Goal: Task Accomplishment & Management: Use online tool/utility

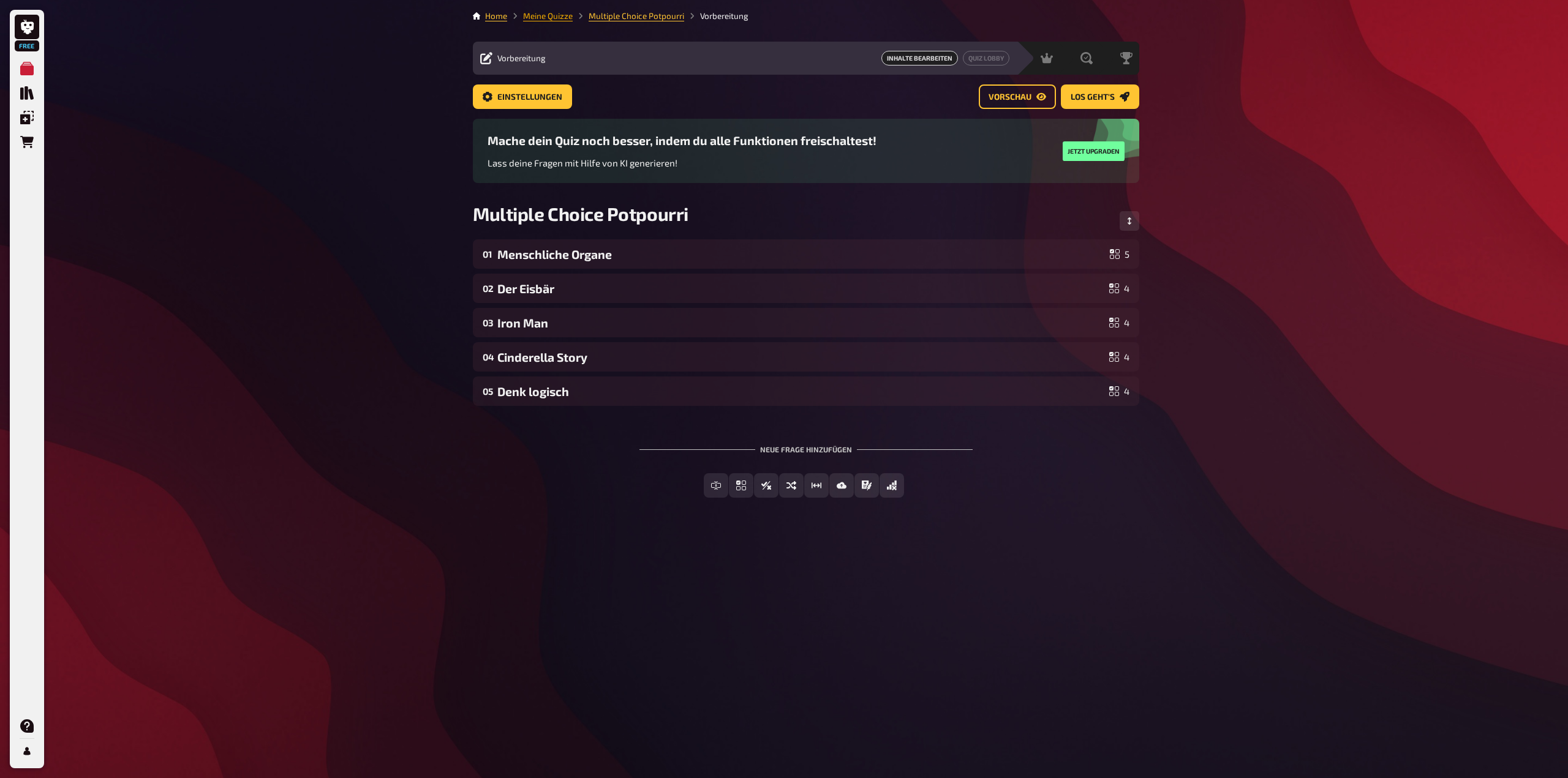
click at [554, 19] on link "Meine Quizze" at bounding box center [547, 16] width 50 height 10
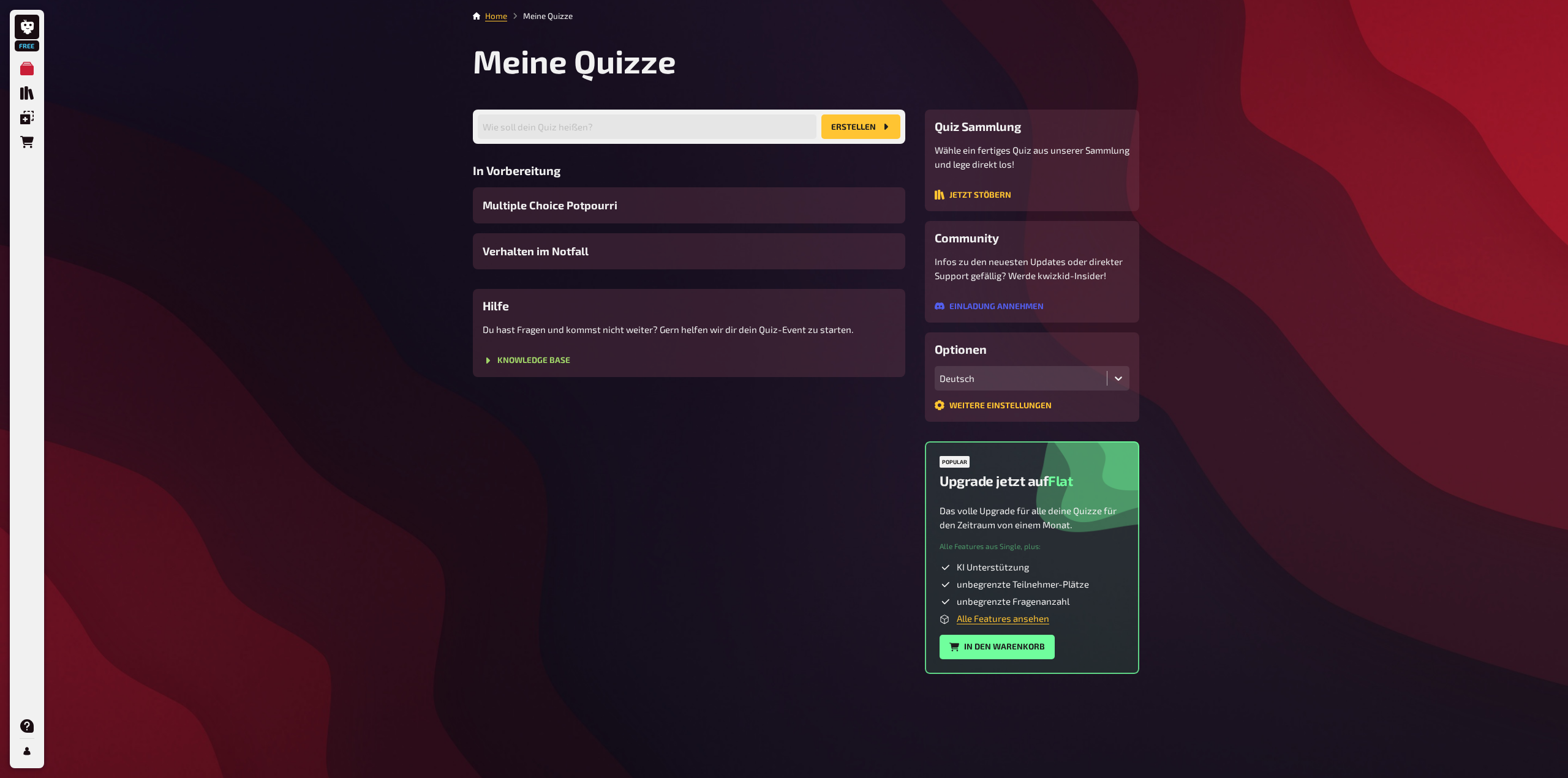
click at [847, 124] on button "Erstellen" at bounding box center [861, 126] width 79 height 25
click at [623, 119] on input "text" at bounding box center [647, 126] width 338 height 25
type input "Einführung neue Lernende"
click at [858, 121] on button "Erstellen" at bounding box center [861, 126] width 79 height 25
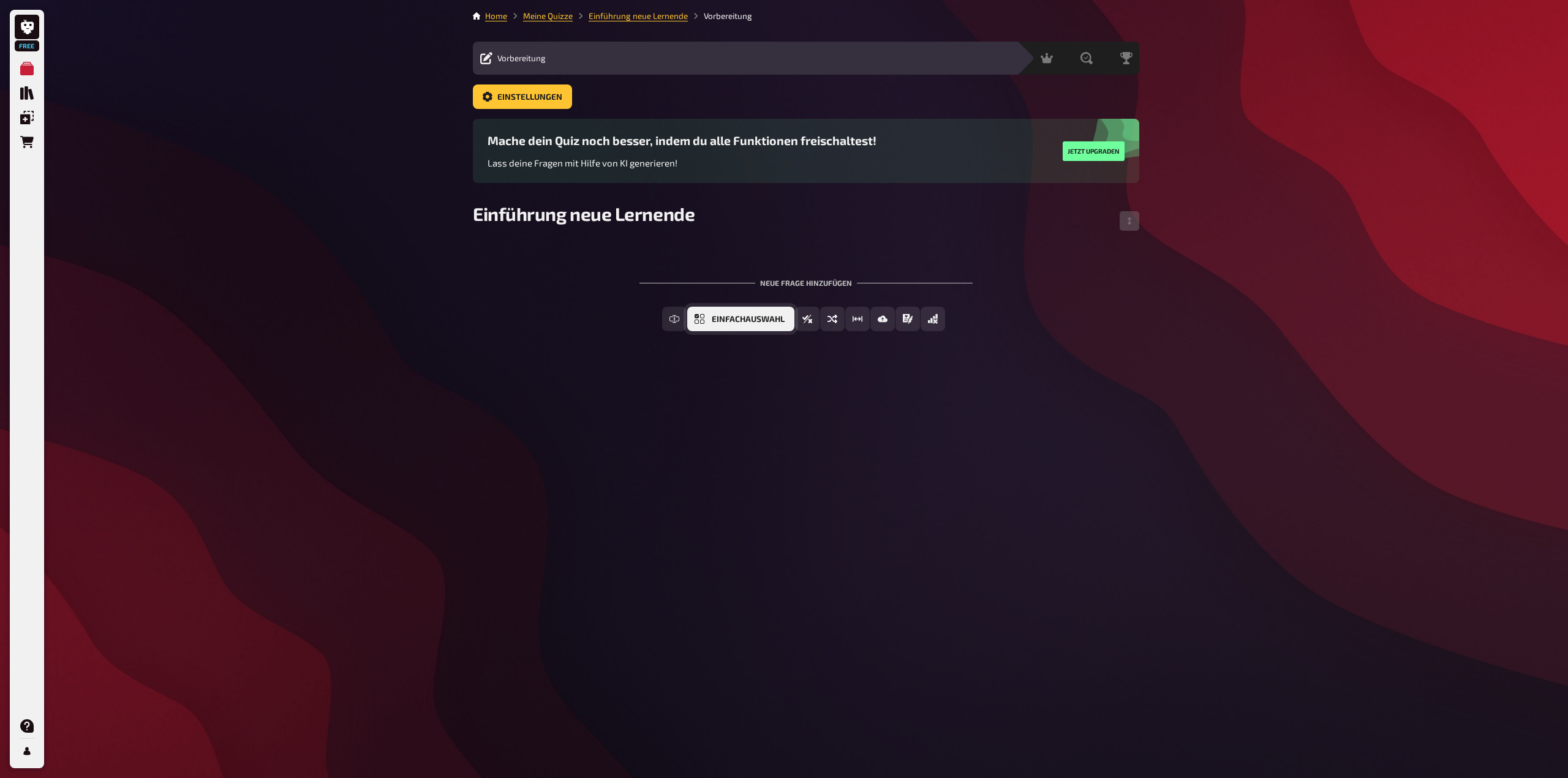
click at [744, 320] on span "Einfachauswahl" at bounding box center [748, 319] width 73 height 8
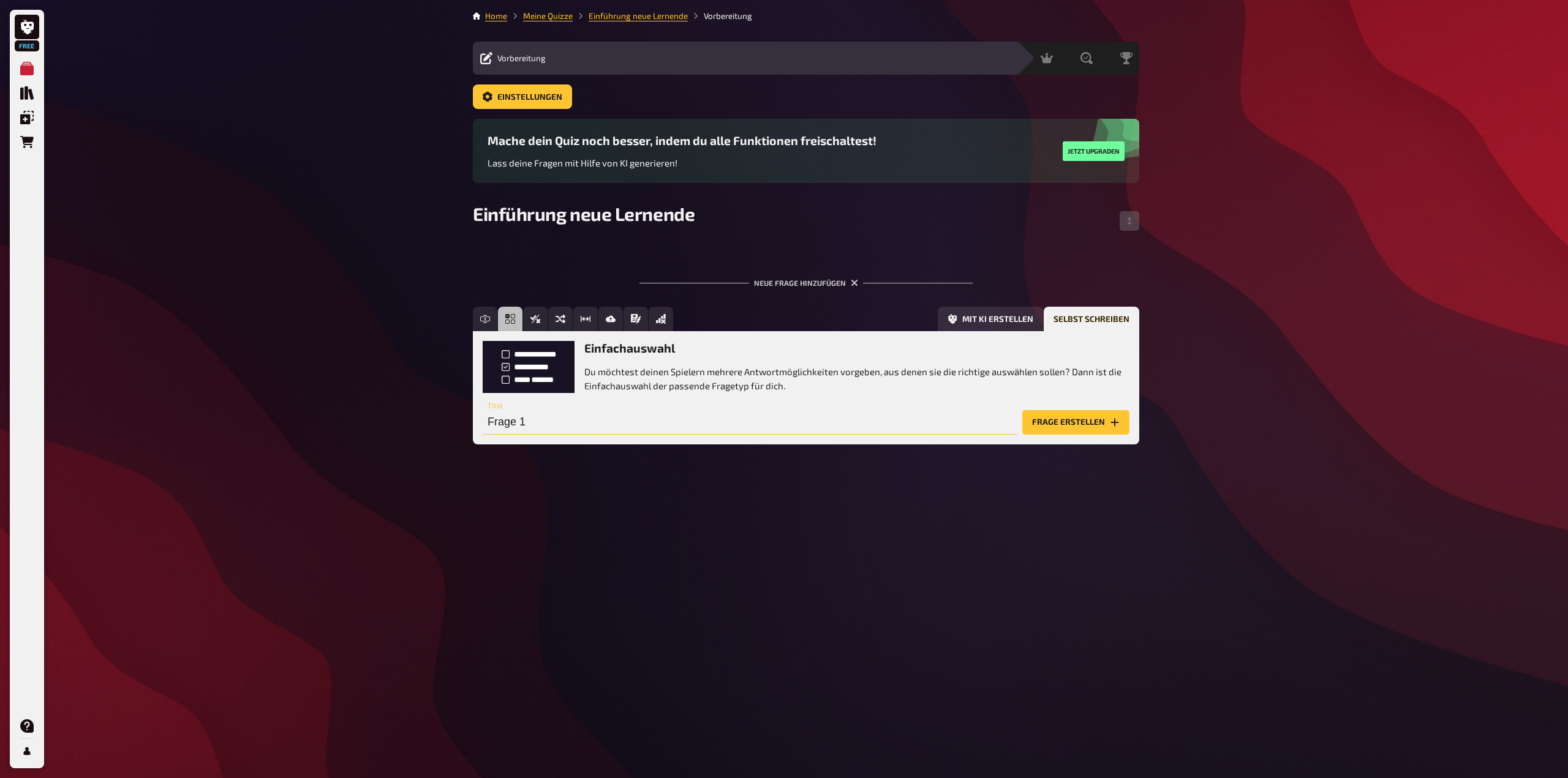
click at [552, 417] on input "Frage 1" at bounding box center [750, 422] width 535 height 25
type input "Welche Kompetenzen habt ihr in der Dokumentation?"
click at [1081, 428] on button "Frage erstellen" at bounding box center [1075, 422] width 107 height 25
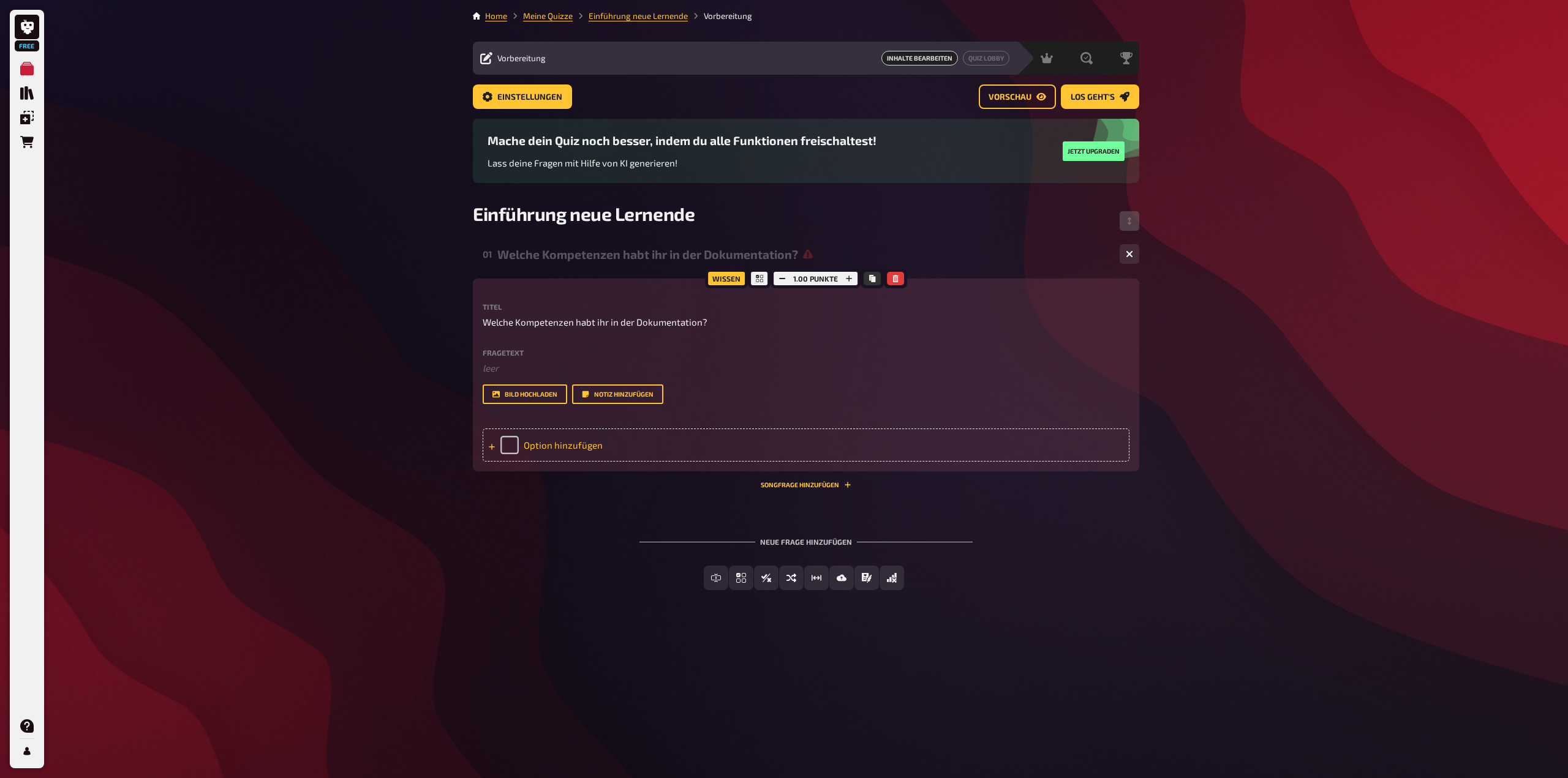
click at [577, 447] on div "Option hinzufügen" at bounding box center [806, 445] width 646 height 33
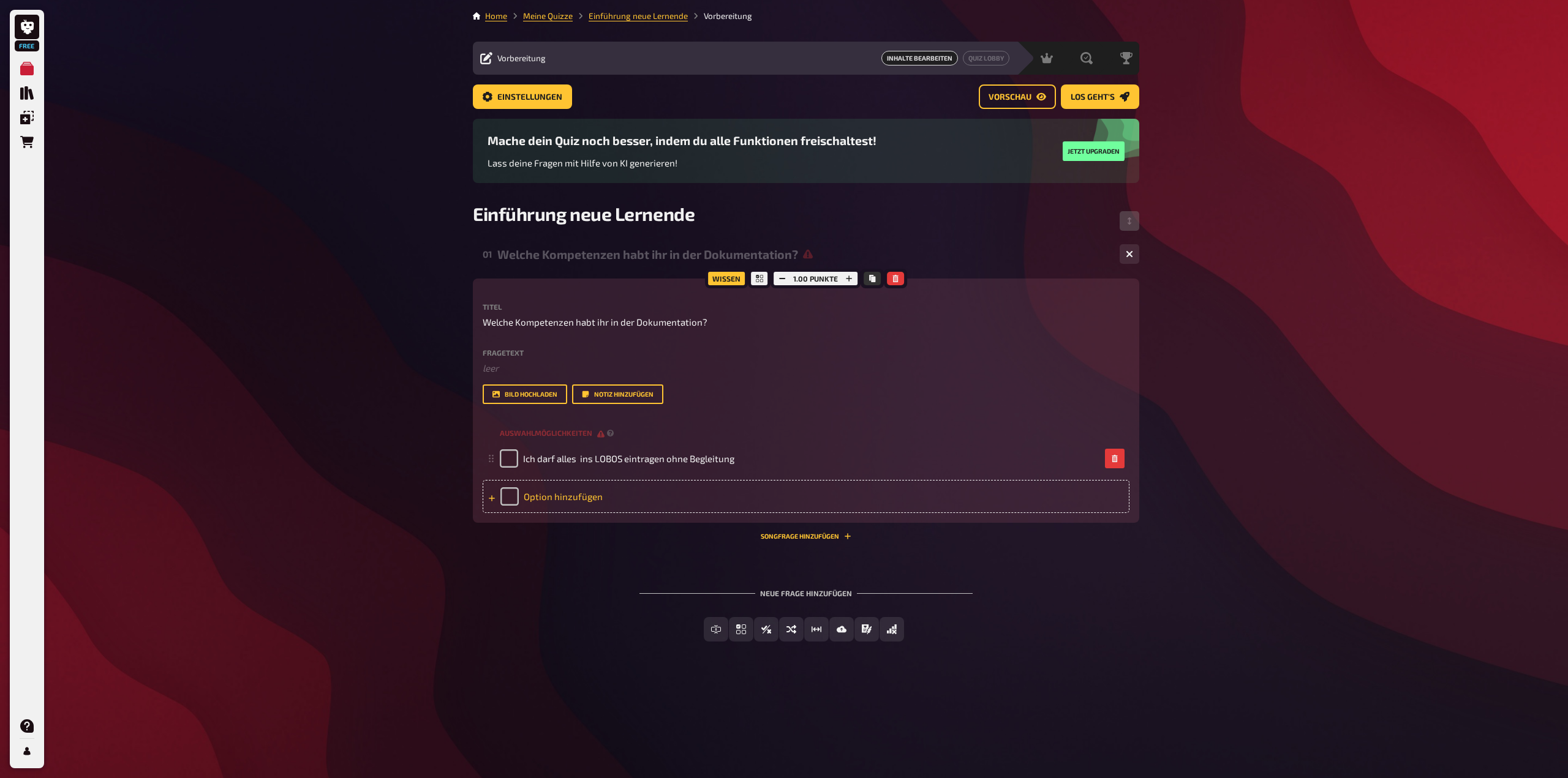
click at [583, 490] on div "Option hinzufügen" at bounding box center [806, 496] width 646 height 33
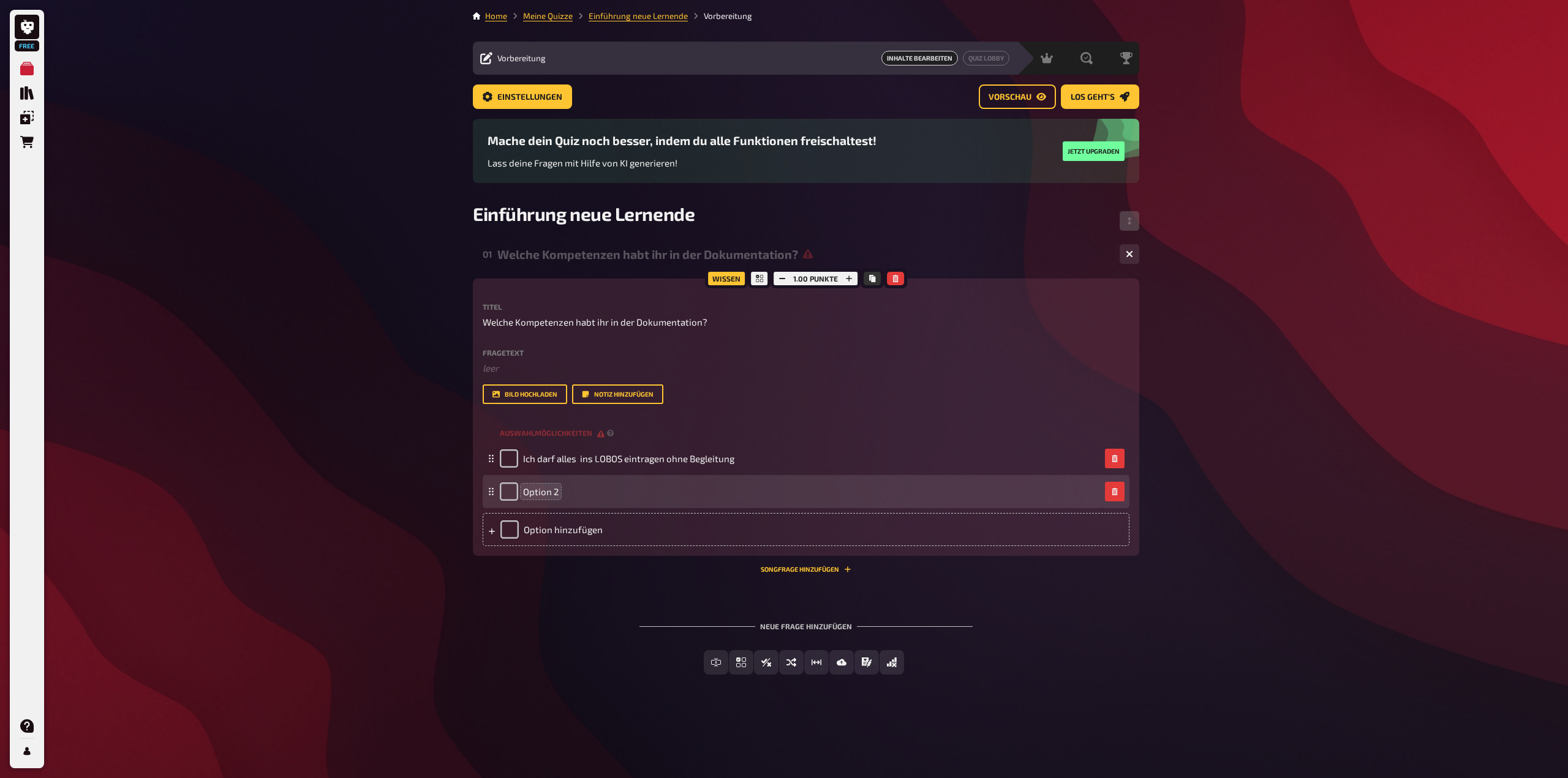
click at [557, 492] on span "Option 2" at bounding box center [540, 492] width 36 height 11
drag, startPoint x: 557, startPoint y: 490, endPoint x: 545, endPoint y: 493, distance: 12.4
click at [545, 493] on span "Option 2" at bounding box center [540, 492] width 36 height 11
click at [603, 491] on span "Einträge mache ich zusammen mit den BB oder der TV" at bounding box center [635, 492] width 225 height 11
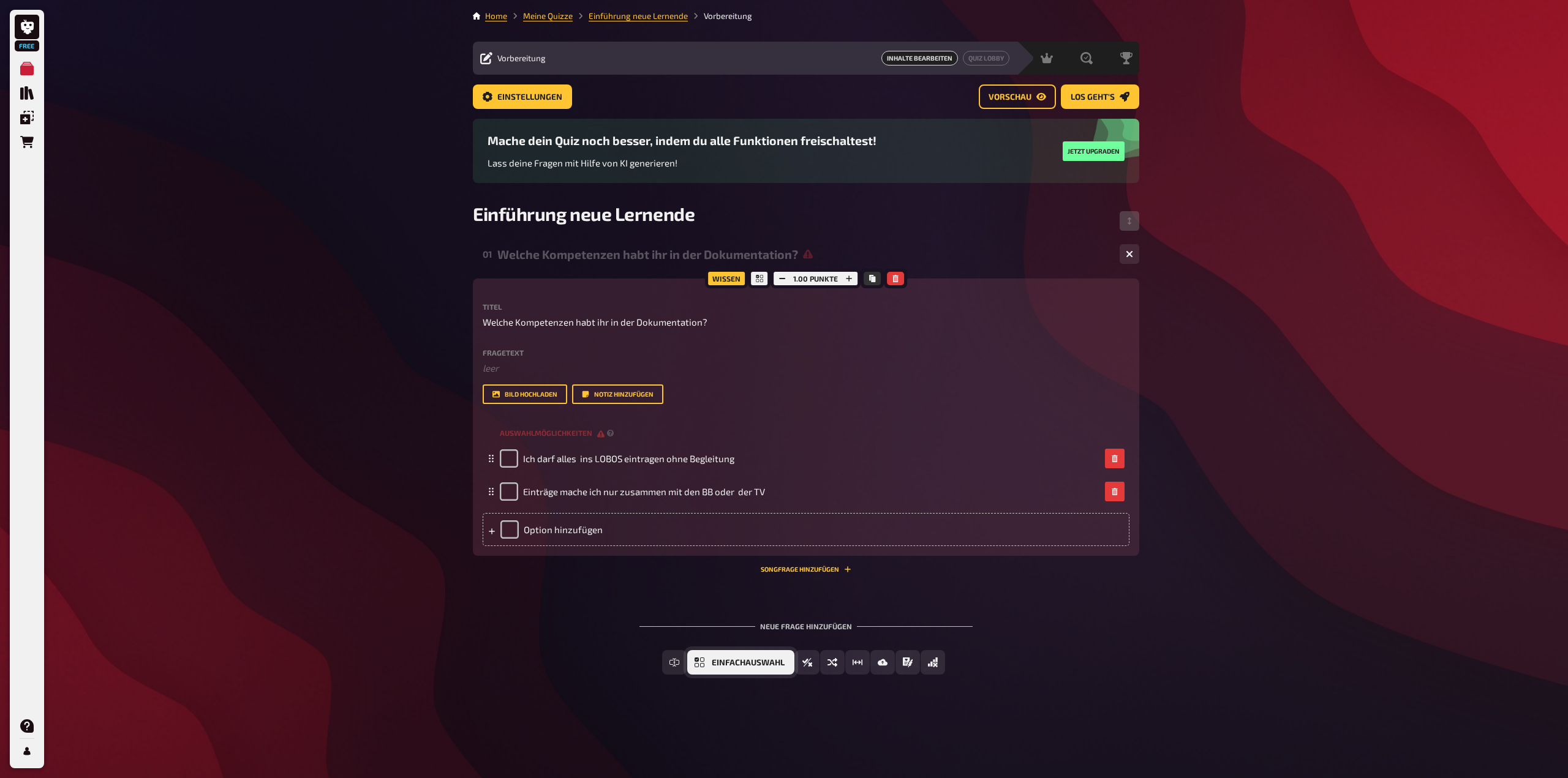
click at [752, 666] on button "Einfachauswahl" at bounding box center [740, 662] width 107 height 25
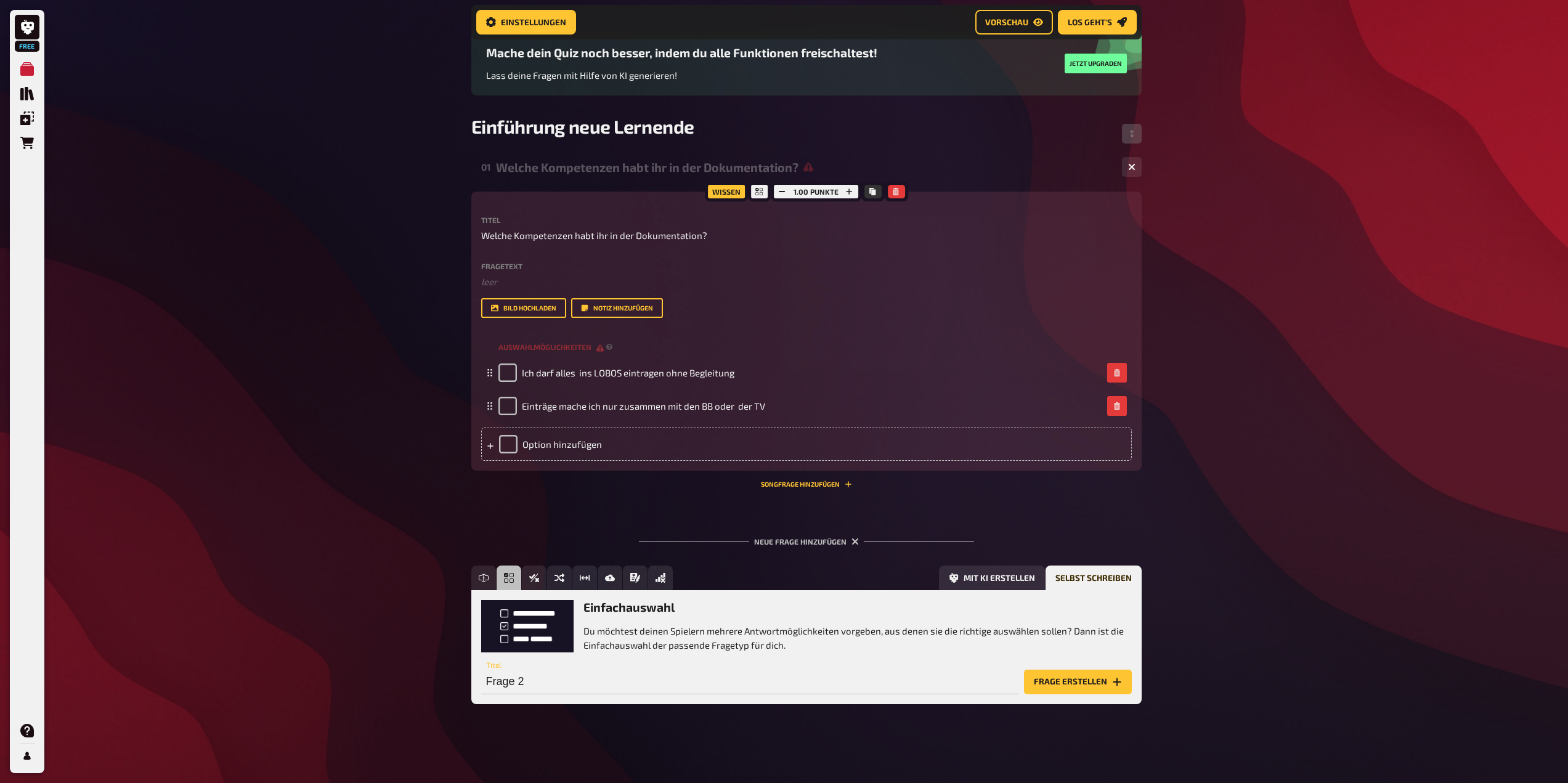
scroll to position [97, 0]
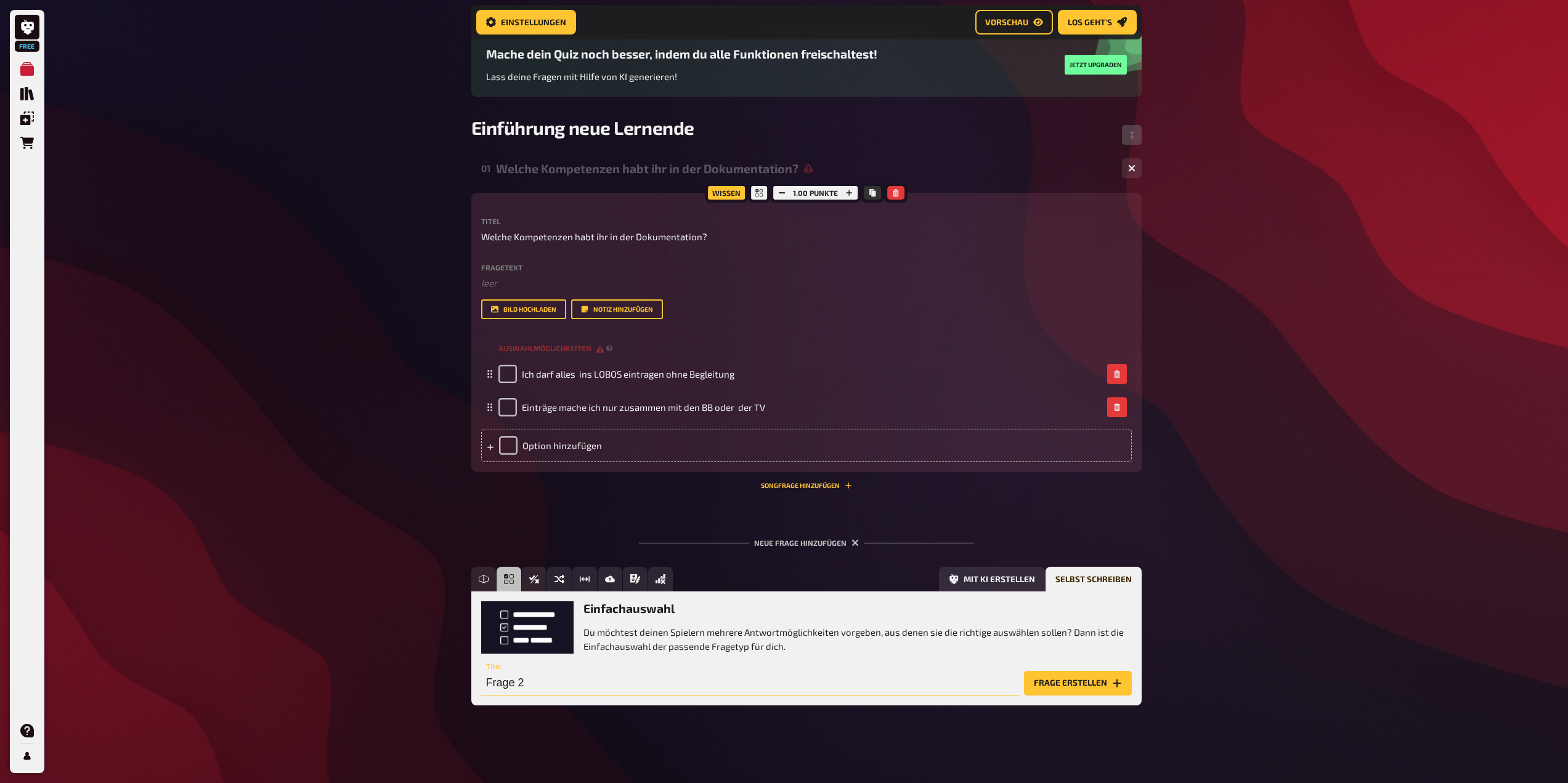
click at [530, 683] on input "Frage 2" at bounding box center [750, 683] width 538 height 25
type input "Wer erteilt Arbeitsaufträge"
click at [1074, 688] on button "Frage erstellen" at bounding box center [1078, 683] width 108 height 25
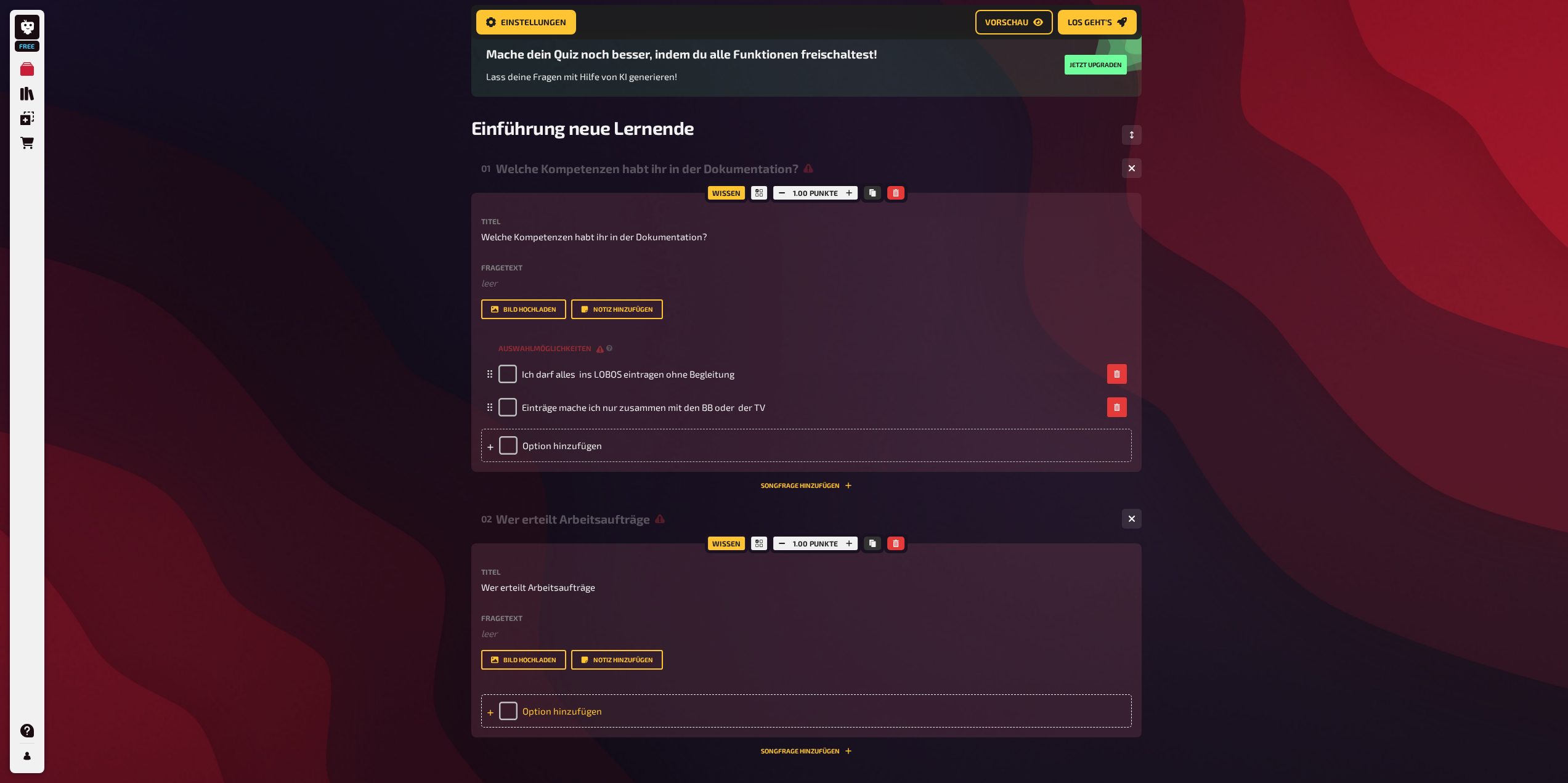
click at [542, 705] on div "Option hinzufügen" at bounding box center [806, 710] width 651 height 33
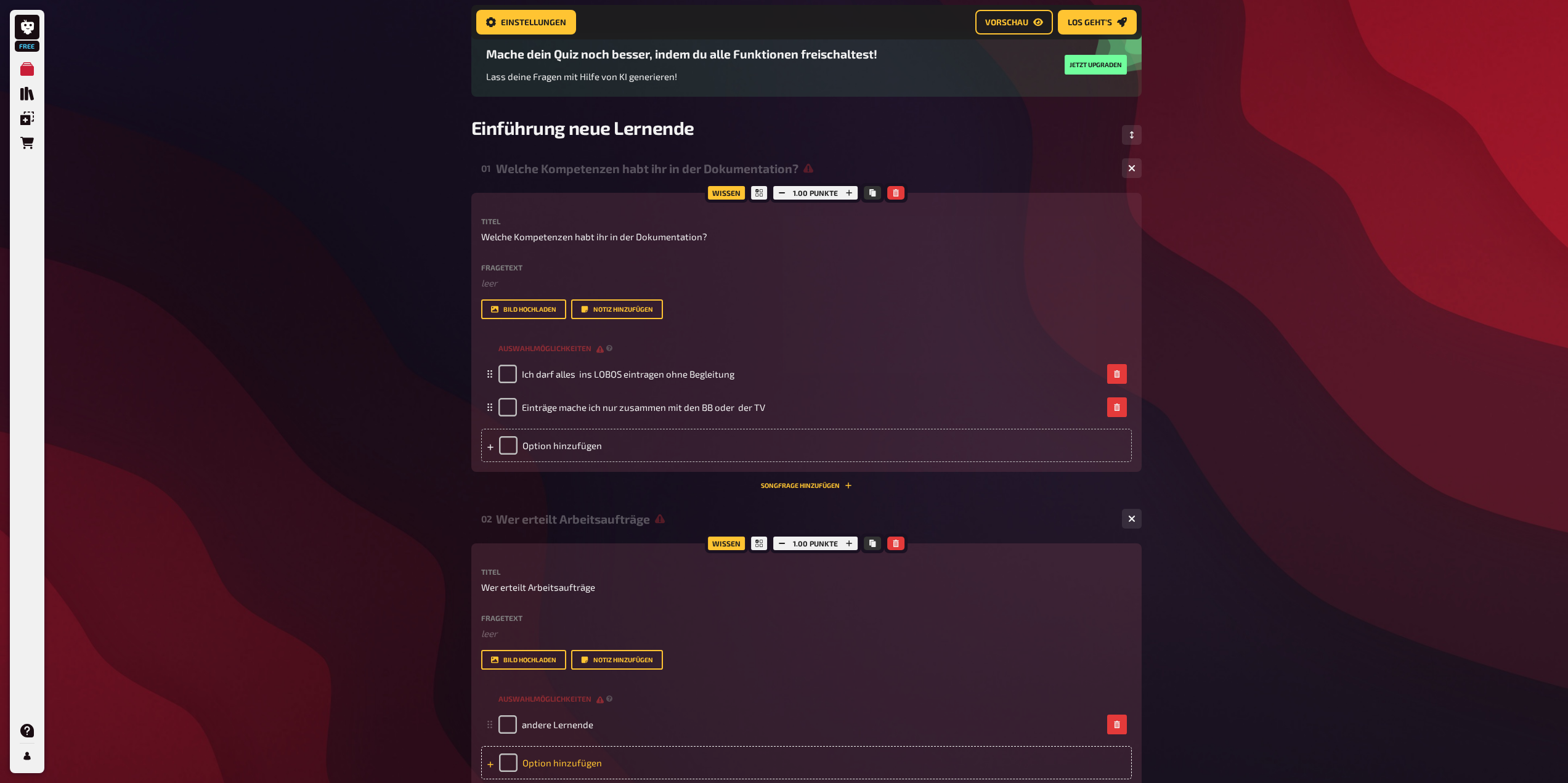
click at [564, 767] on div "Option hinzufügen" at bounding box center [806, 763] width 651 height 33
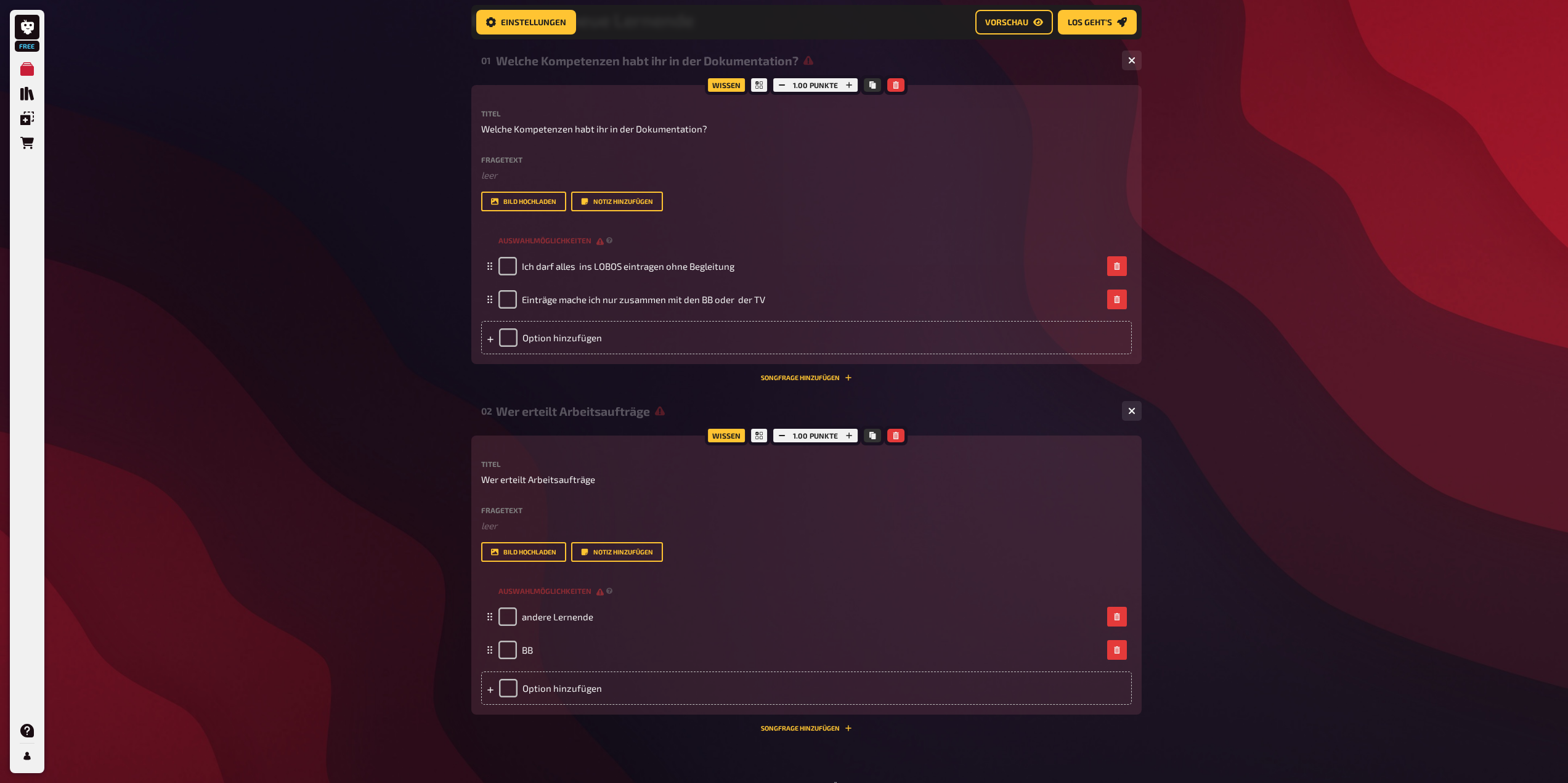
scroll to position [220, 0]
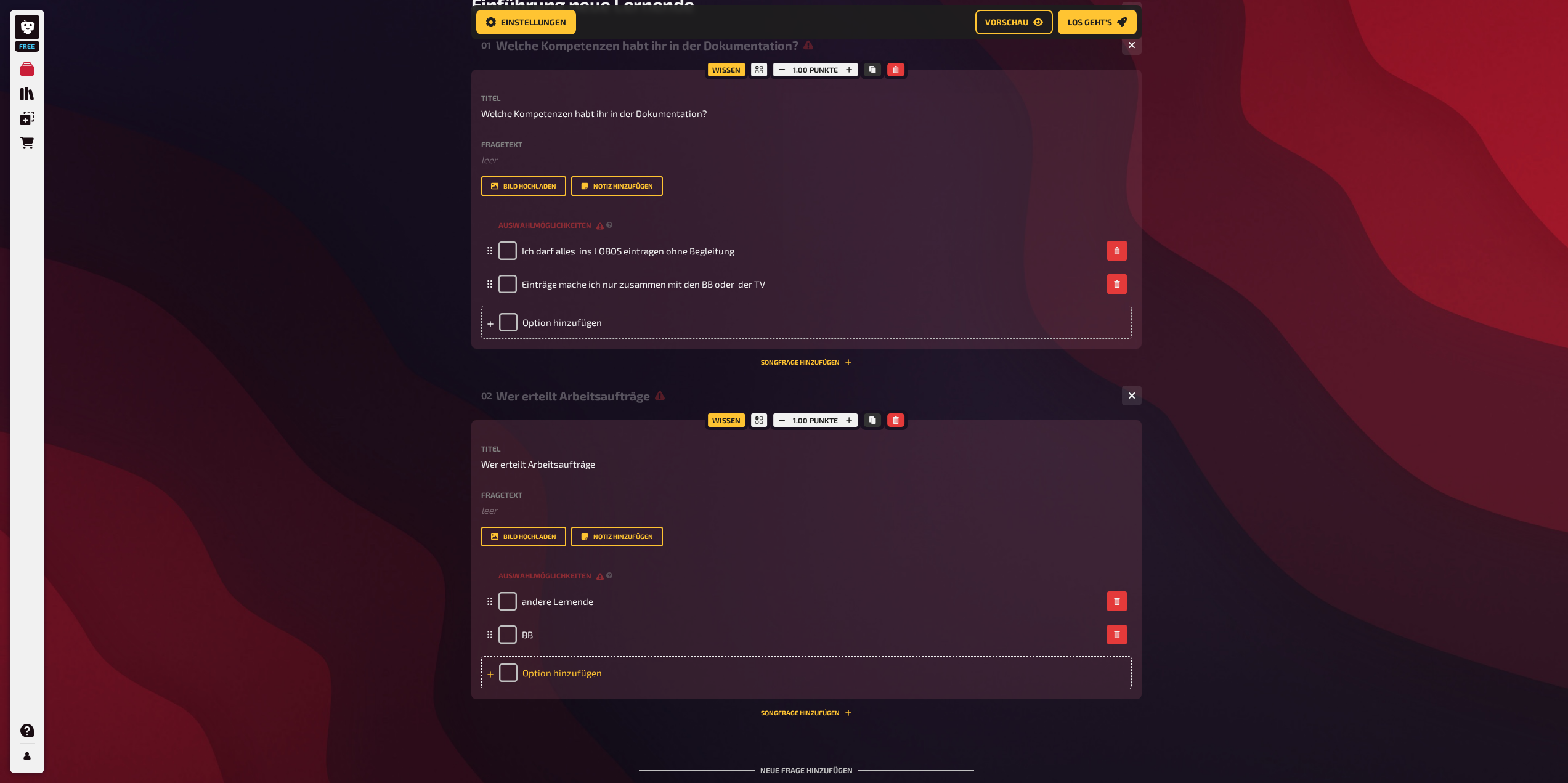
click at [587, 675] on div "Option hinzufügen" at bounding box center [806, 672] width 651 height 33
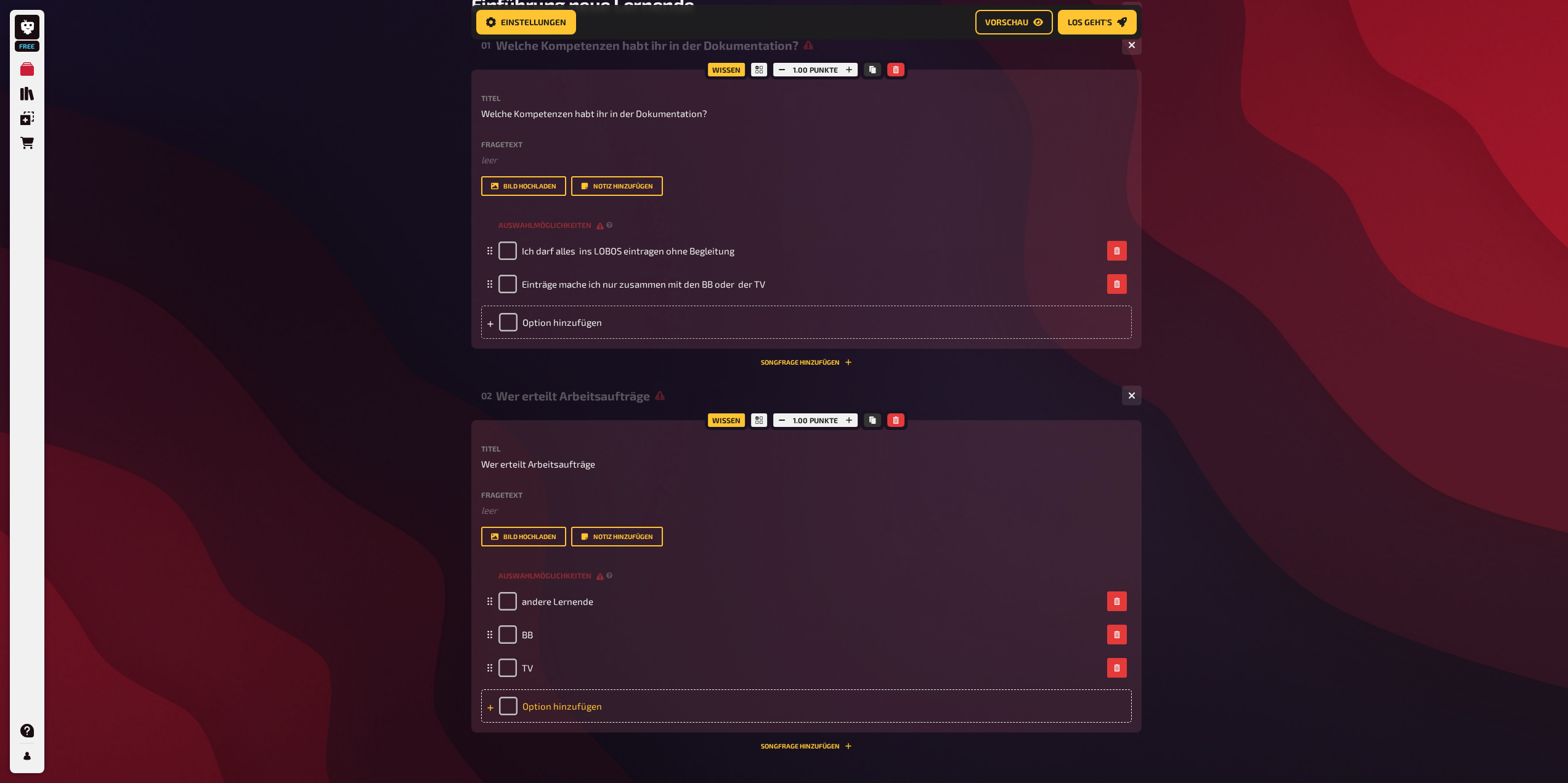
click at [566, 709] on div "Option hinzufügen" at bounding box center [806, 705] width 651 height 33
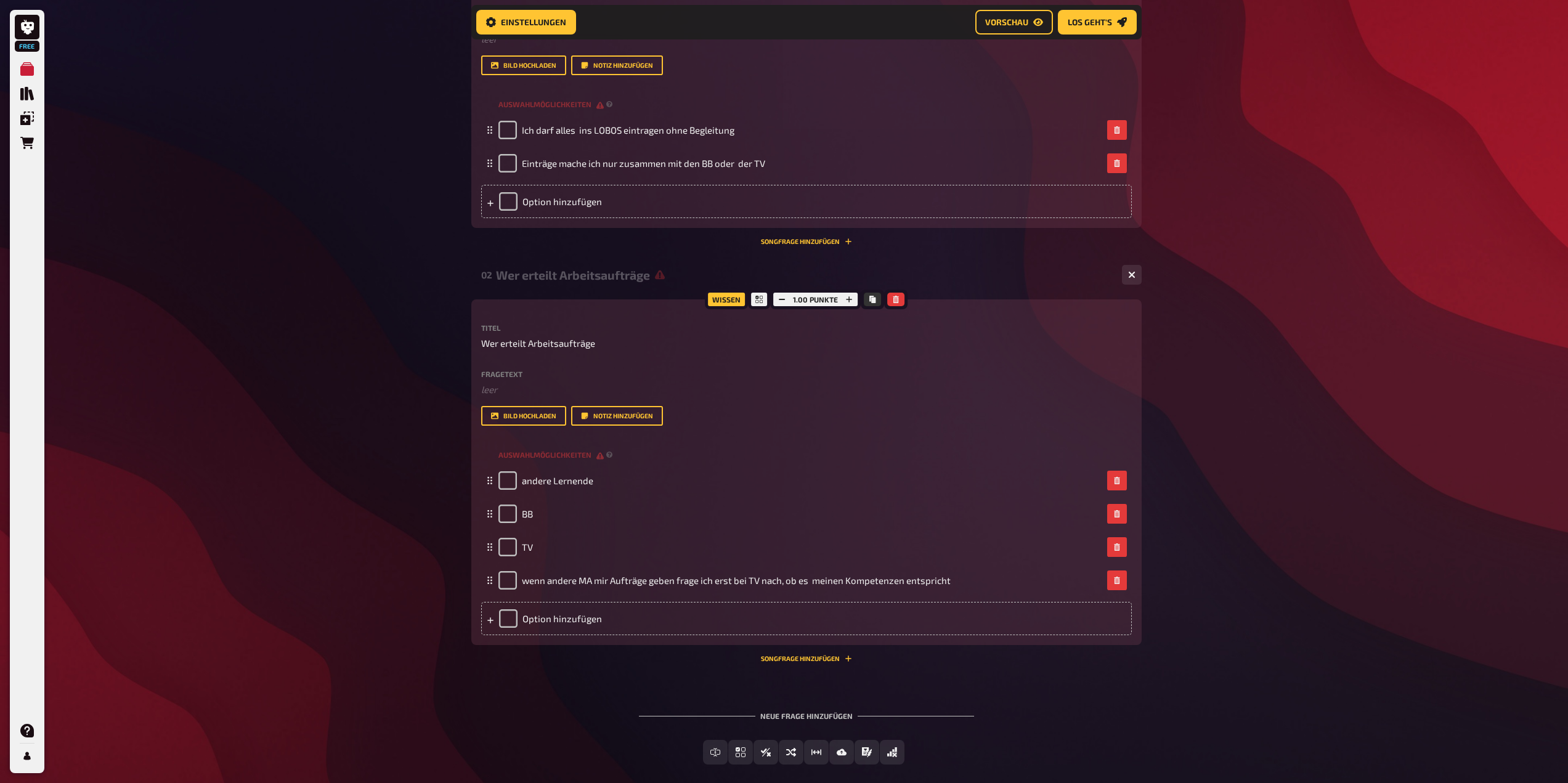
scroll to position [402, 0]
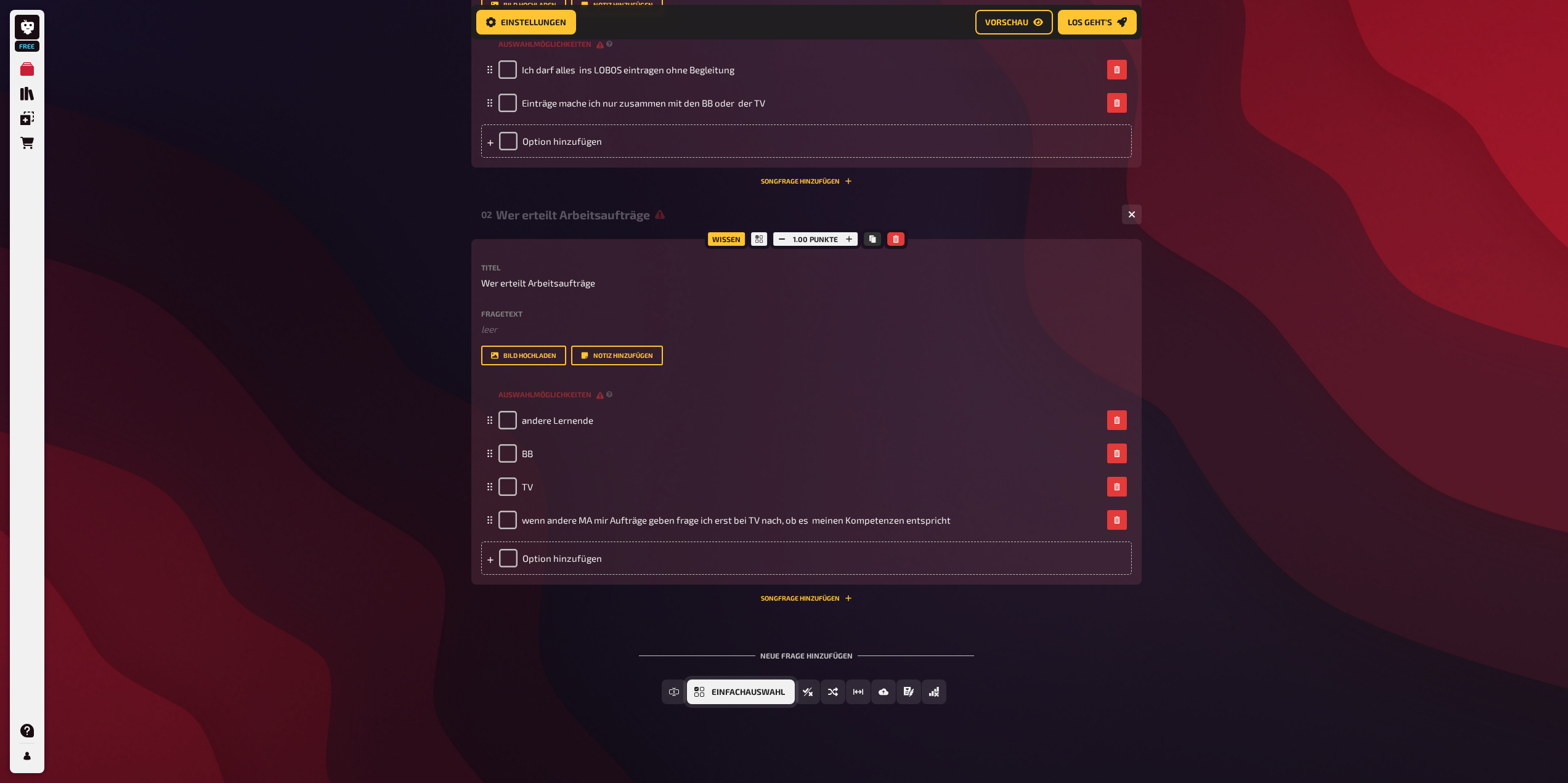
click at [768, 699] on button "Einfachauswahl" at bounding box center [741, 691] width 108 height 25
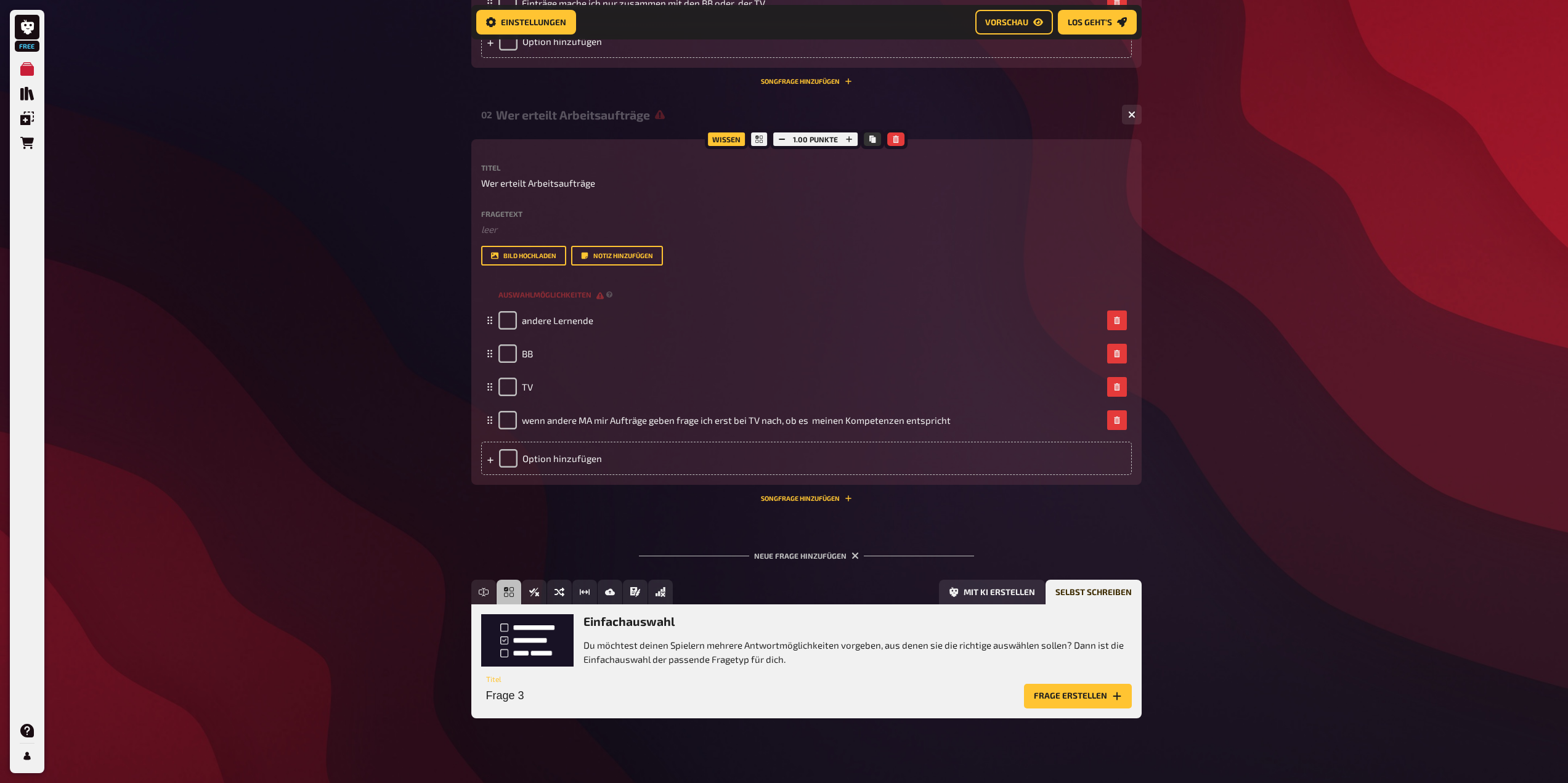
scroll to position [515, 0]
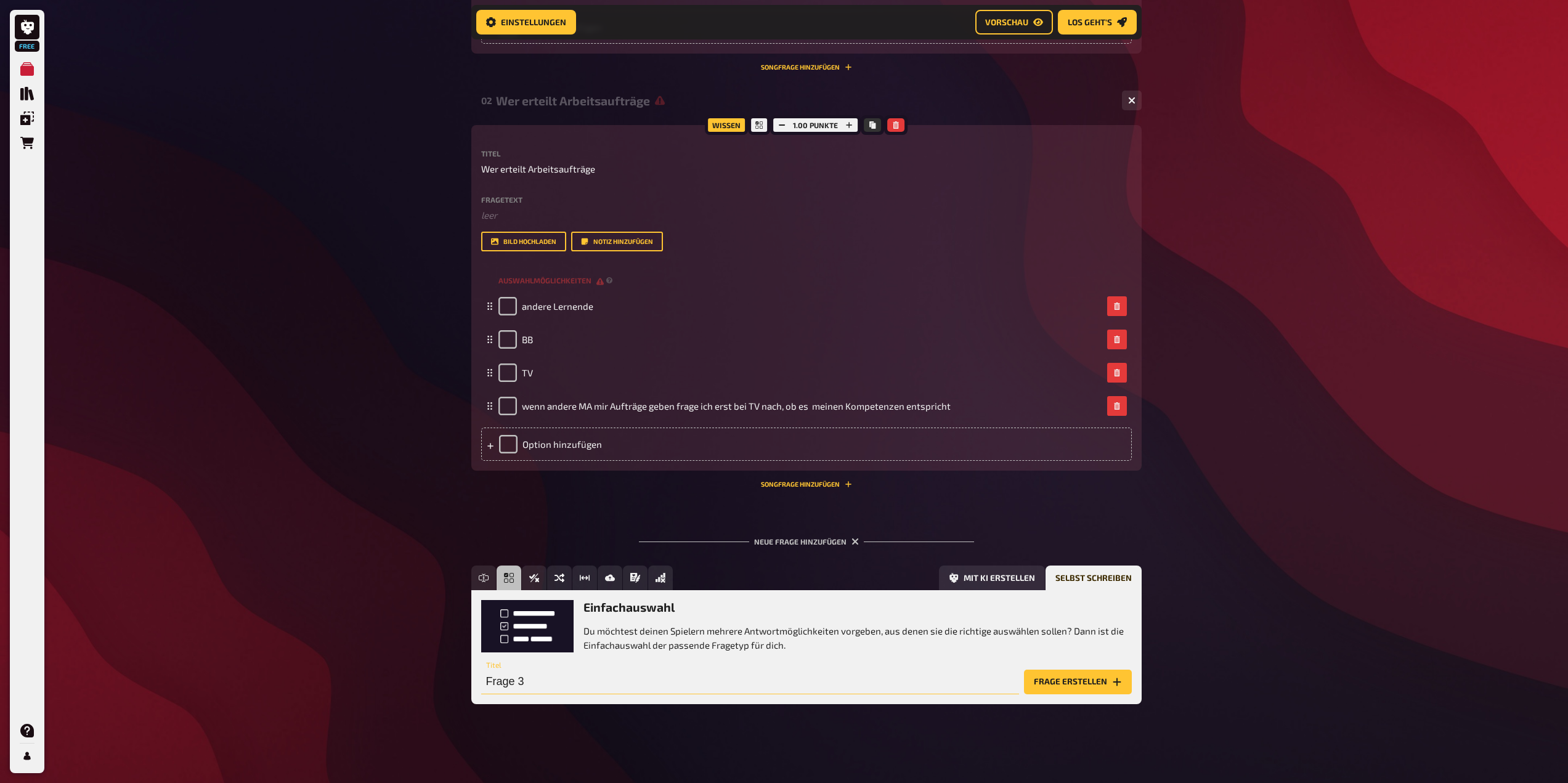
click at [550, 686] on input "Frage 3" at bounding box center [750, 681] width 538 height 25
type input "An wen wende ich mich bei Fragen zum Dienstplan?"
click at [1083, 690] on button "Frage erstellen" at bounding box center [1078, 681] width 108 height 25
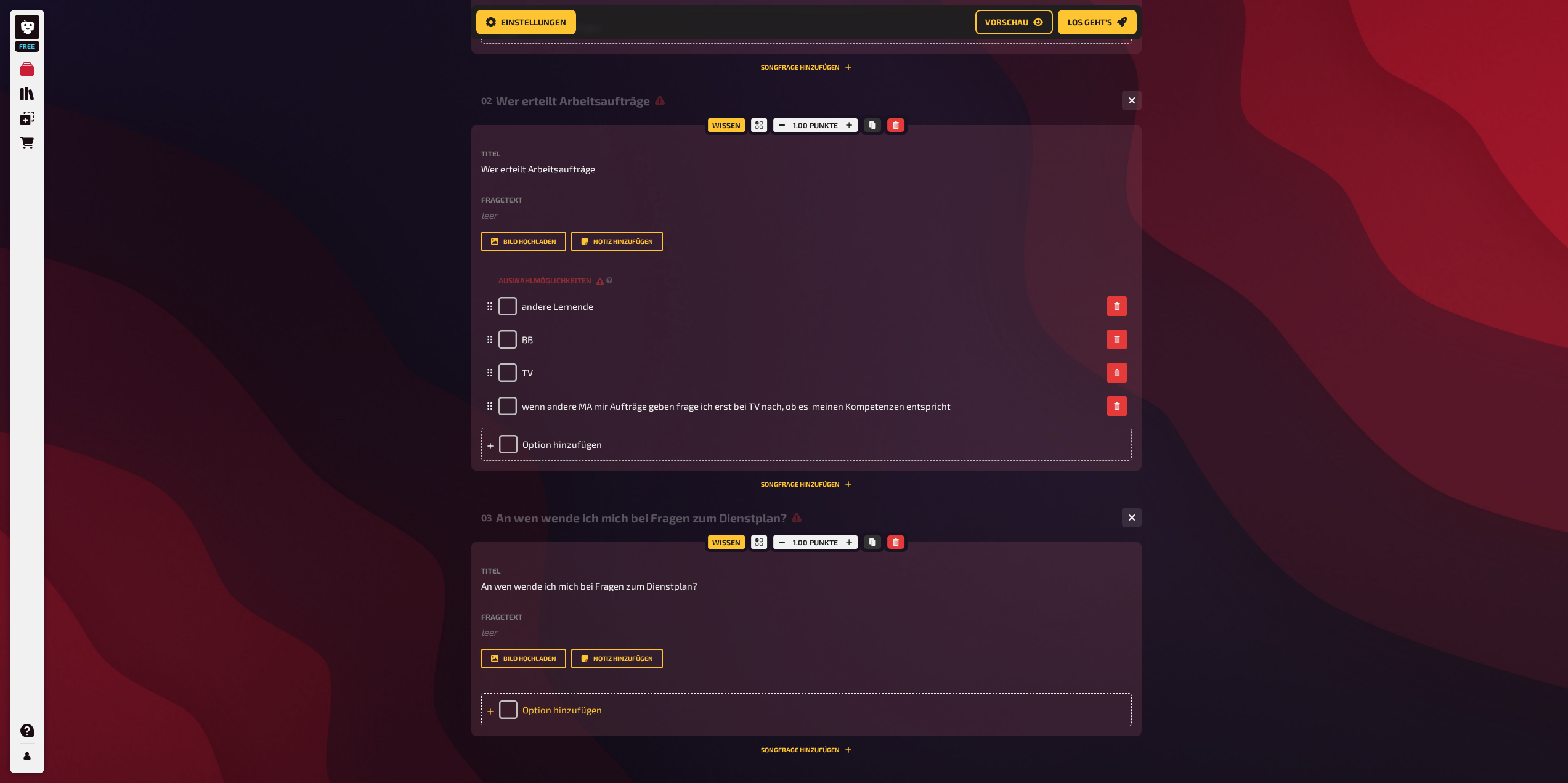
click at [571, 707] on div "Option hinzufügen" at bounding box center [806, 710] width 651 height 33
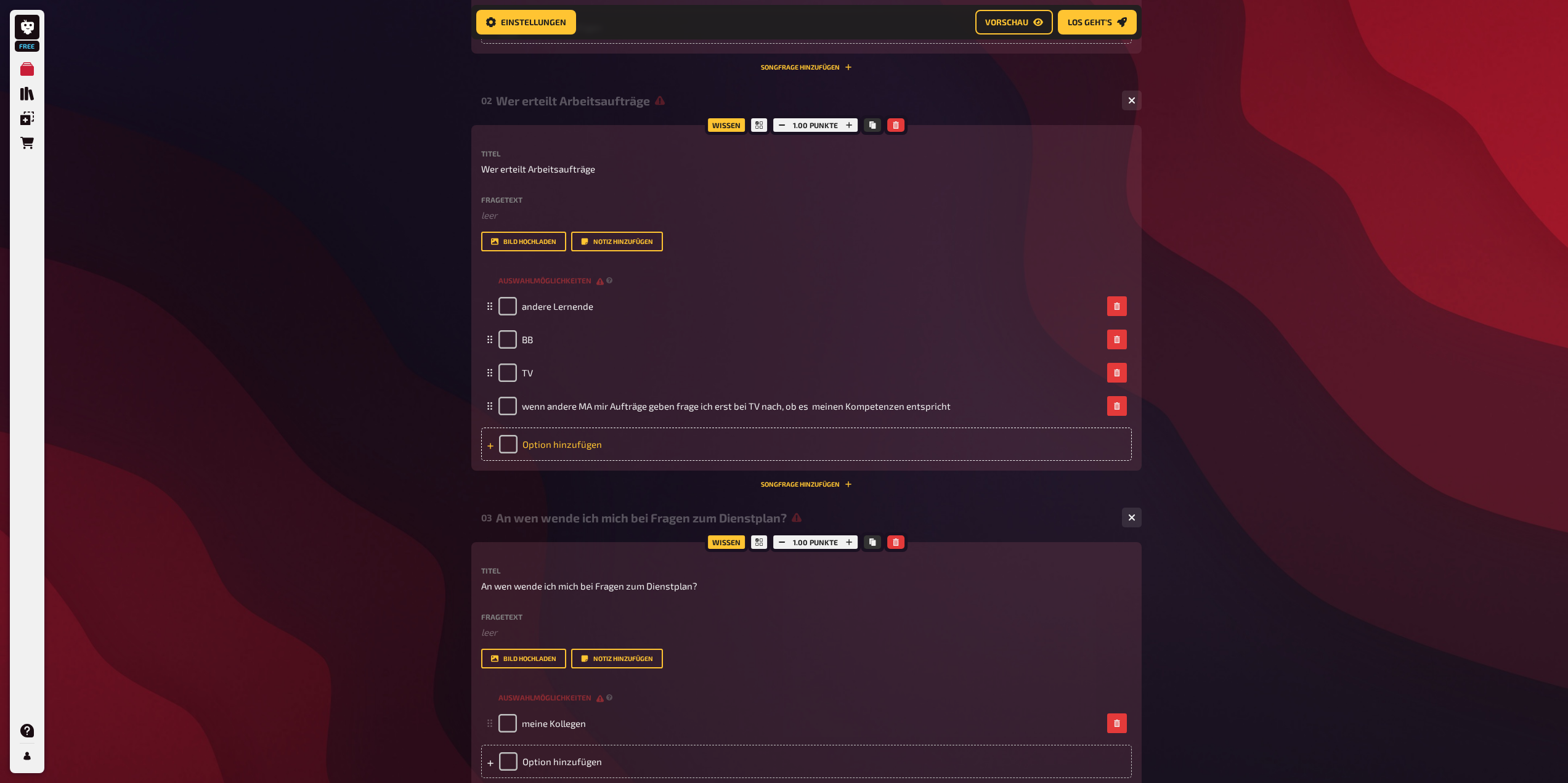
scroll to position [208, 0]
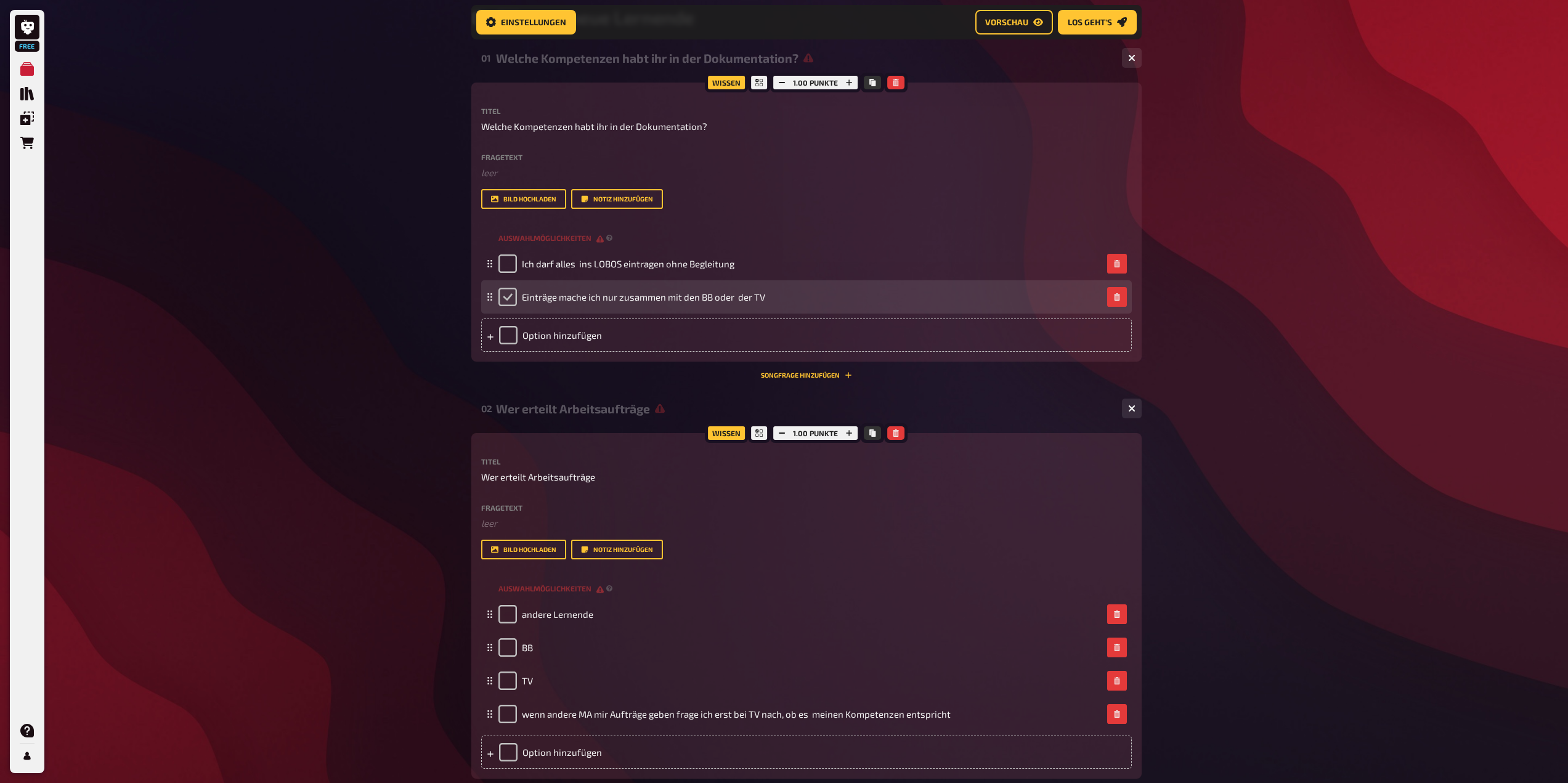
click at [504, 297] on input "checkbox" at bounding box center [508, 297] width 18 height 18
checkbox input "true"
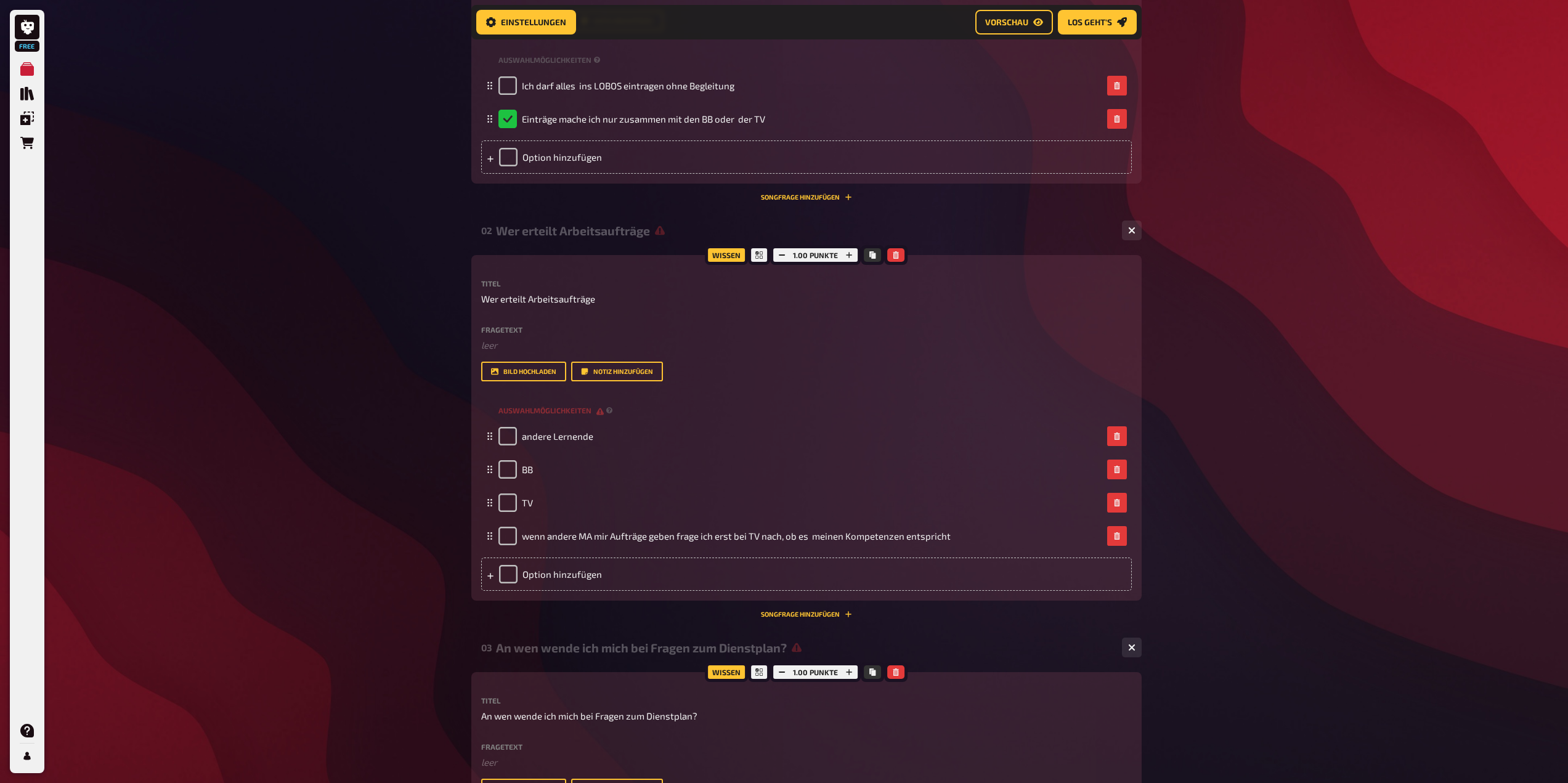
scroll to position [393, 0]
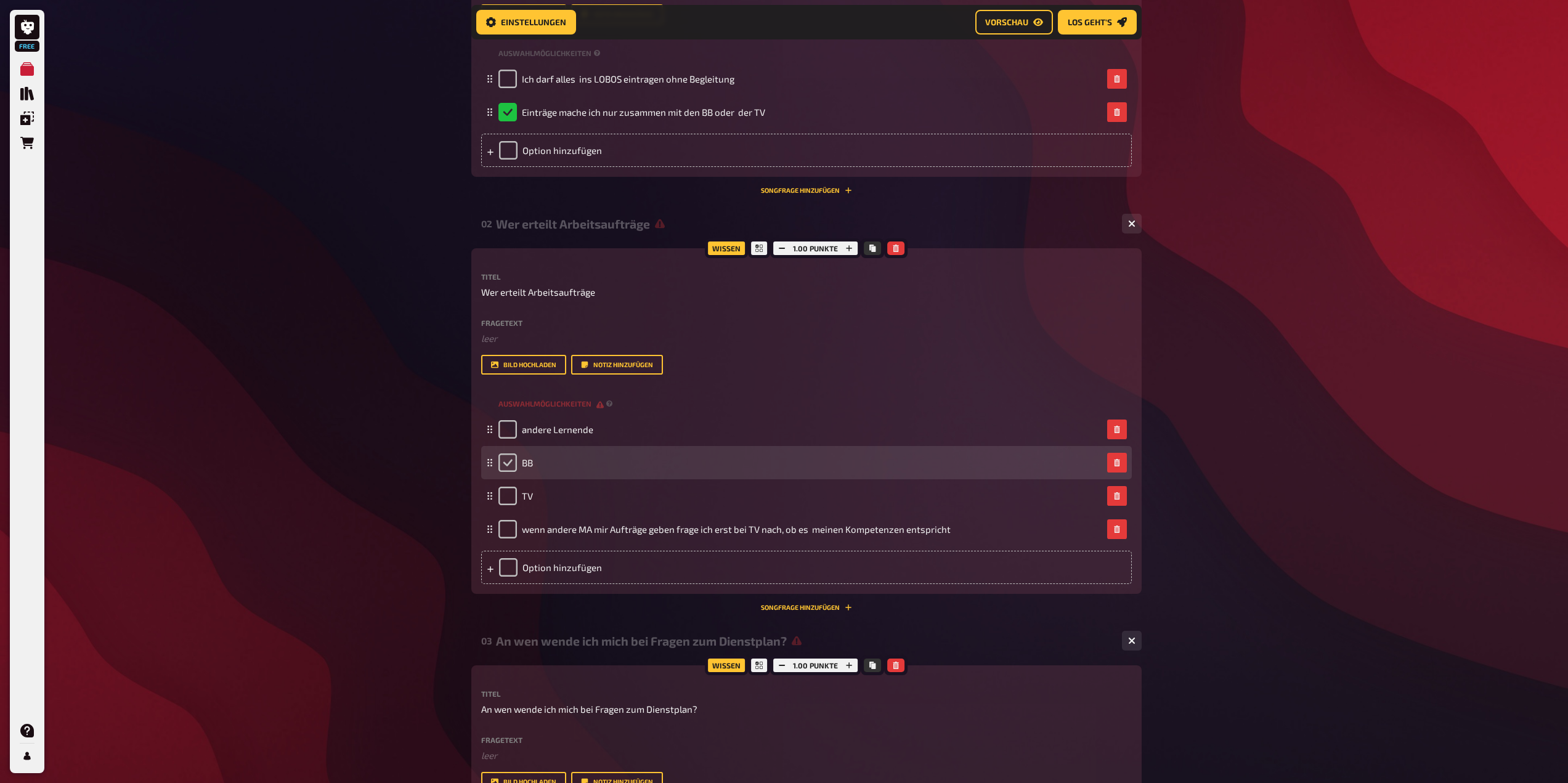
click at [504, 471] on input "checkbox" at bounding box center [508, 462] width 18 height 18
checkbox input "true"
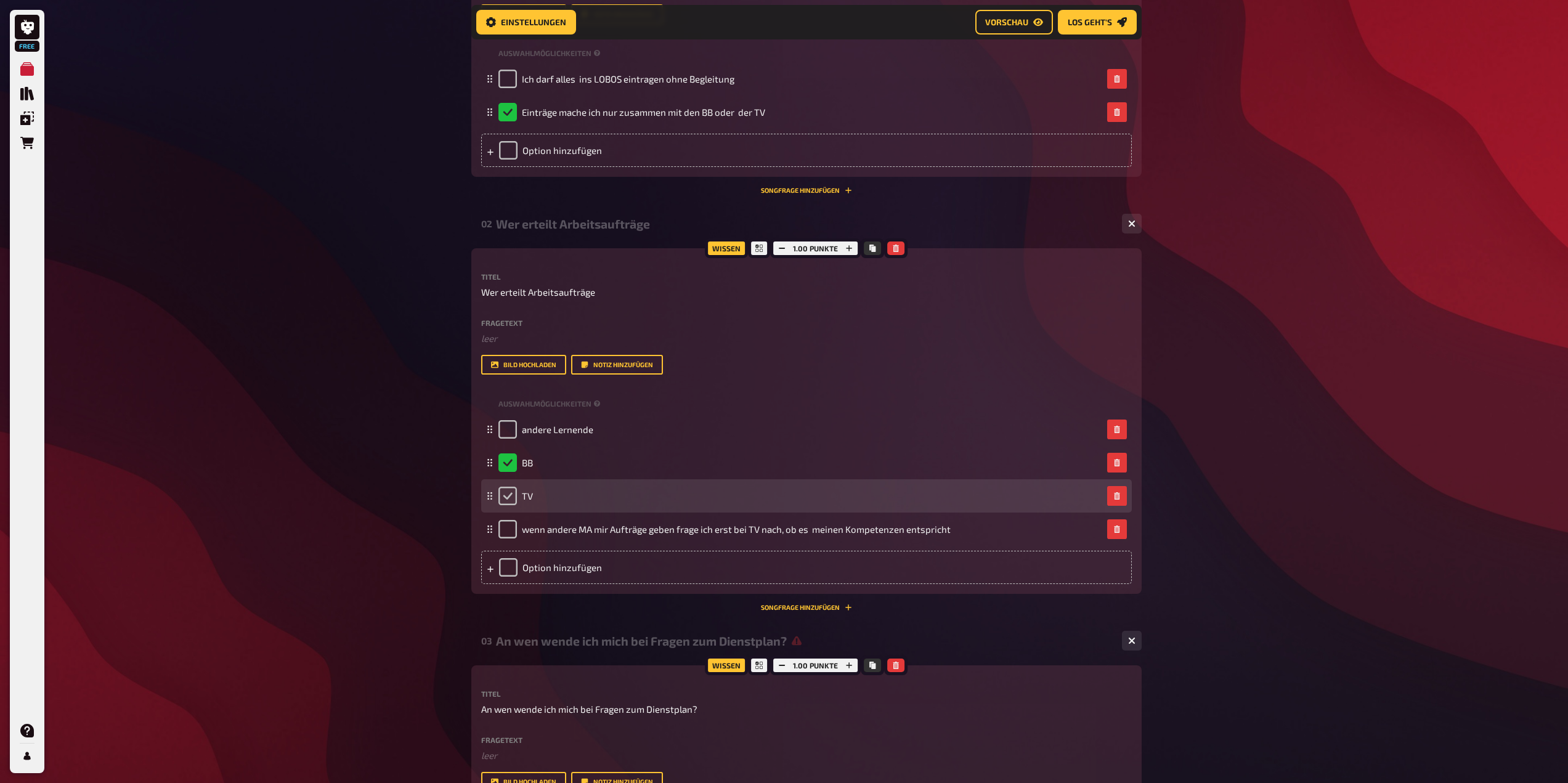
click at [507, 496] on input "checkbox" at bounding box center [508, 496] width 18 height 18
checkbox input "true"
checkbox input "false"
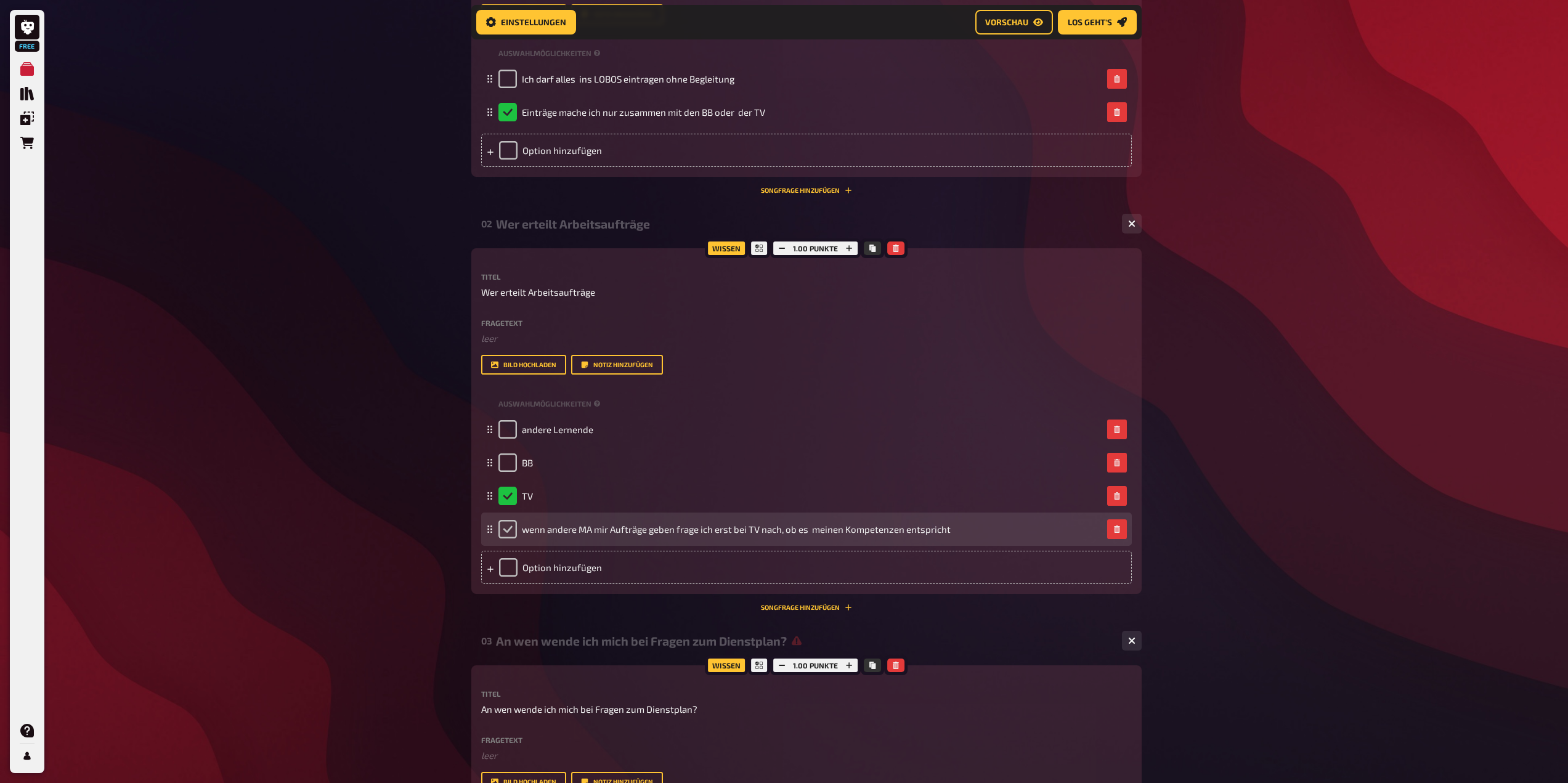
click at [507, 532] on input "checkbox" at bounding box center [508, 529] width 18 height 18
checkbox input "true"
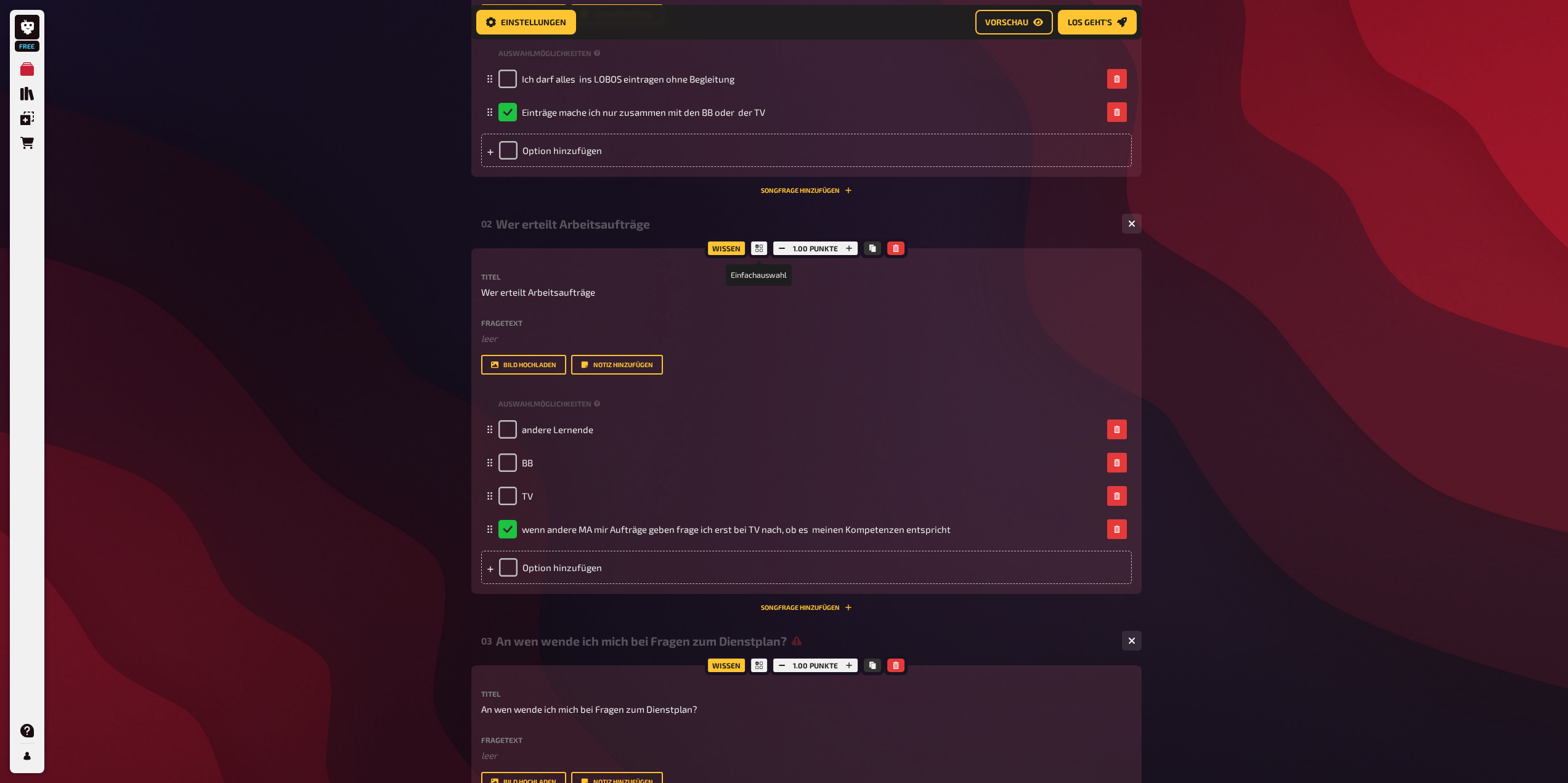
click at [759, 246] on icon at bounding box center [759, 248] width 7 height 7
click at [760, 249] on icon at bounding box center [759, 248] width 7 height 7
click at [756, 251] on icon at bounding box center [759, 248] width 7 height 7
click at [761, 249] on icon at bounding box center [759, 248] width 7 height 7
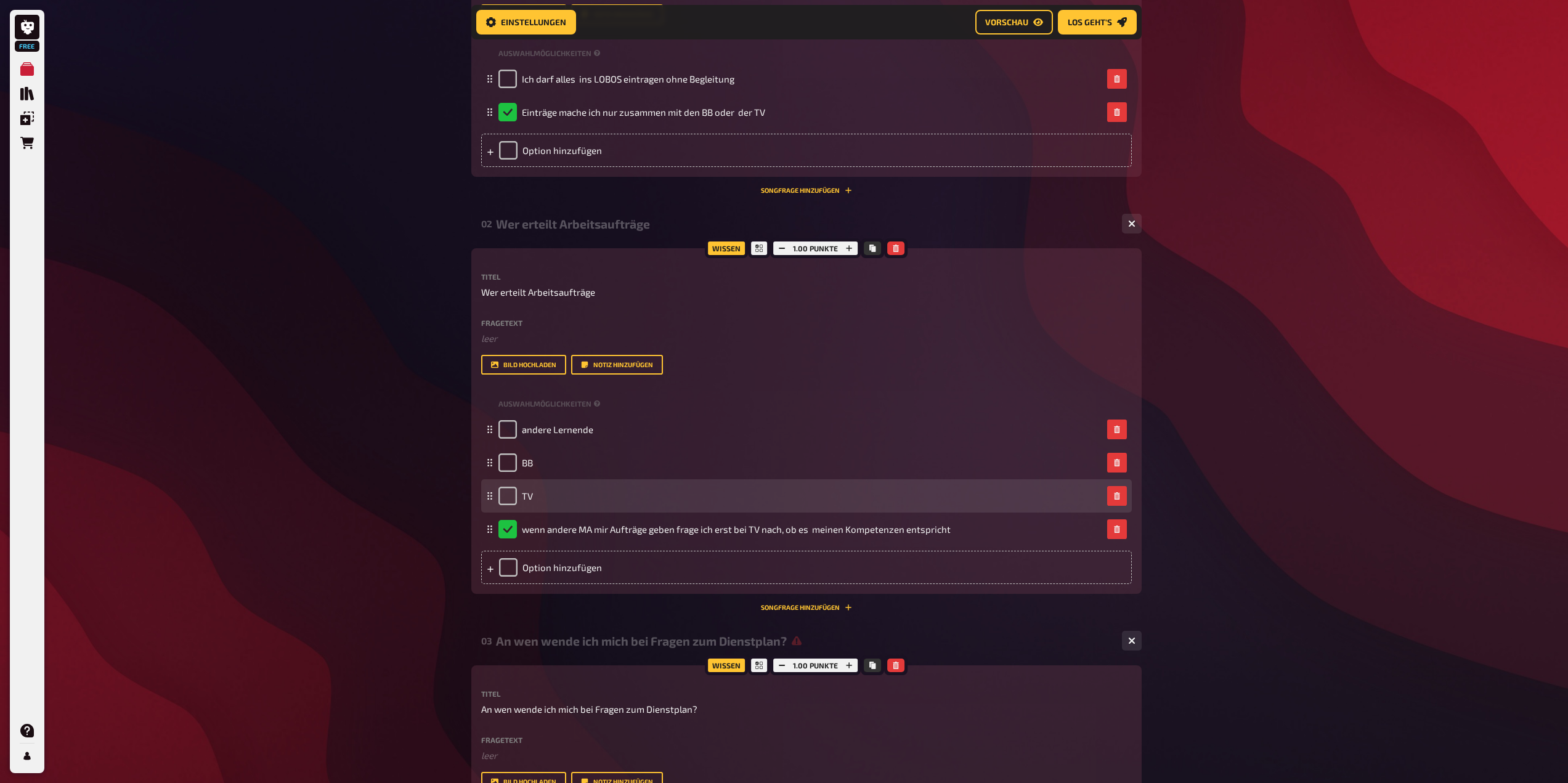
click at [490, 498] on icon at bounding box center [489, 496] width 7 height 7
click at [509, 497] on input "checkbox" at bounding box center [508, 496] width 18 height 18
checkbox input "true"
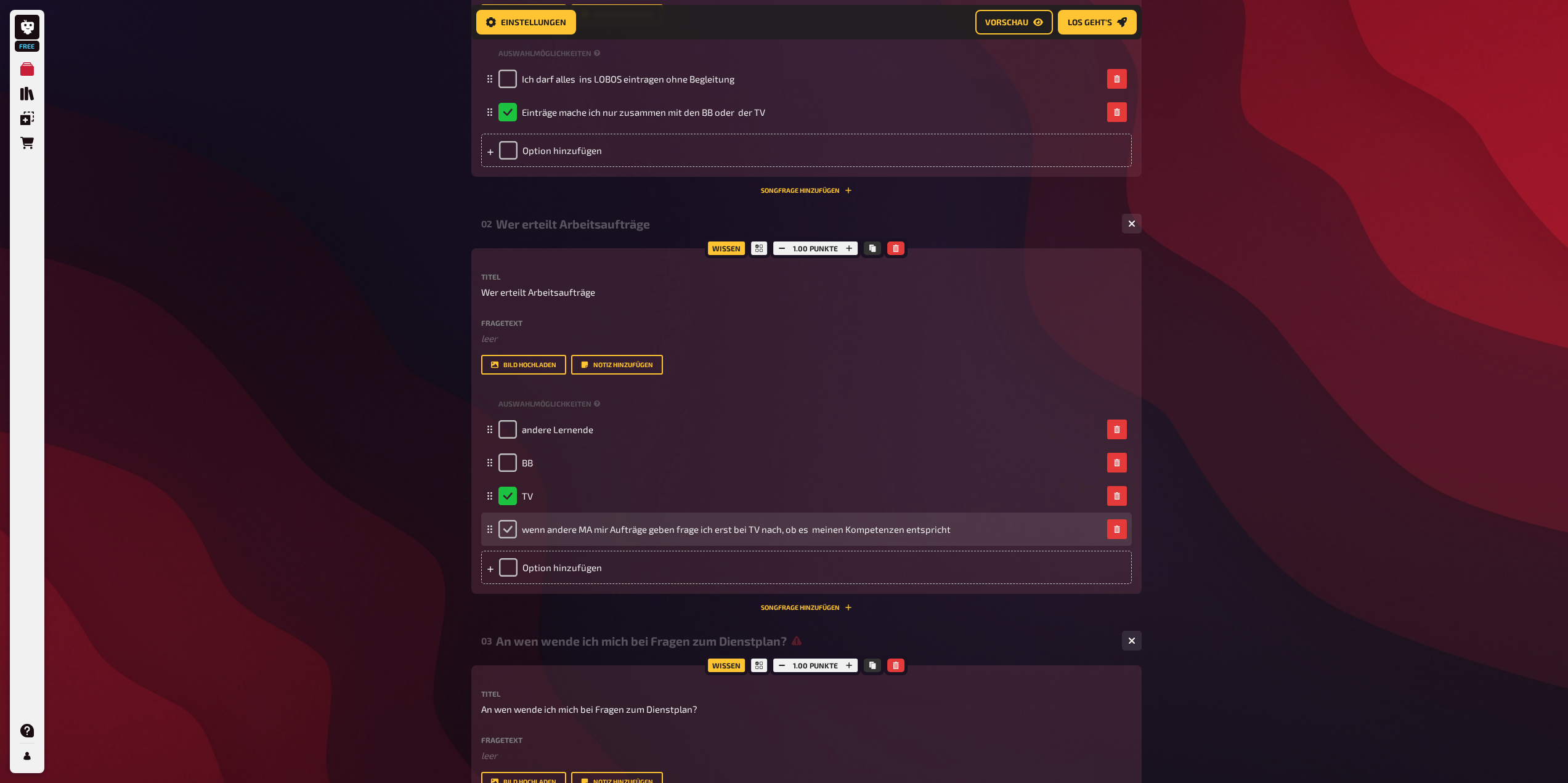
click at [508, 529] on input "checkbox" at bounding box center [508, 529] width 18 height 18
checkbox input "true"
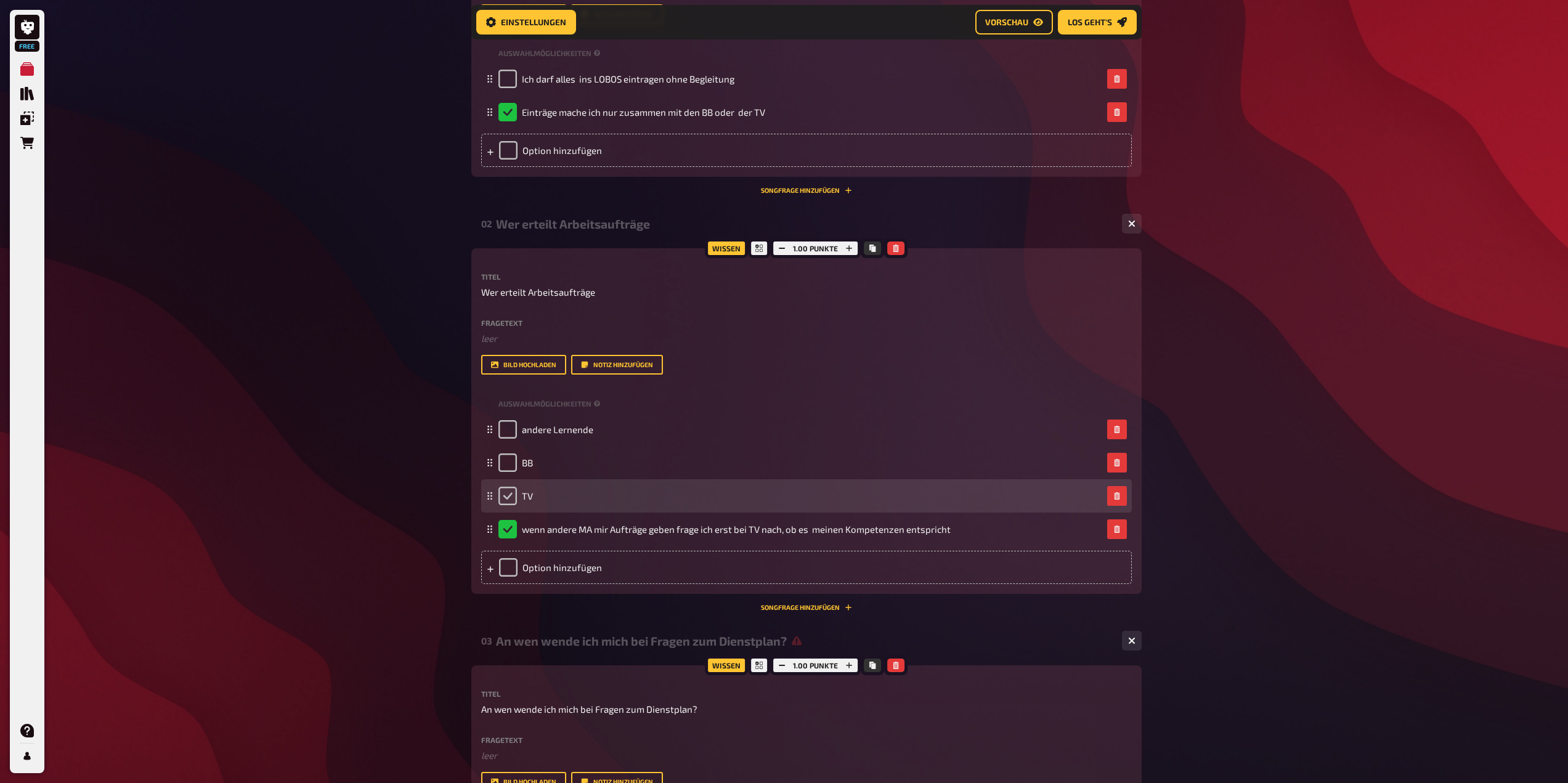
click at [502, 499] on input "checkbox" at bounding box center [508, 496] width 18 height 18
checkbox input "true"
checkbox input "false"
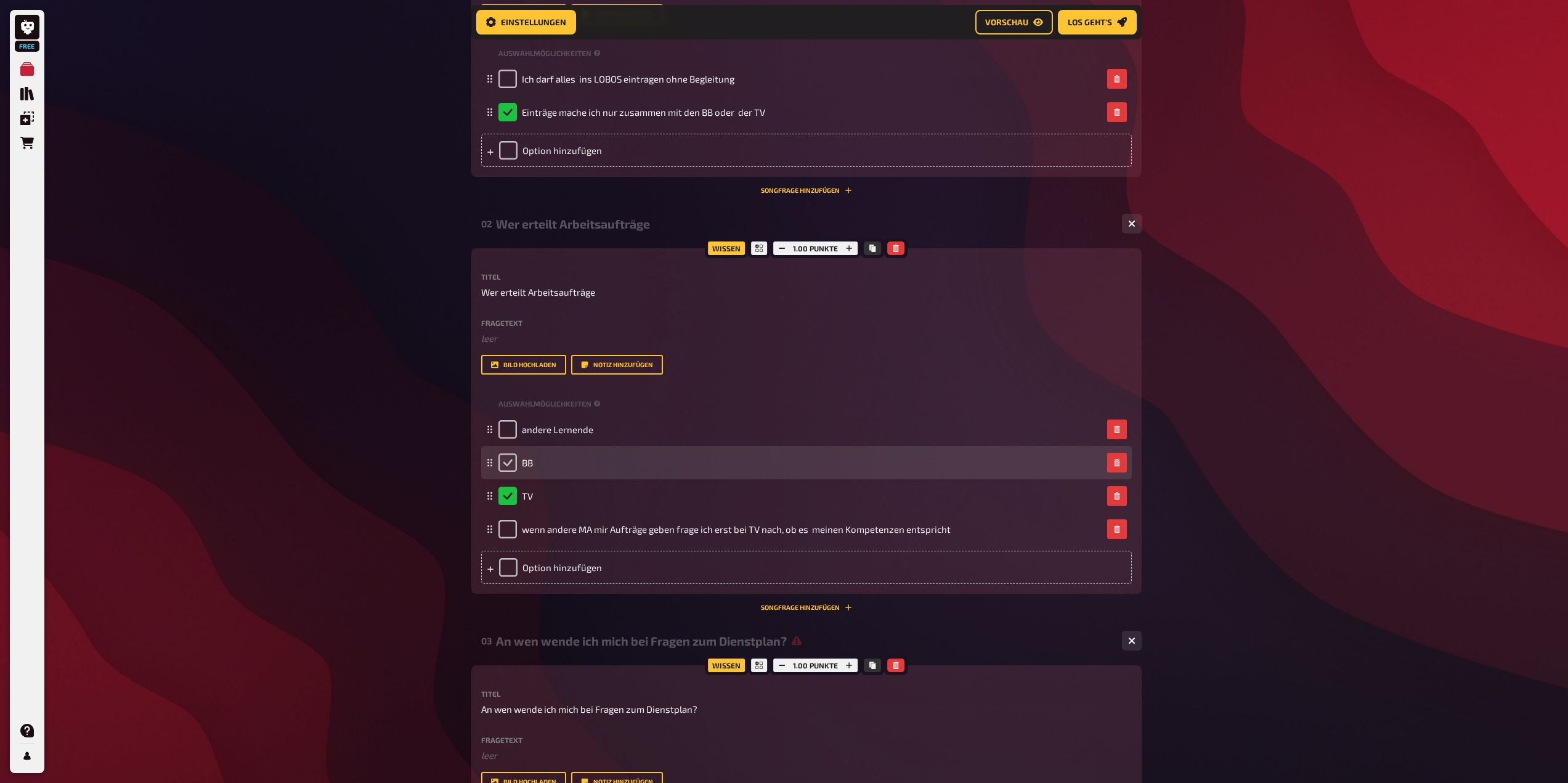
click at [512, 466] on input "checkbox" at bounding box center [508, 462] width 18 height 18
checkbox input "true"
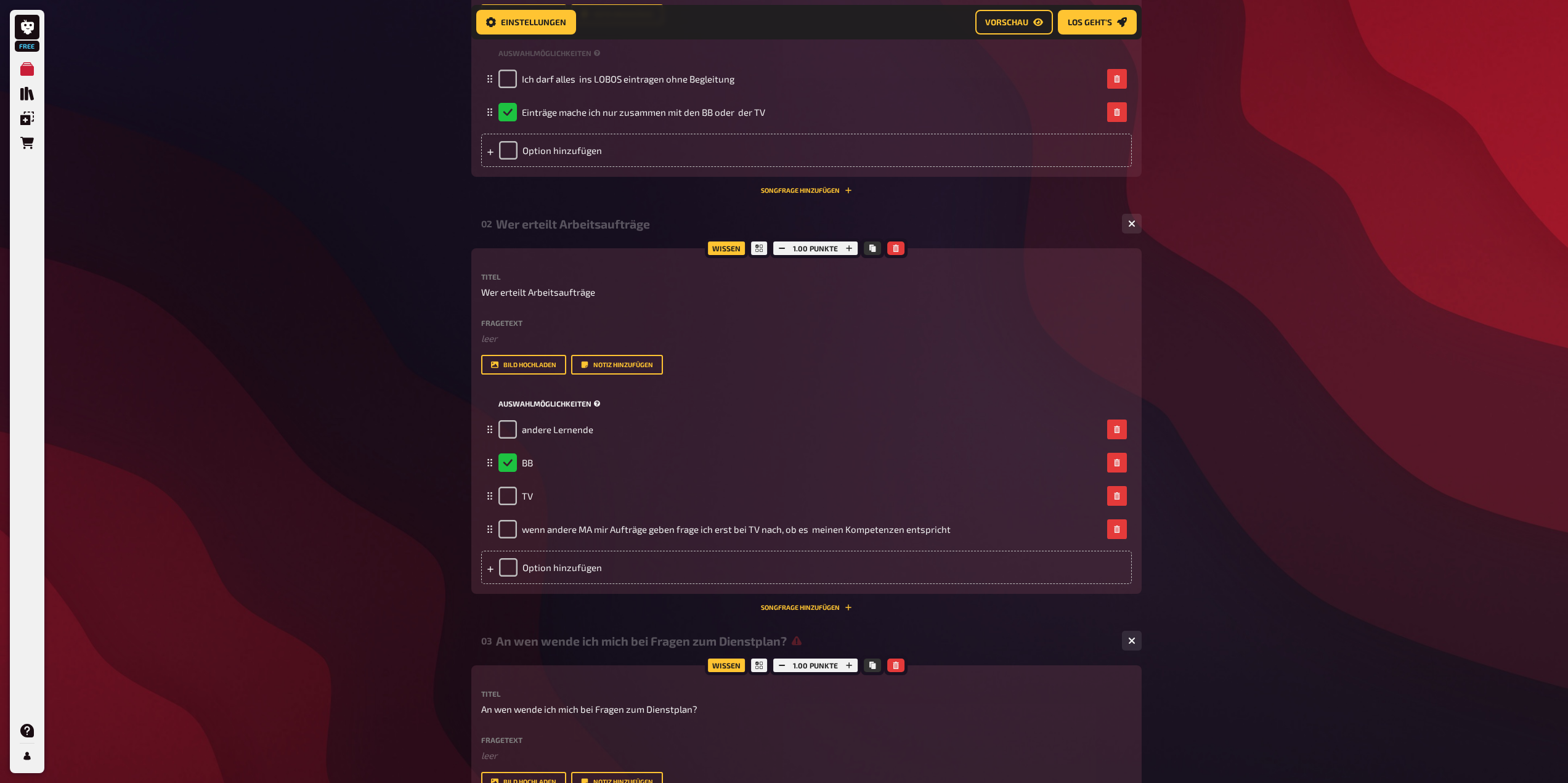
click at [545, 402] on span "Auswahlmöglichkeiten" at bounding box center [545, 403] width 93 height 11
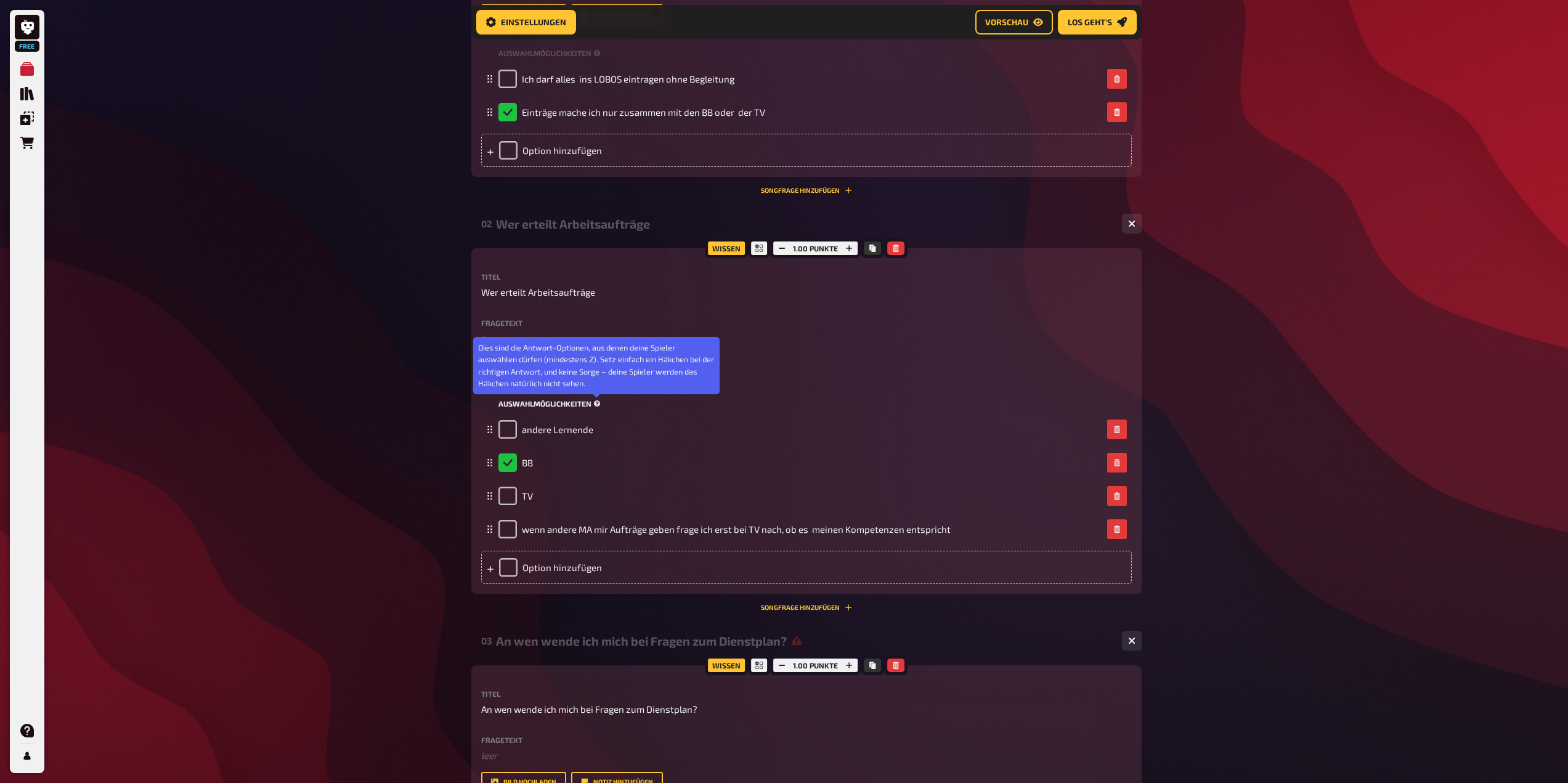
click at [599, 401] on icon at bounding box center [598, 404] width 7 height 7
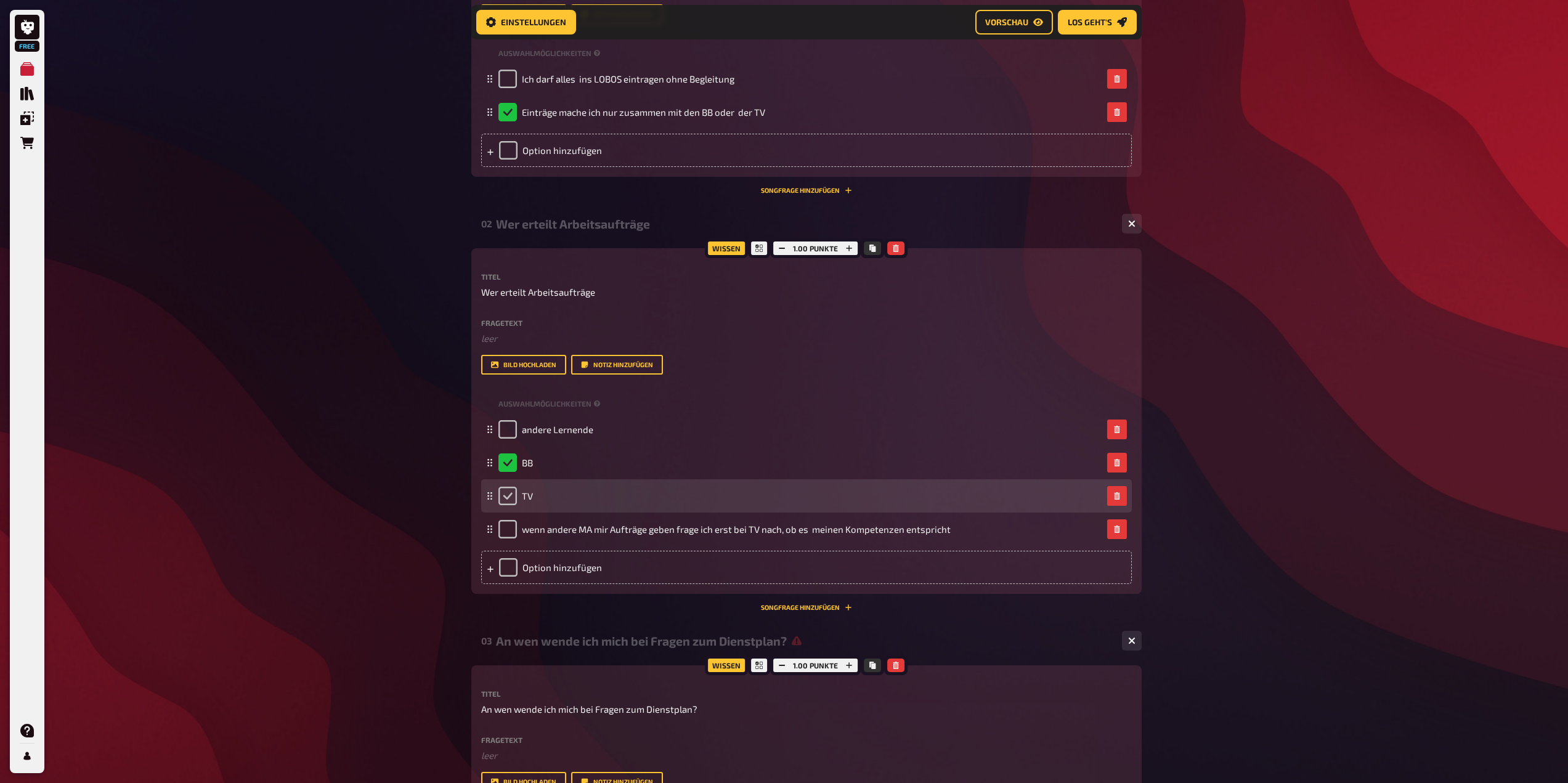
click at [505, 505] on input "checkbox" at bounding box center [508, 496] width 18 height 18
checkbox input "true"
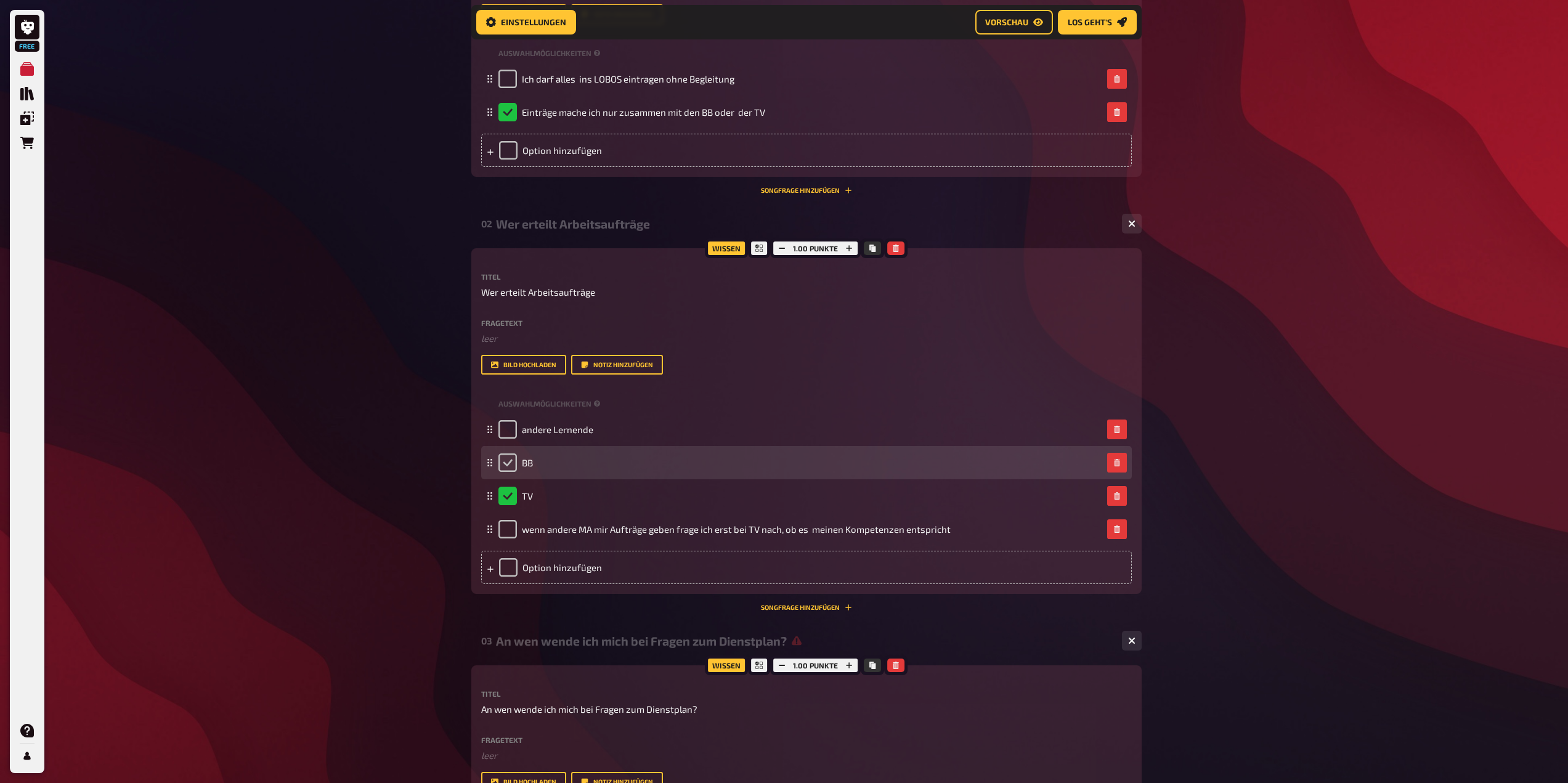
click at [510, 463] on input "checkbox" at bounding box center [508, 462] width 18 height 18
checkbox input "true"
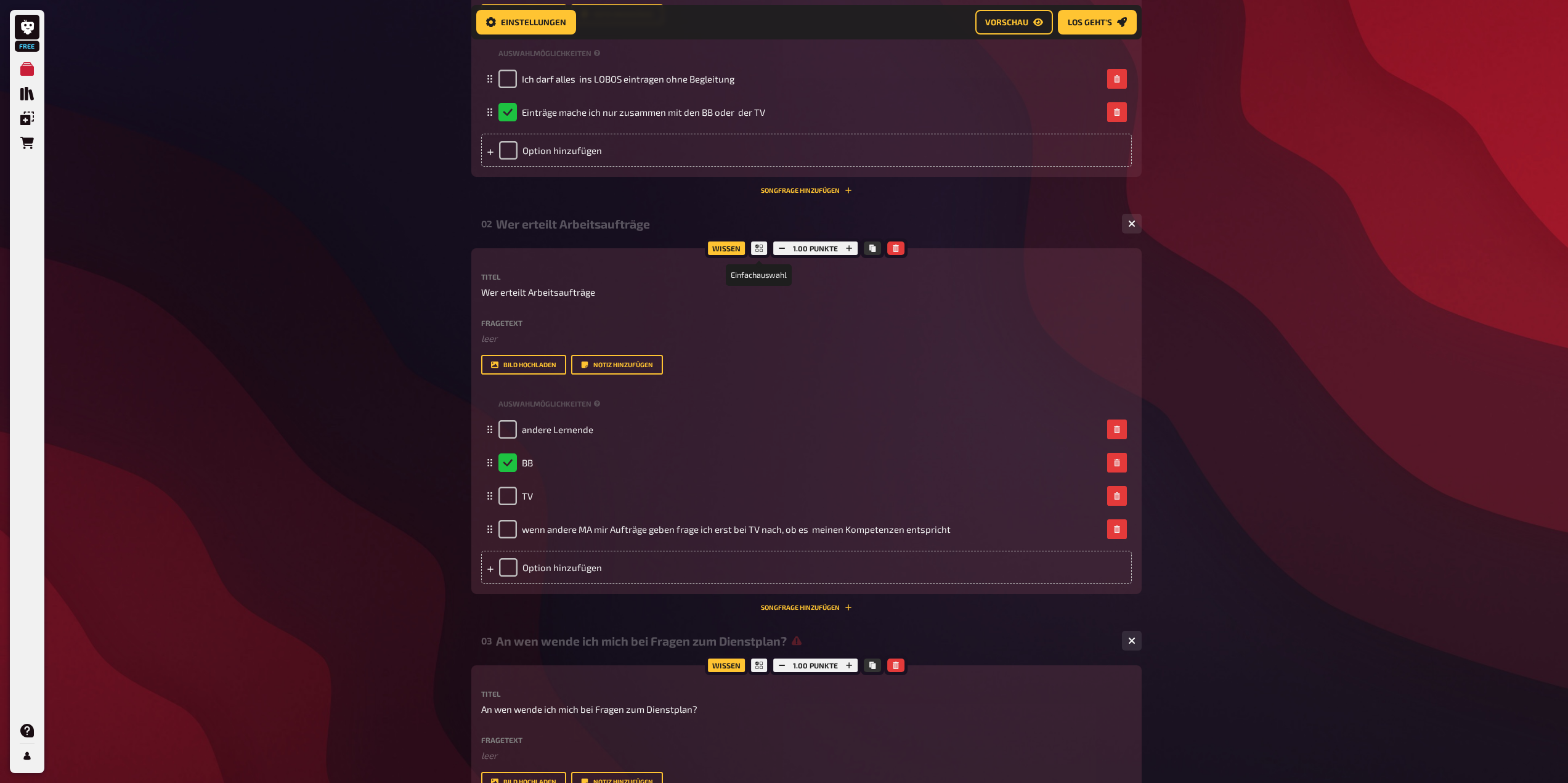
click at [754, 247] on div at bounding box center [759, 249] width 22 height 20
click at [867, 250] on button "Kopieren" at bounding box center [872, 248] width 17 height 13
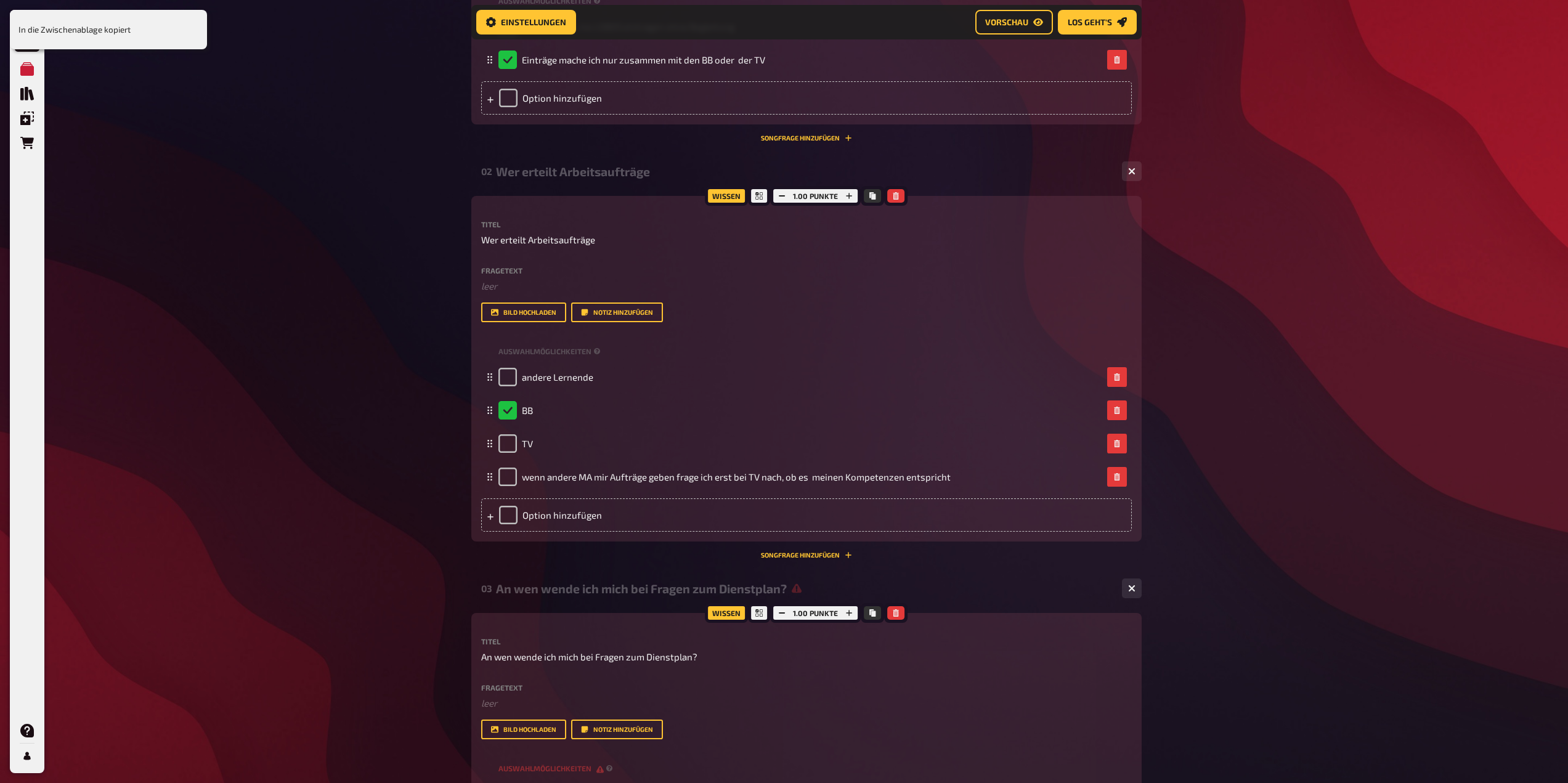
scroll to position [515, 0]
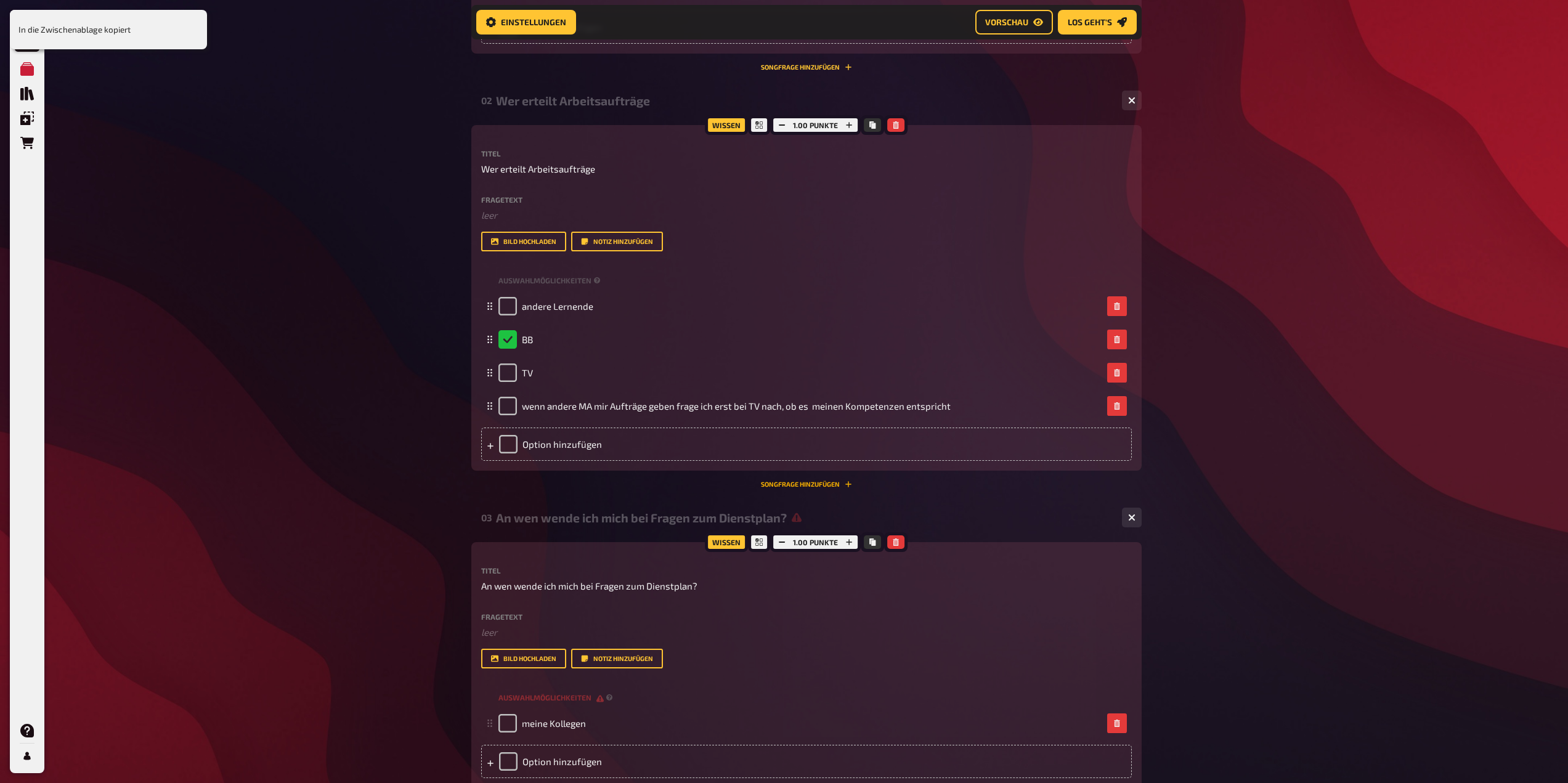
click at [848, 485] on icon "Songfrage hinzufügen" at bounding box center [848, 484] width 7 height 7
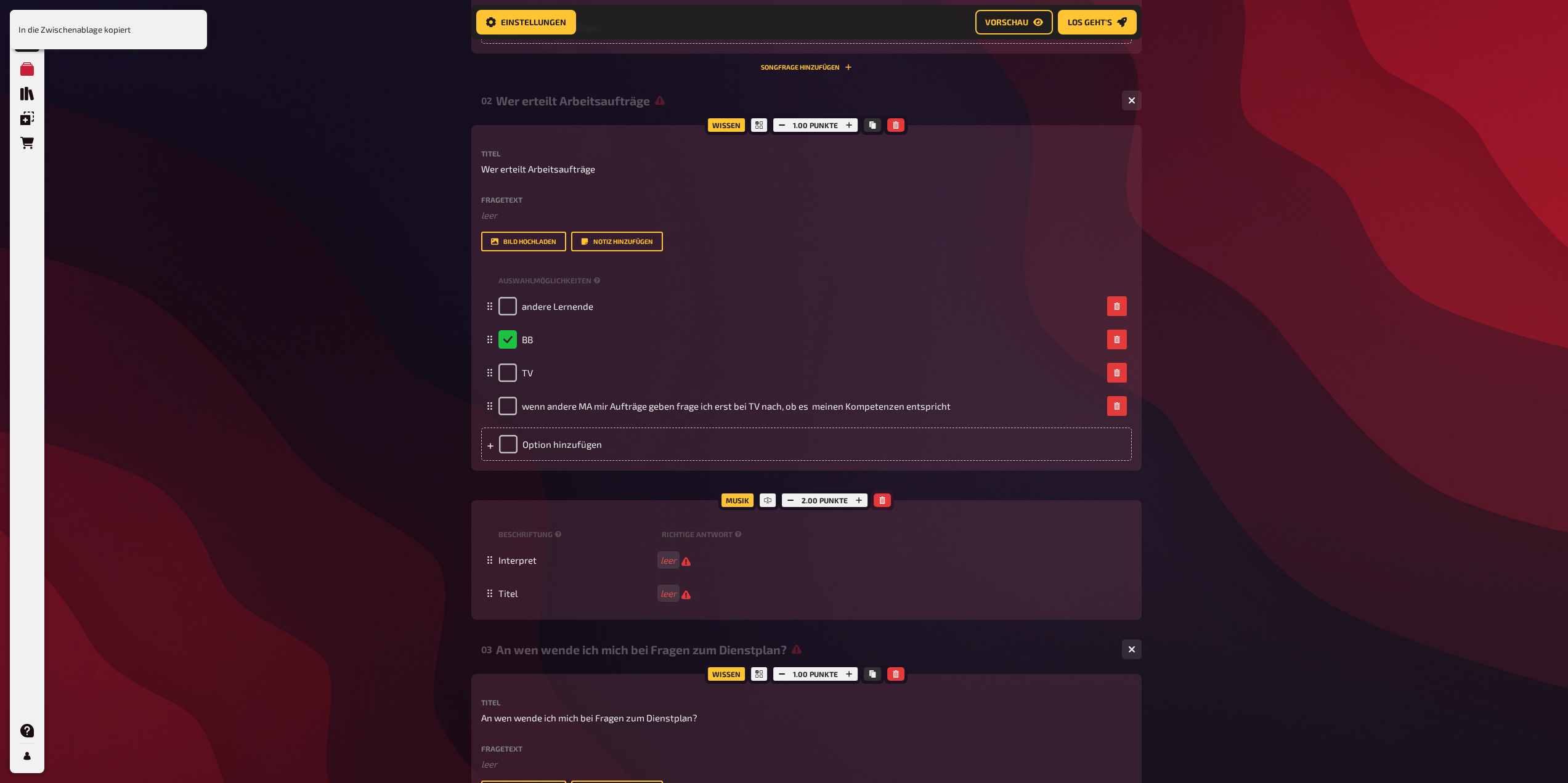
drag, startPoint x: 883, startPoint y: 501, endPoint x: 920, endPoint y: 513, distance: 38.9
click at [887, 501] on button "button" at bounding box center [882, 500] width 17 height 13
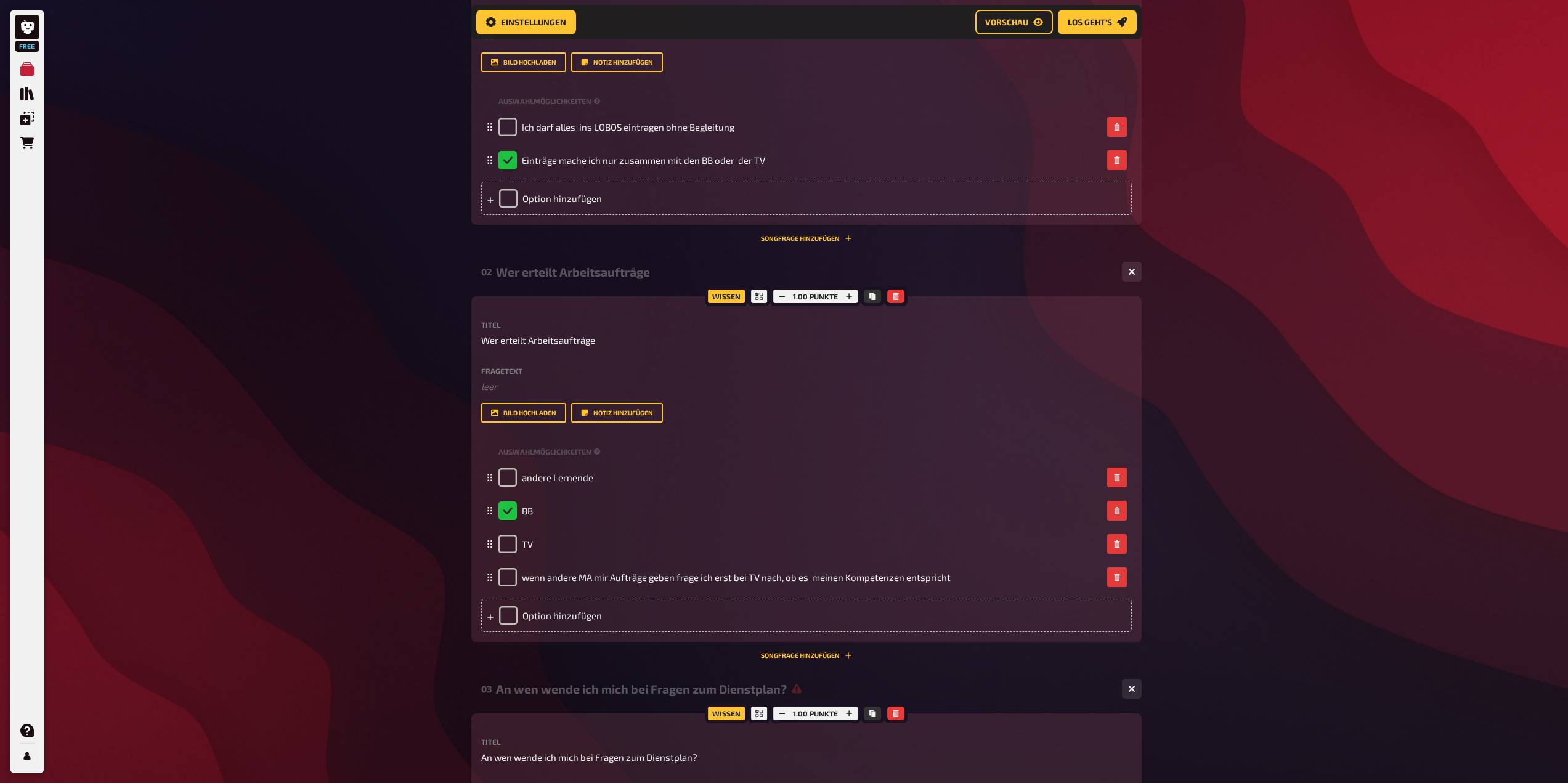
scroll to position [322, 0]
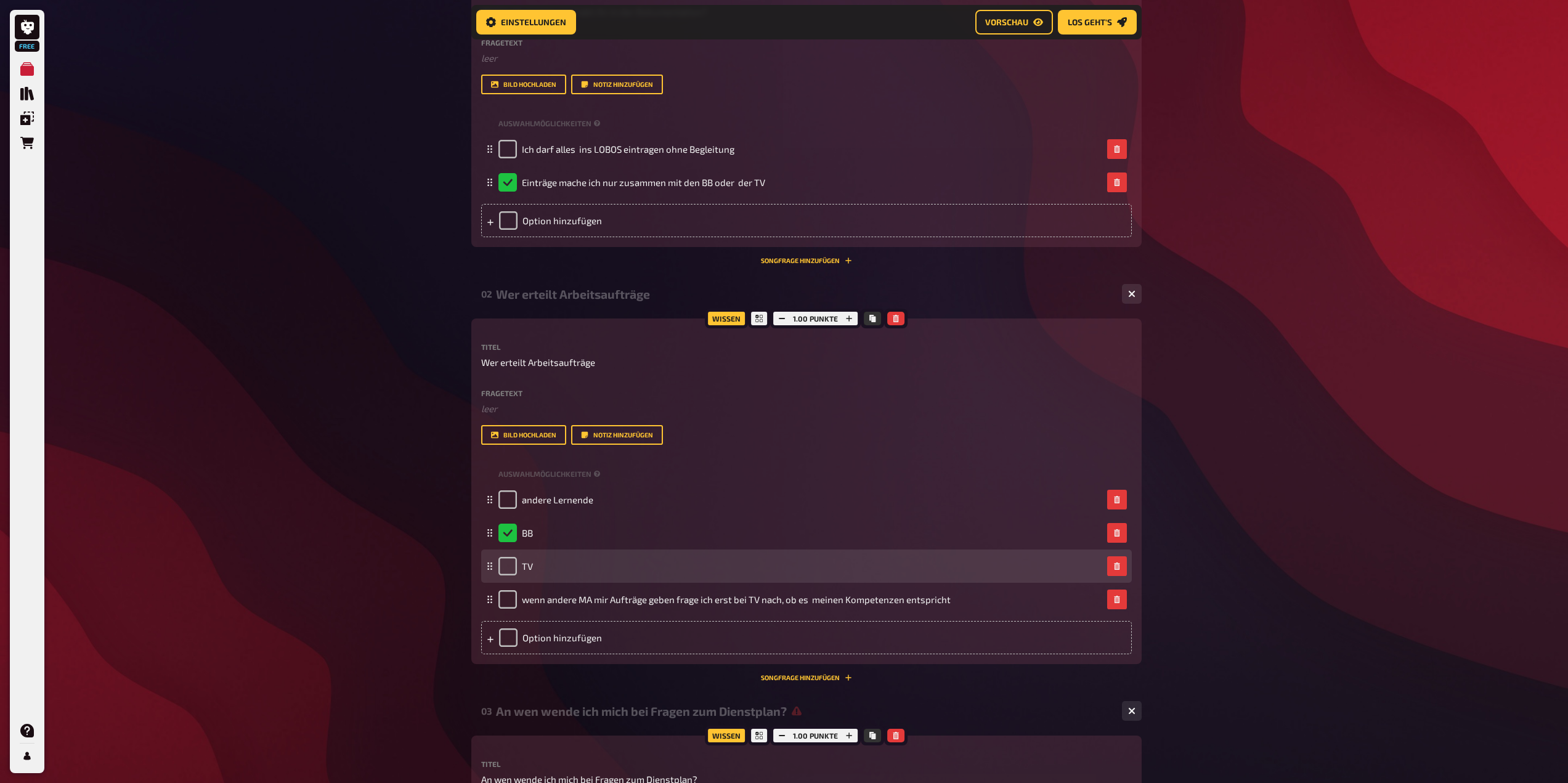
click at [490, 572] on div "TV" at bounding box center [806, 566] width 651 height 33
click at [490, 568] on icon at bounding box center [489, 566] width 7 height 7
click at [492, 573] on icon at bounding box center [489, 570] width 7 height 7
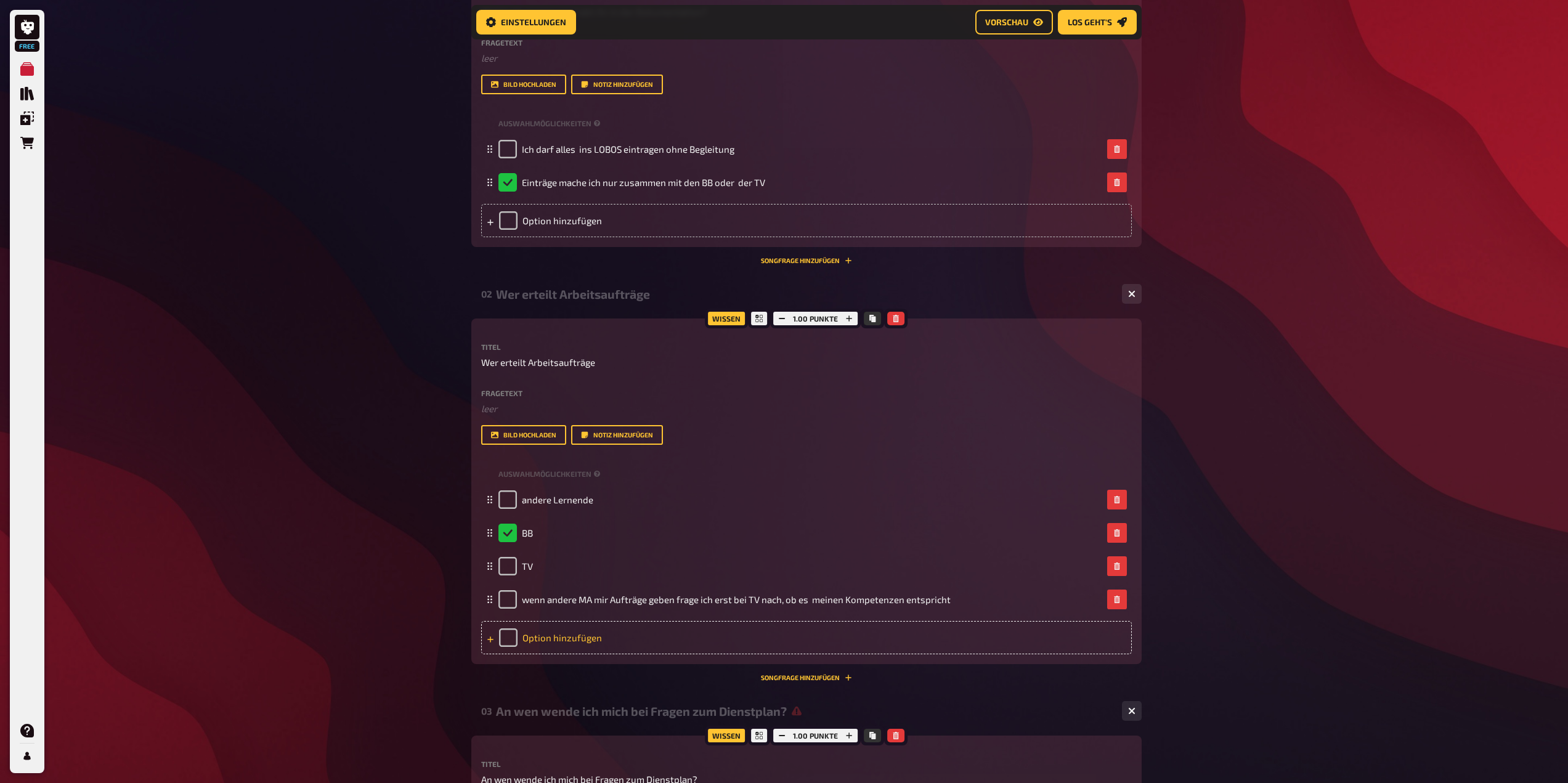
click at [549, 635] on div "Option hinzufügen" at bounding box center [806, 637] width 651 height 33
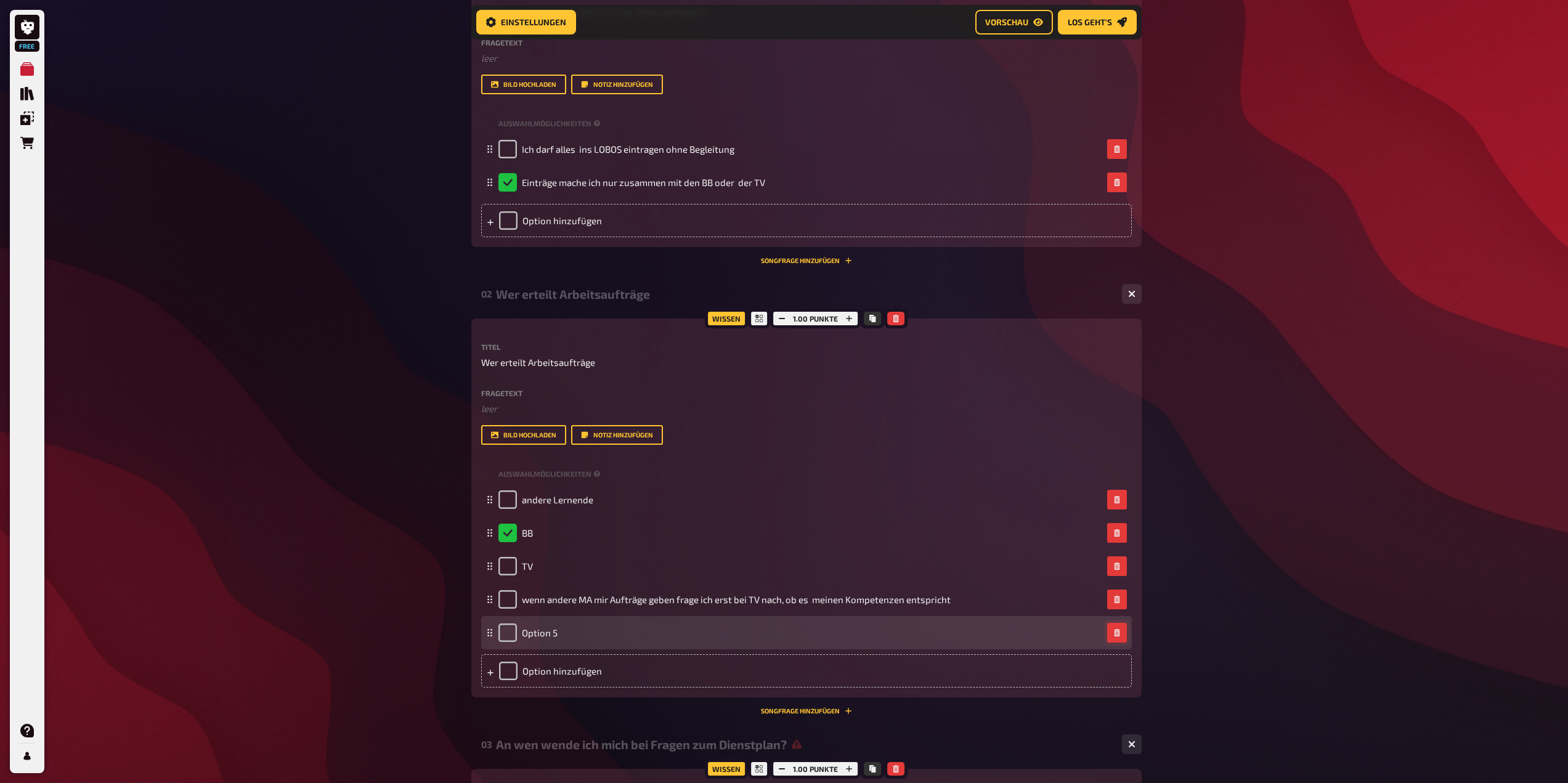
click at [1114, 630] on icon "button" at bounding box center [1117, 633] width 7 height 7
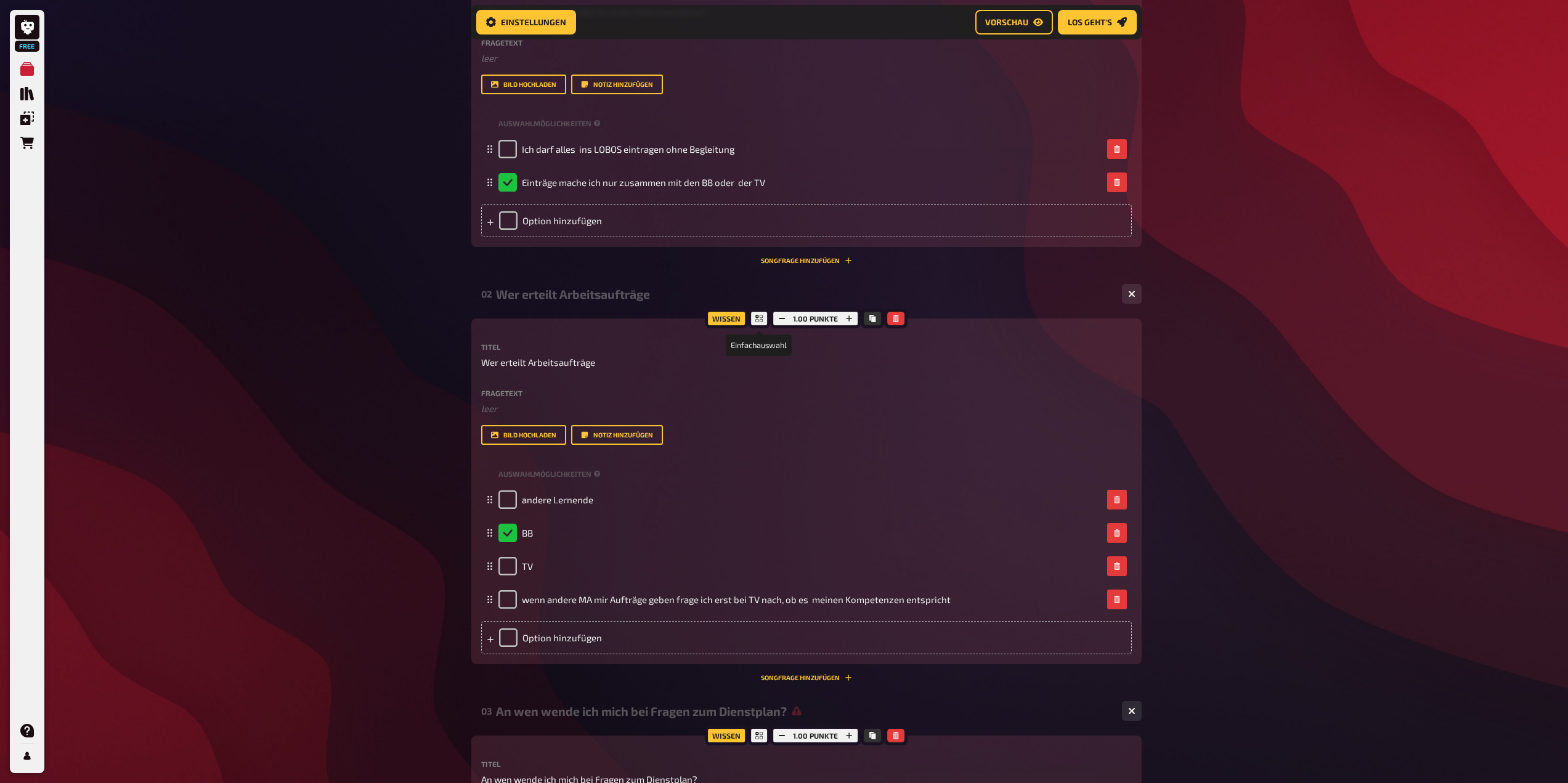
click at [756, 316] on icon at bounding box center [759, 318] width 7 height 7
click at [730, 318] on div "Wissen" at bounding box center [726, 318] width 43 height 20
click at [756, 321] on icon at bounding box center [759, 318] width 7 height 7
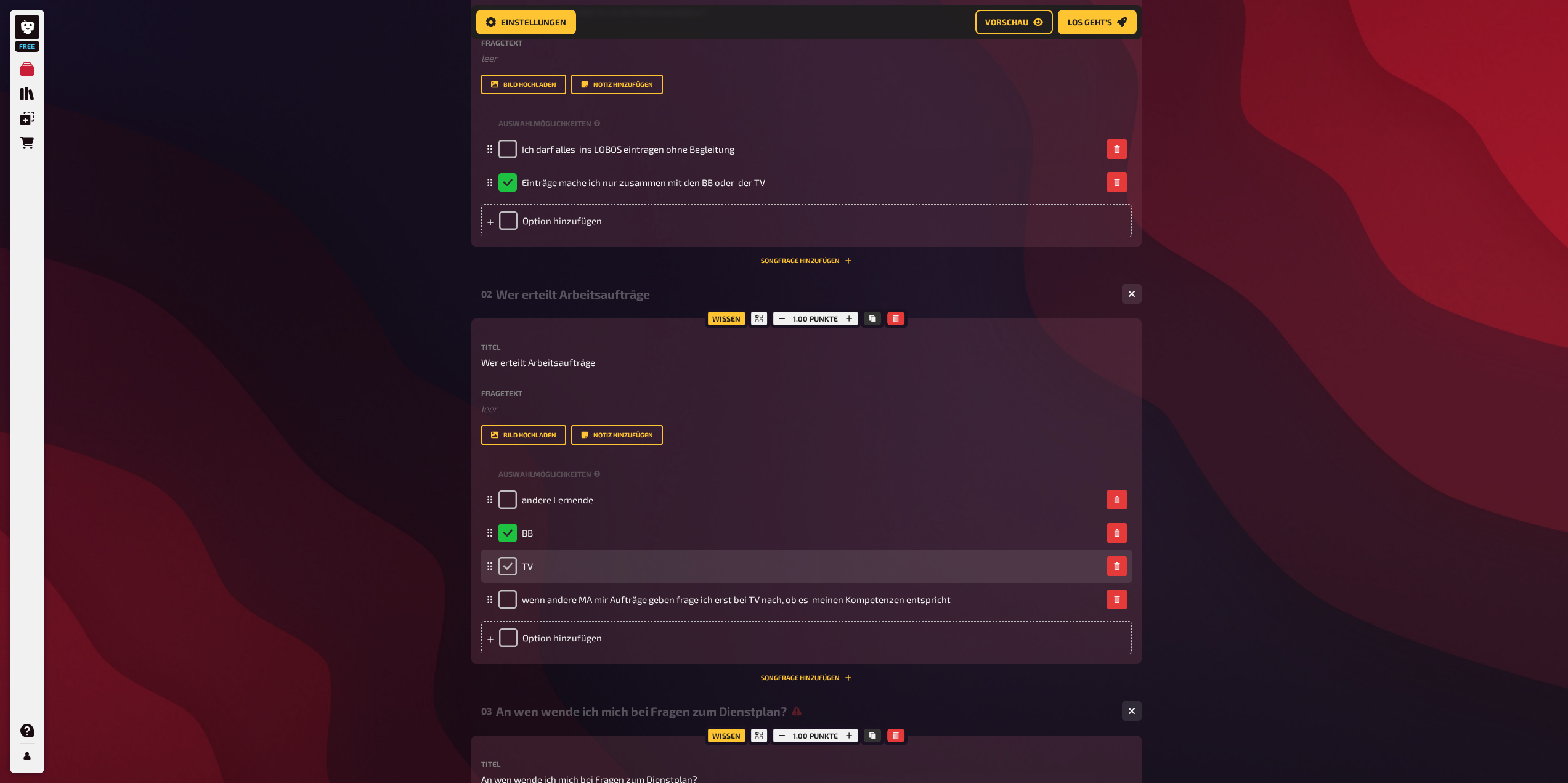
click at [510, 568] on input "checkbox" at bounding box center [508, 566] width 18 height 18
checkbox input "true"
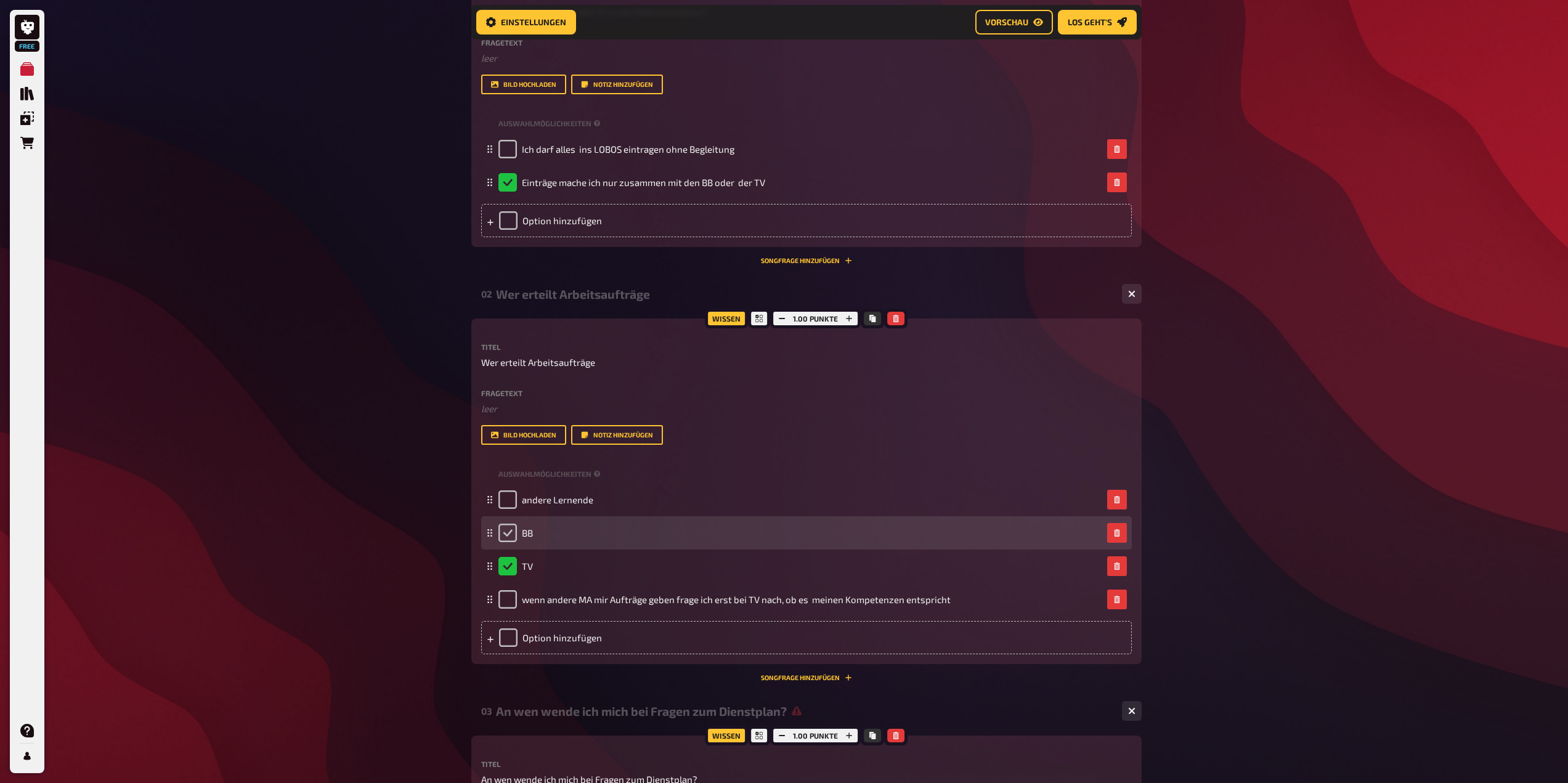
click at [508, 540] on input "checkbox" at bounding box center [508, 533] width 18 height 18
checkbox input "true"
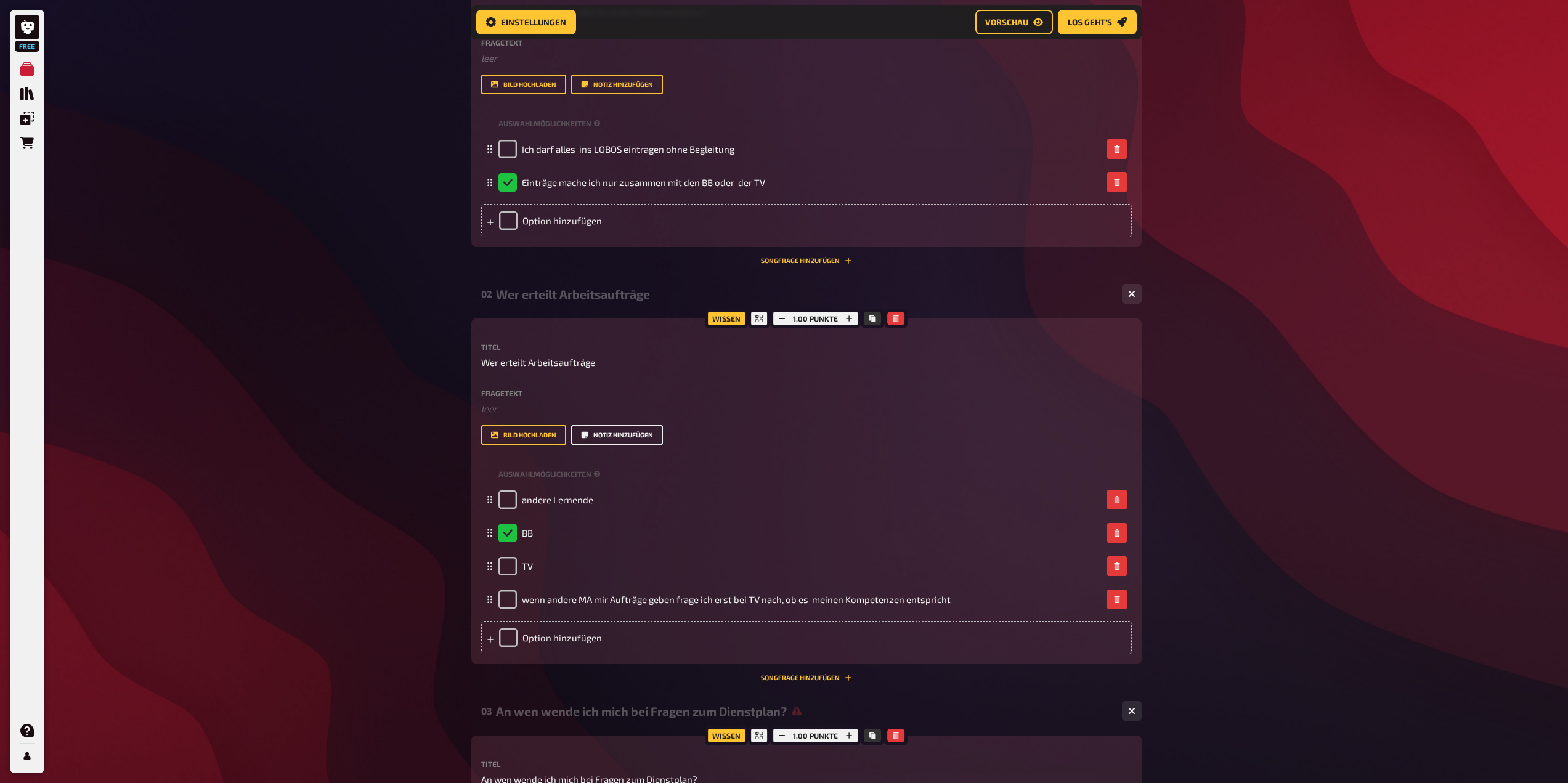
click at [655, 431] on button "Notiz hinzufügen" at bounding box center [617, 435] width 92 height 20
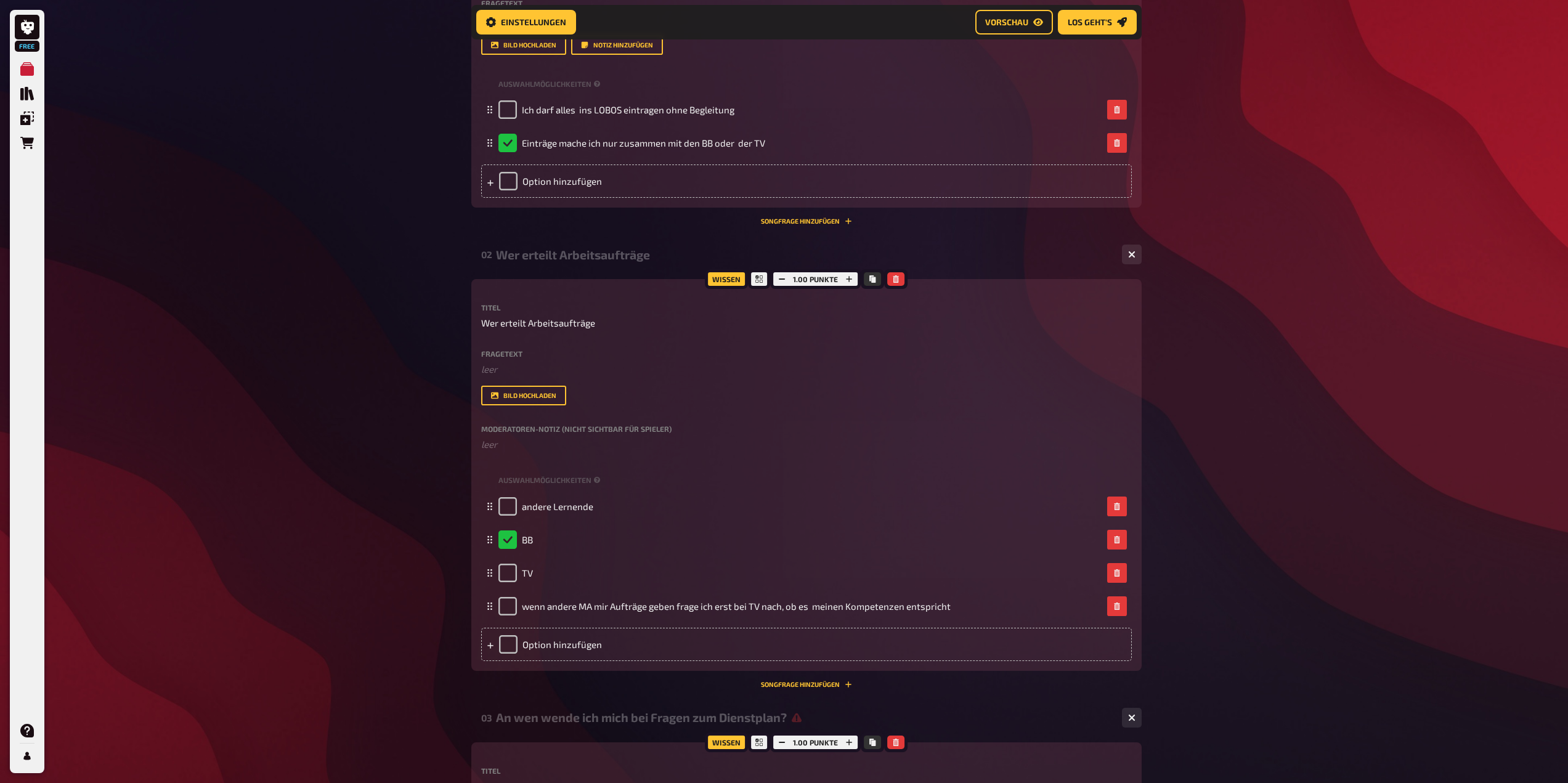
scroll to position [384, 0]
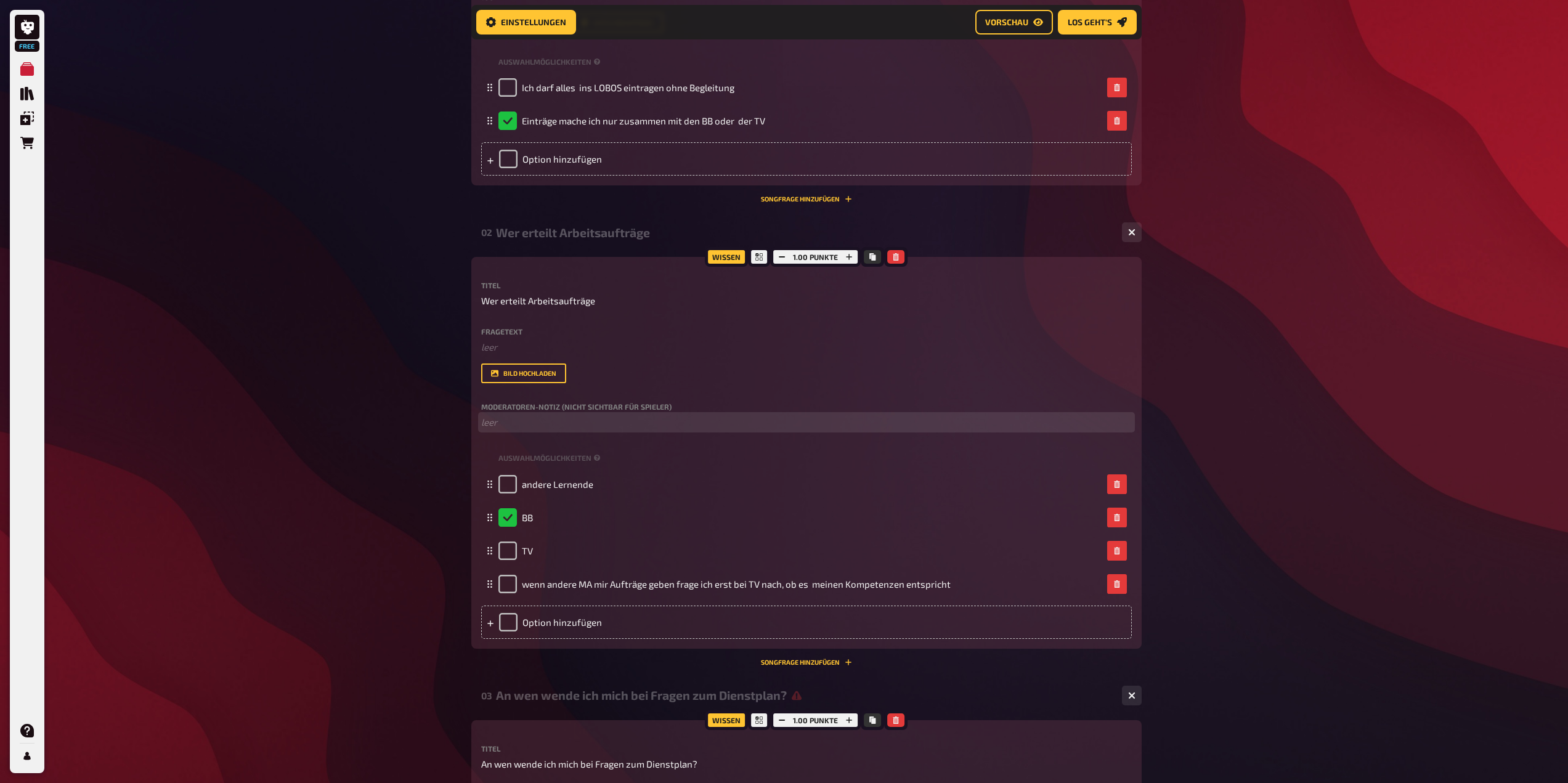
click at [493, 422] on p "﻿ leer" at bounding box center [806, 422] width 651 height 14
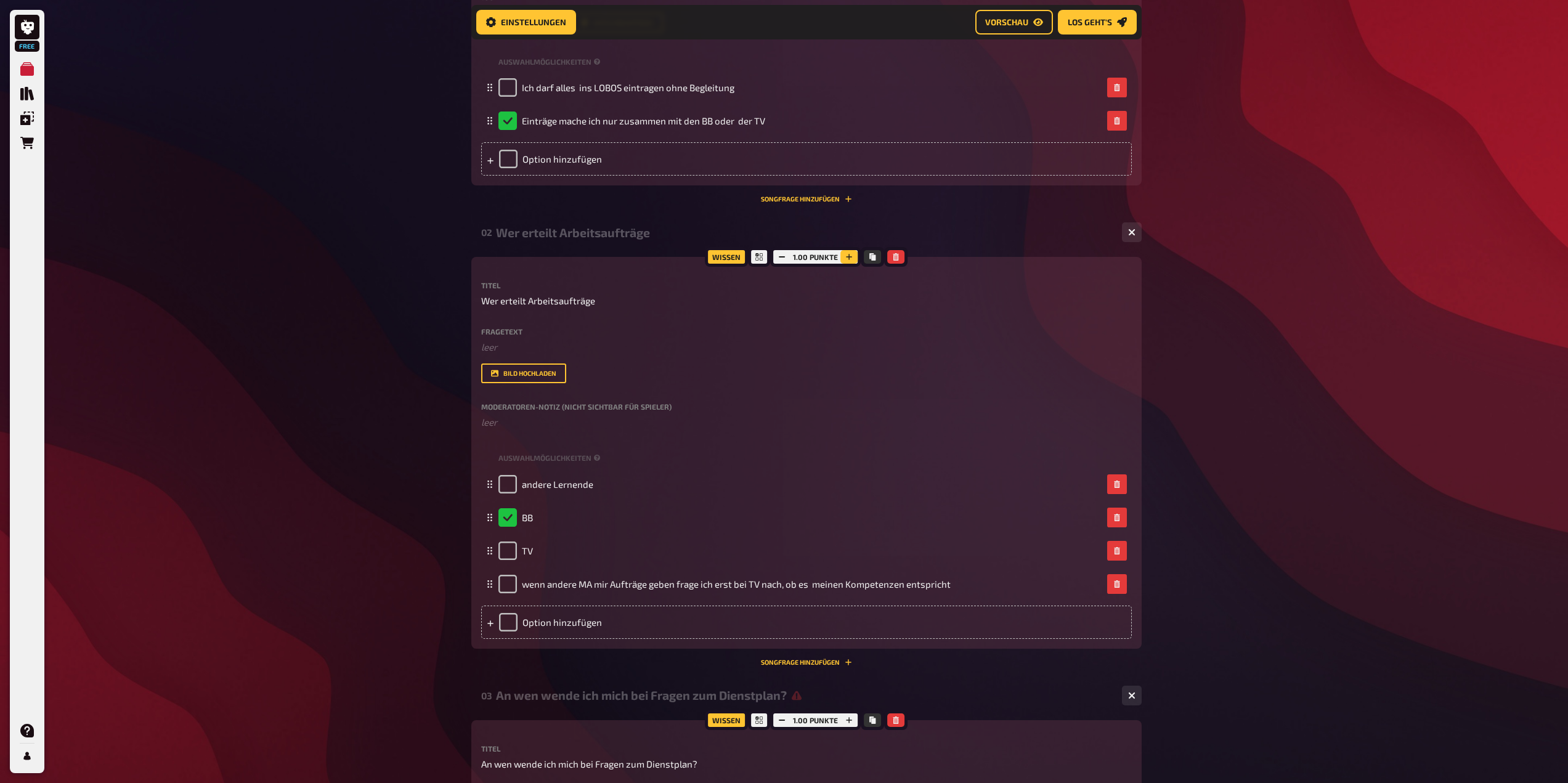
click at [849, 258] on icon "button" at bounding box center [850, 256] width 6 height 6
click at [849, 258] on icon "button" at bounding box center [849, 257] width 7 height 7
click at [849, 258] on icon "button" at bounding box center [850, 256] width 6 height 6
click at [849, 258] on icon "button" at bounding box center [850, 256] width 6 height 6
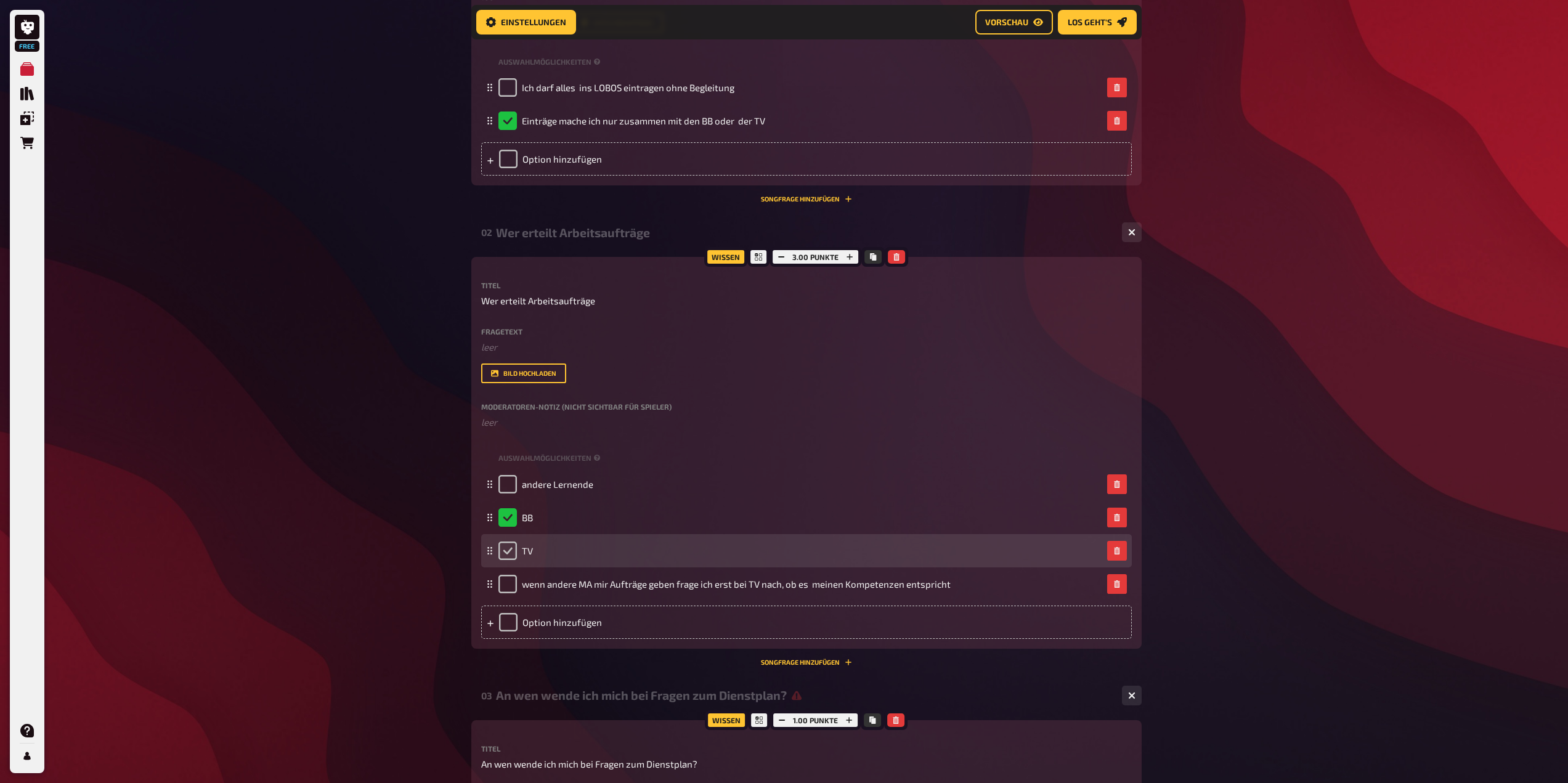
click at [510, 551] on input "checkbox" at bounding box center [508, 551] width 18 height 18
checkbox input "true"
checkbox input "false"
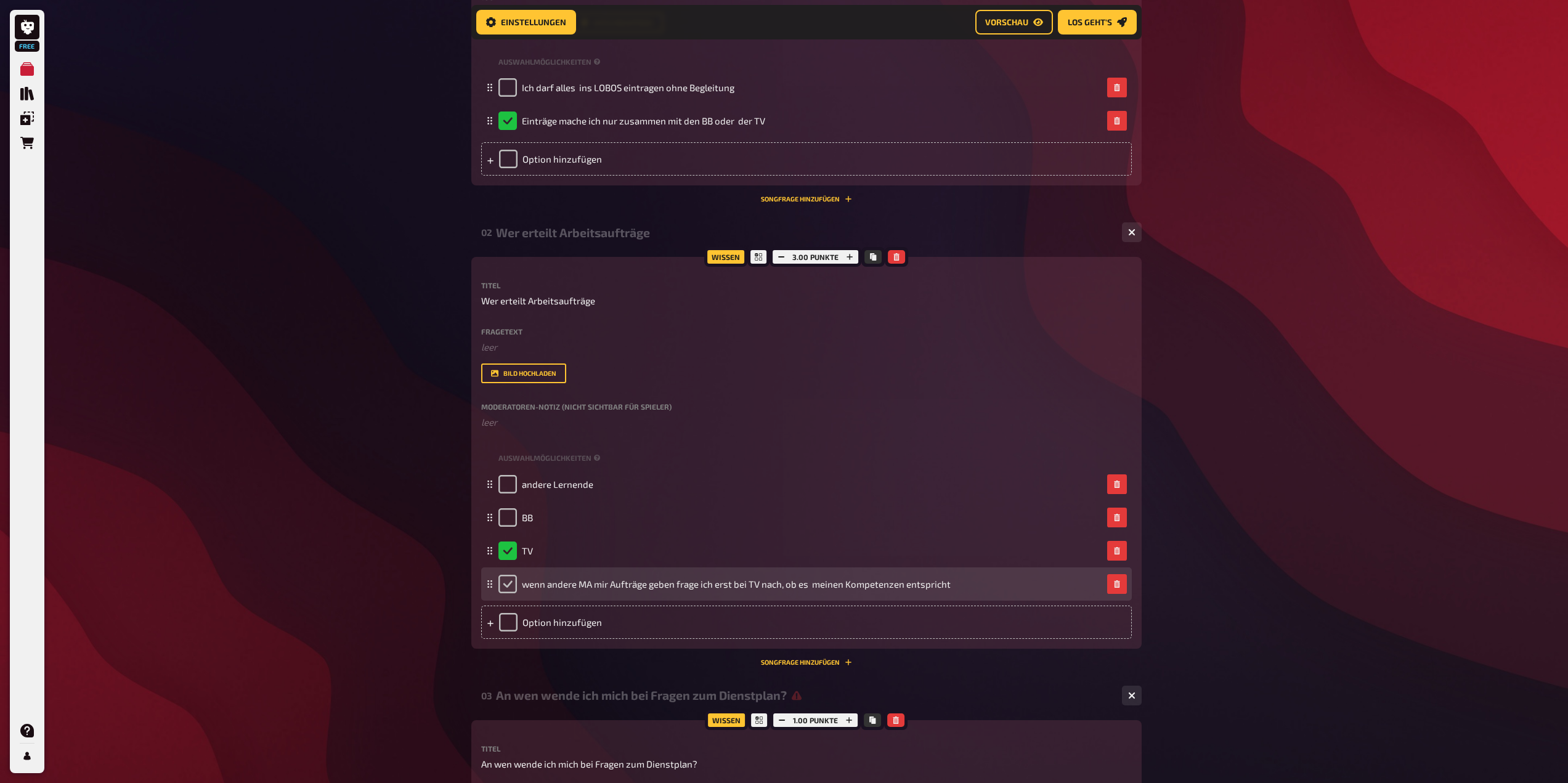
click at [511, 584] on input "checkbox" at bounding box center [508, 584] width 18 height 18
checkbox input "true"
checkbox input "false"
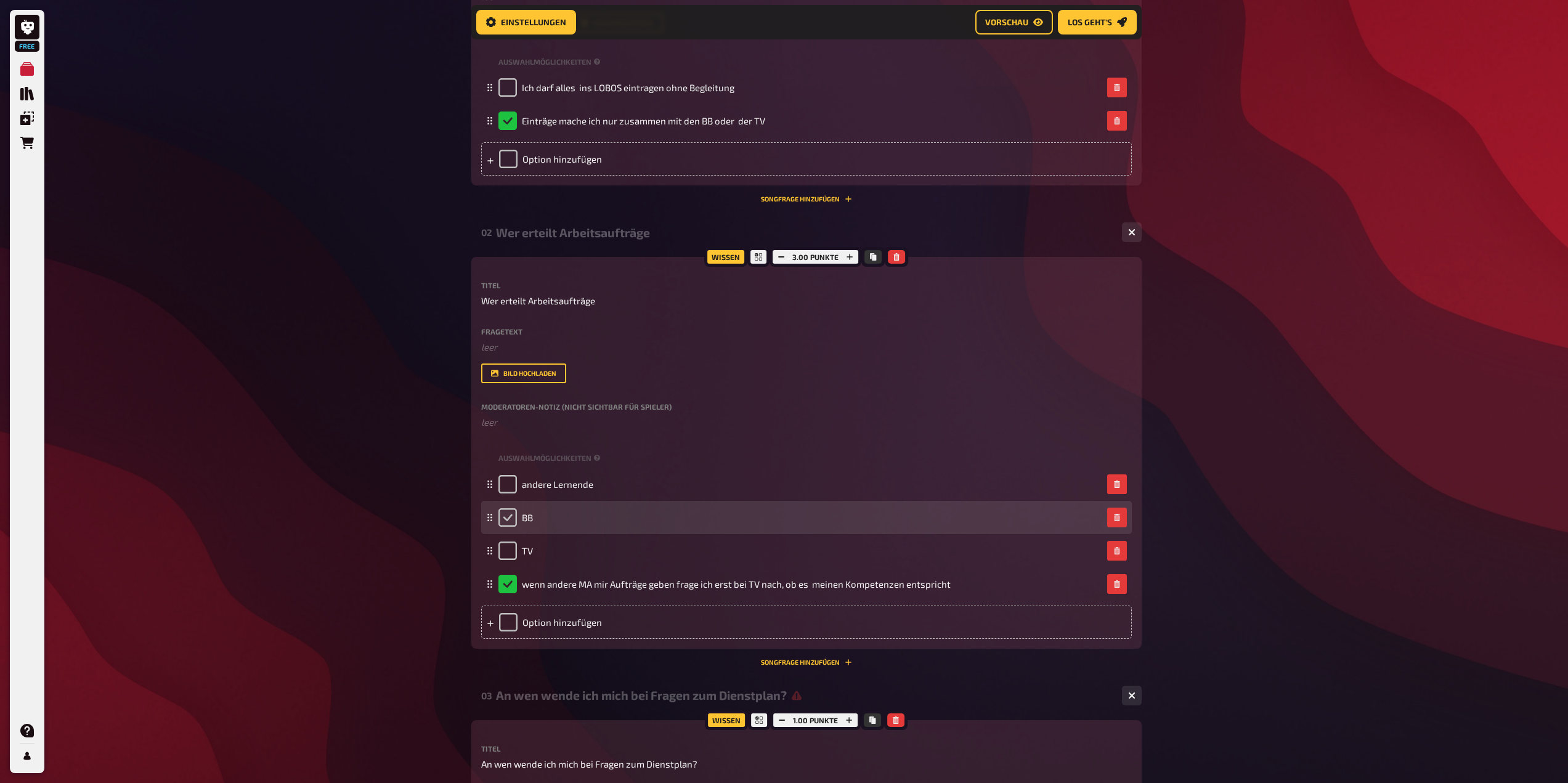
click at [514, 522] on input "checkbox" at bounding box center [508, 518] width 18 height 18
checkbox input "true"
checkbox input "false"
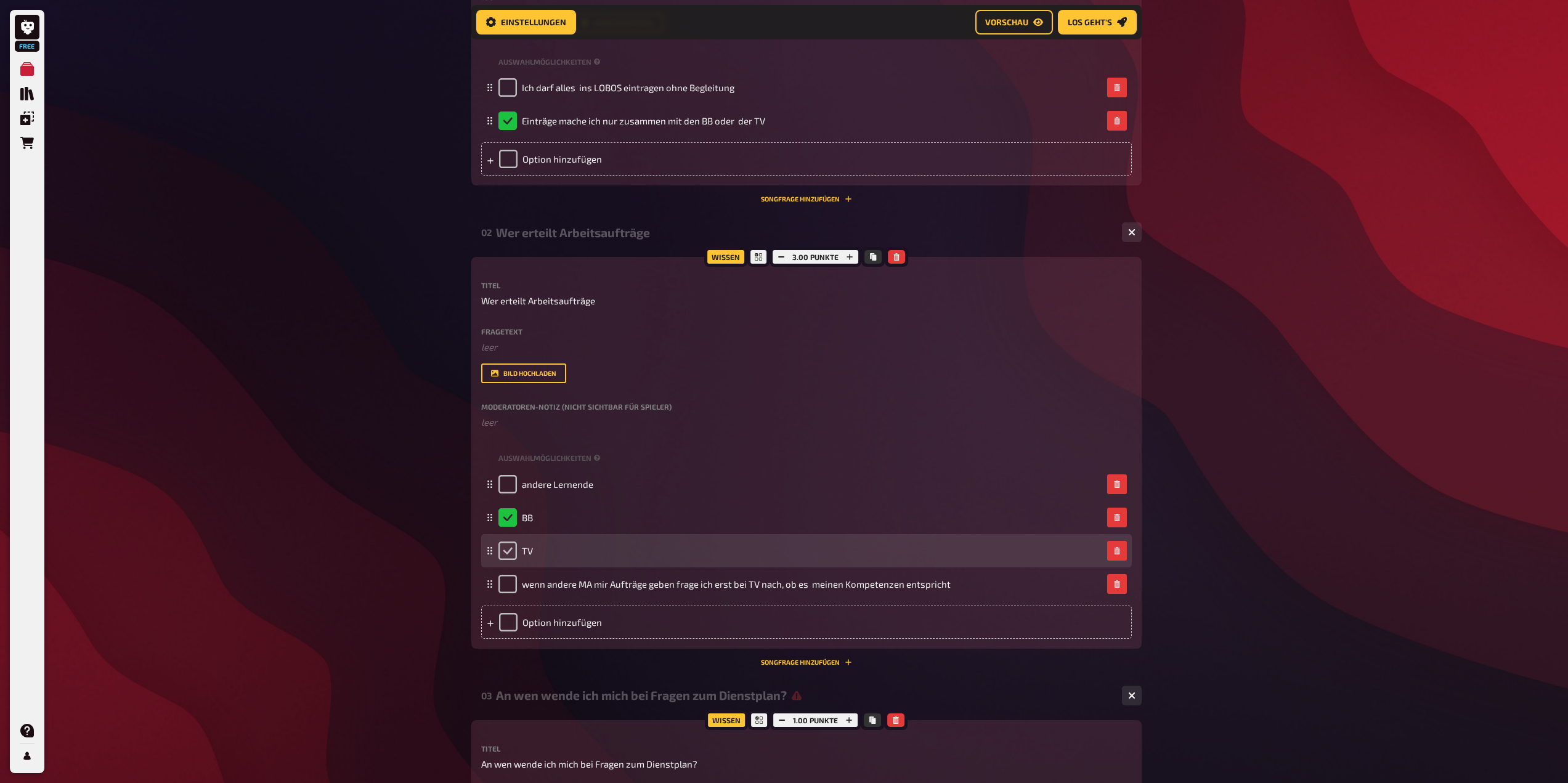
click at [510, 551] on input "checkbox" at bounding box center [508, 551] width 18 height 18
checkbox input "true"
checkbox input "false"
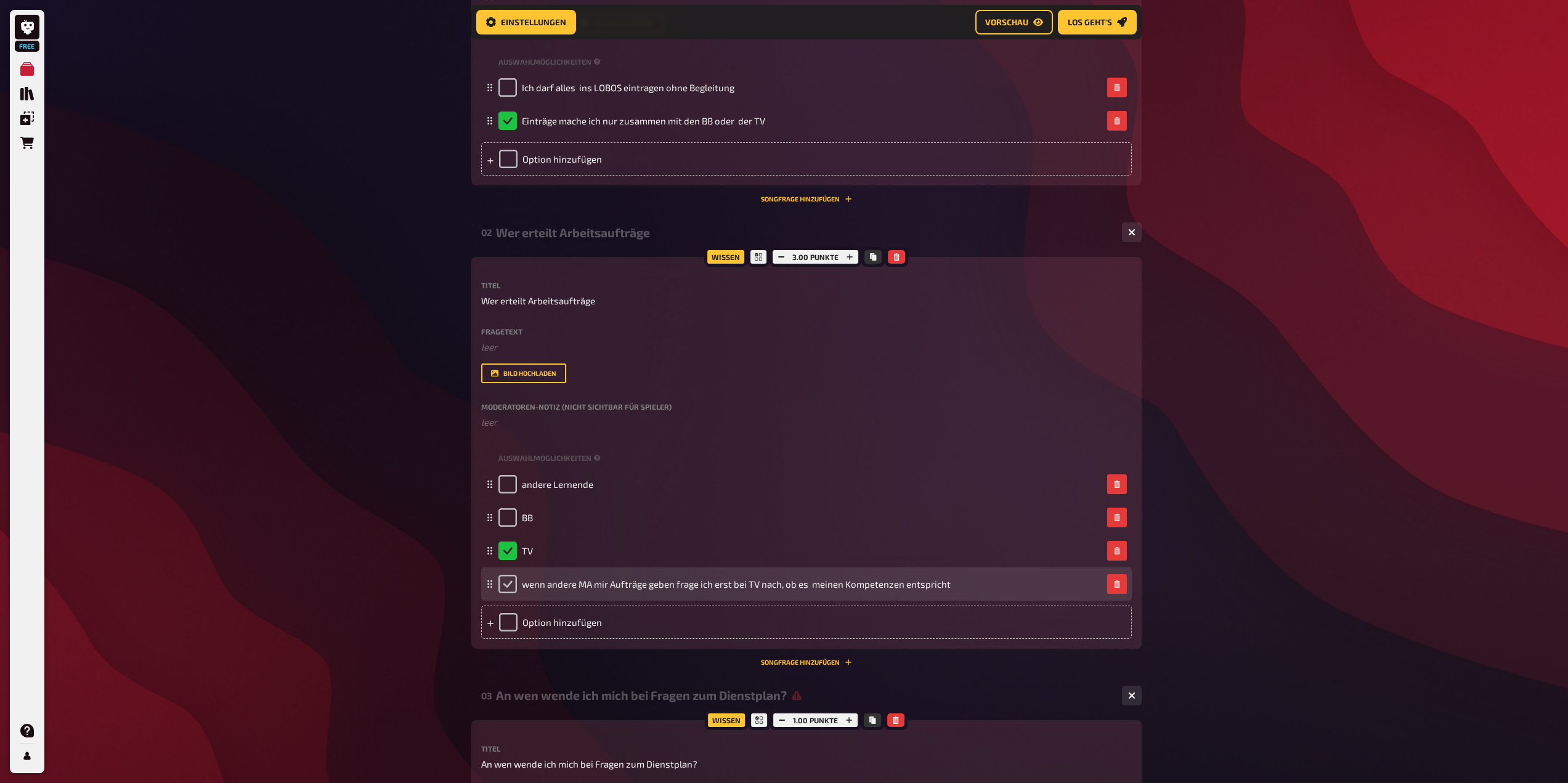
click at [506, 592] on input "checkbox" at bounding box center [508, 584] width 18 height 18
checkbox input "true"
checkbox input "false"
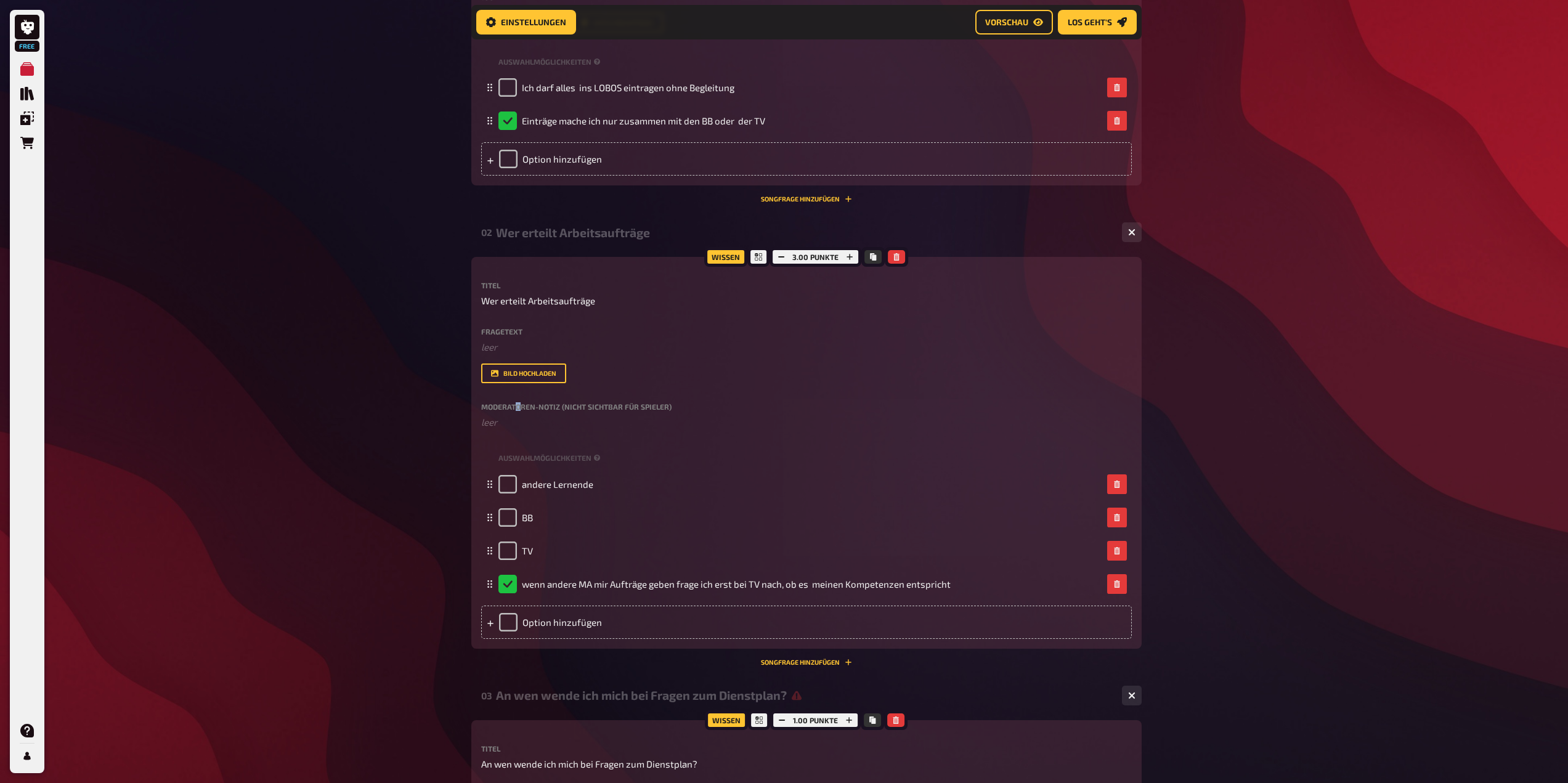
click at [519, 405] on label "Moderatoren-Notiz (nicht sichtbar für Spieler)" at bounding box center [806, 407] width 651 height 7
click at [759, 258] on icon at bounding box center [759, 257] width 7 height 7
drag, startPoint x: 710, startPoint y: 258, endPoint x: 1161, endPoint y: 371, distance: 464.9
click at [715, 258] on div "Wissen" at bounding box center [725, 257] width 43 height 20
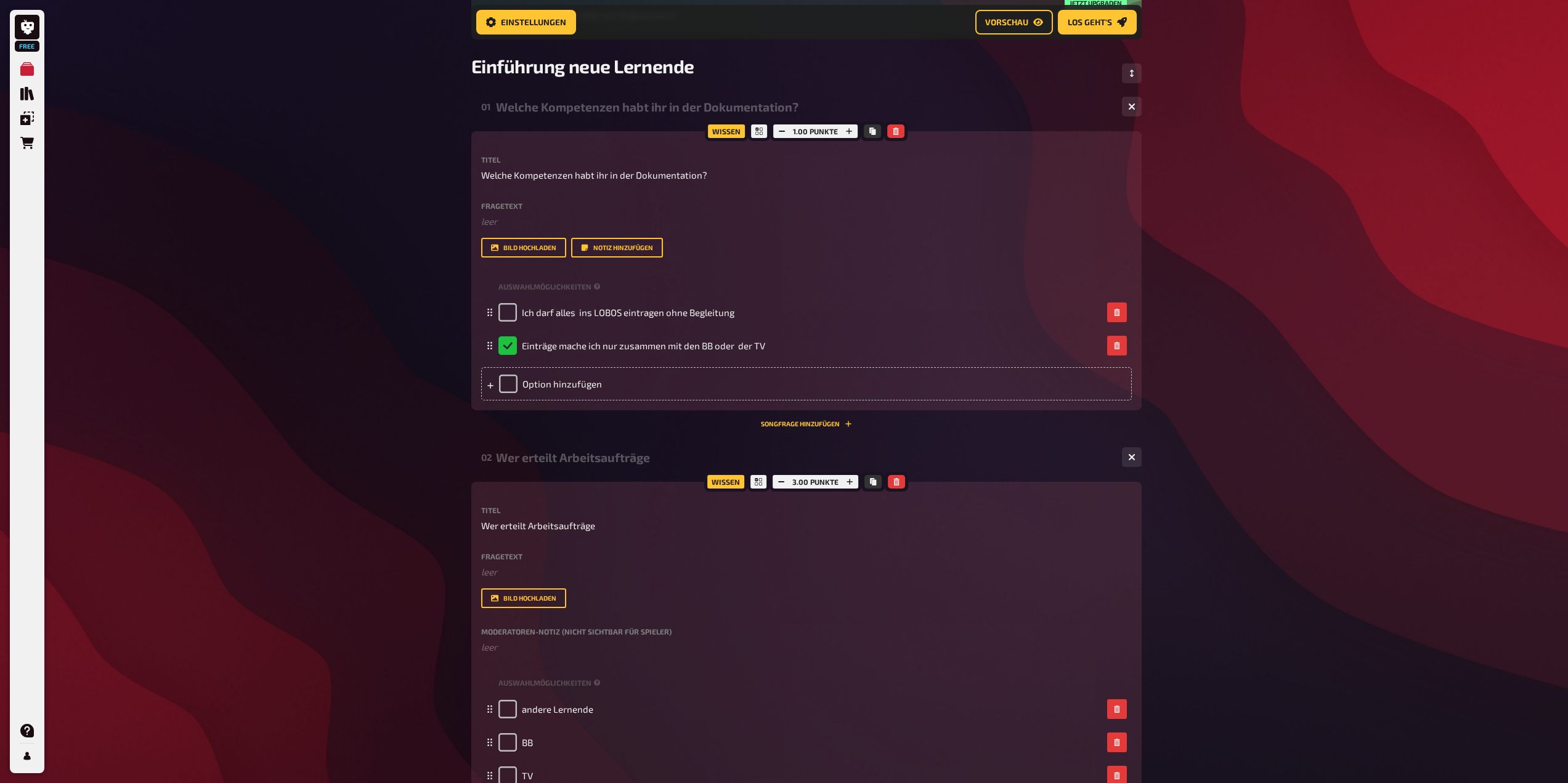
scroll to position [0, 0]
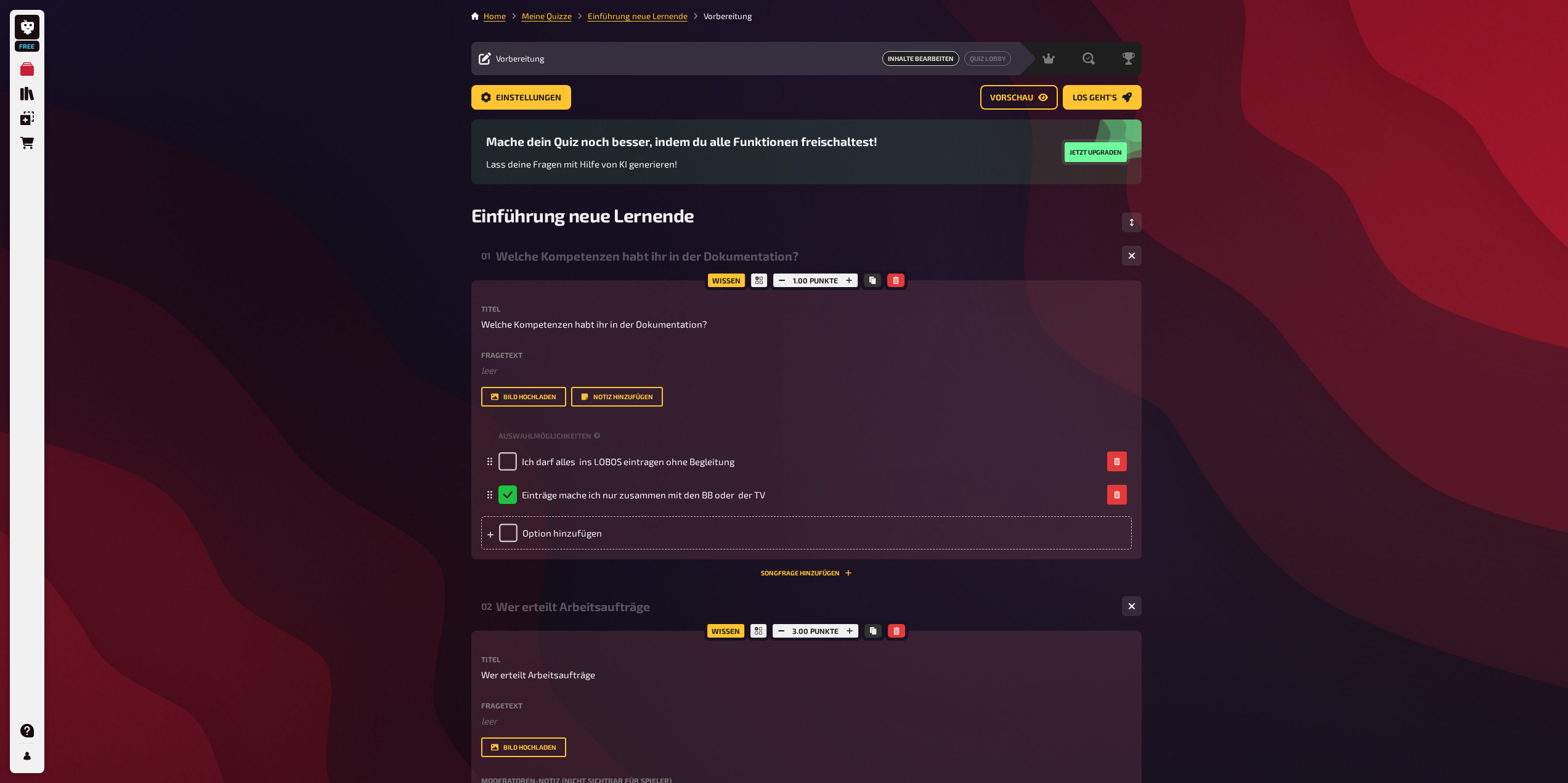
click at [1104, 150] on button "Jetzt upgraden" at bounding box center [1096, 153] width 62 height 20
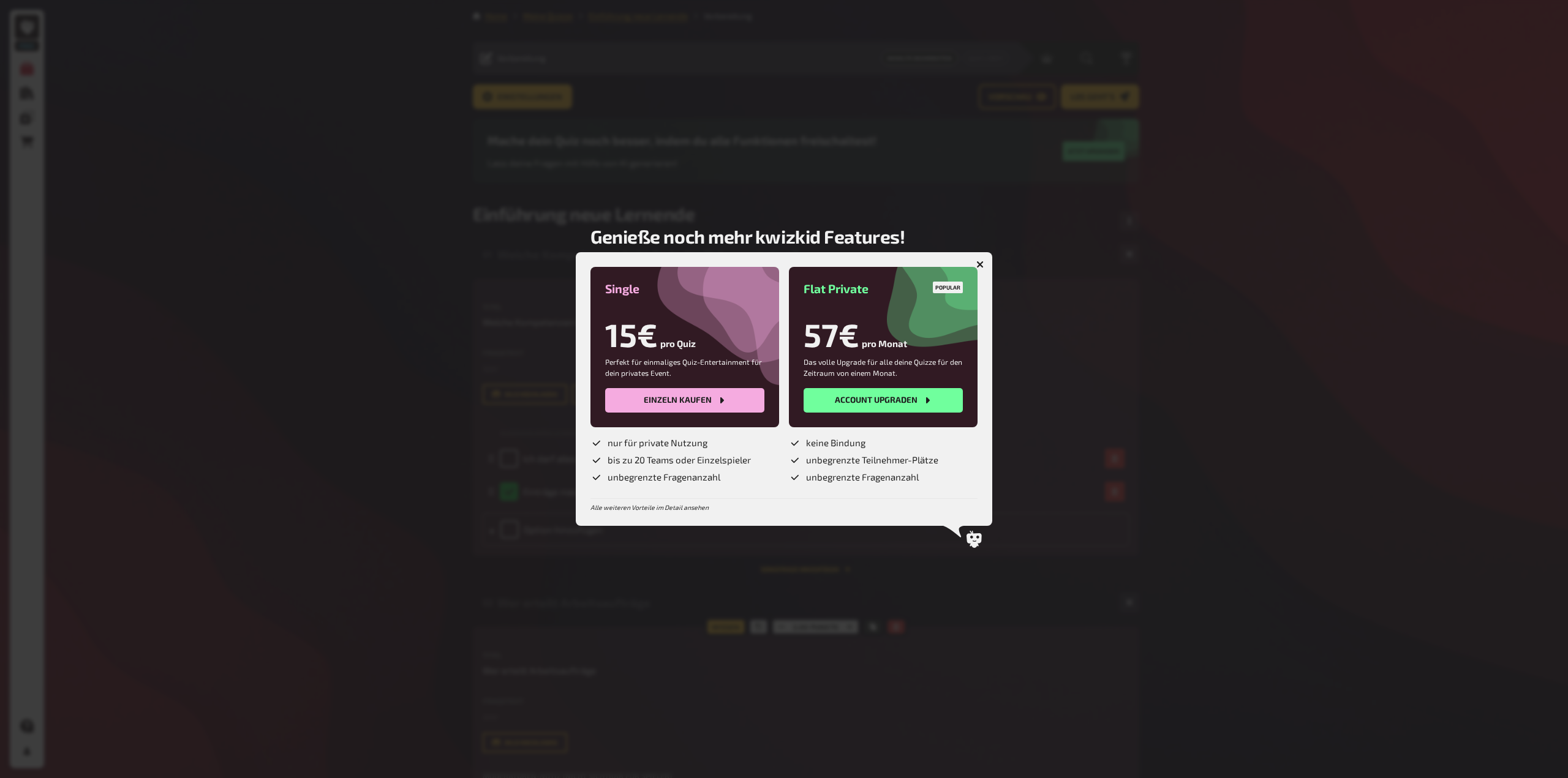
click at [982, 266] on icon "button" at bounding box center [980, 264] width 7 height 7
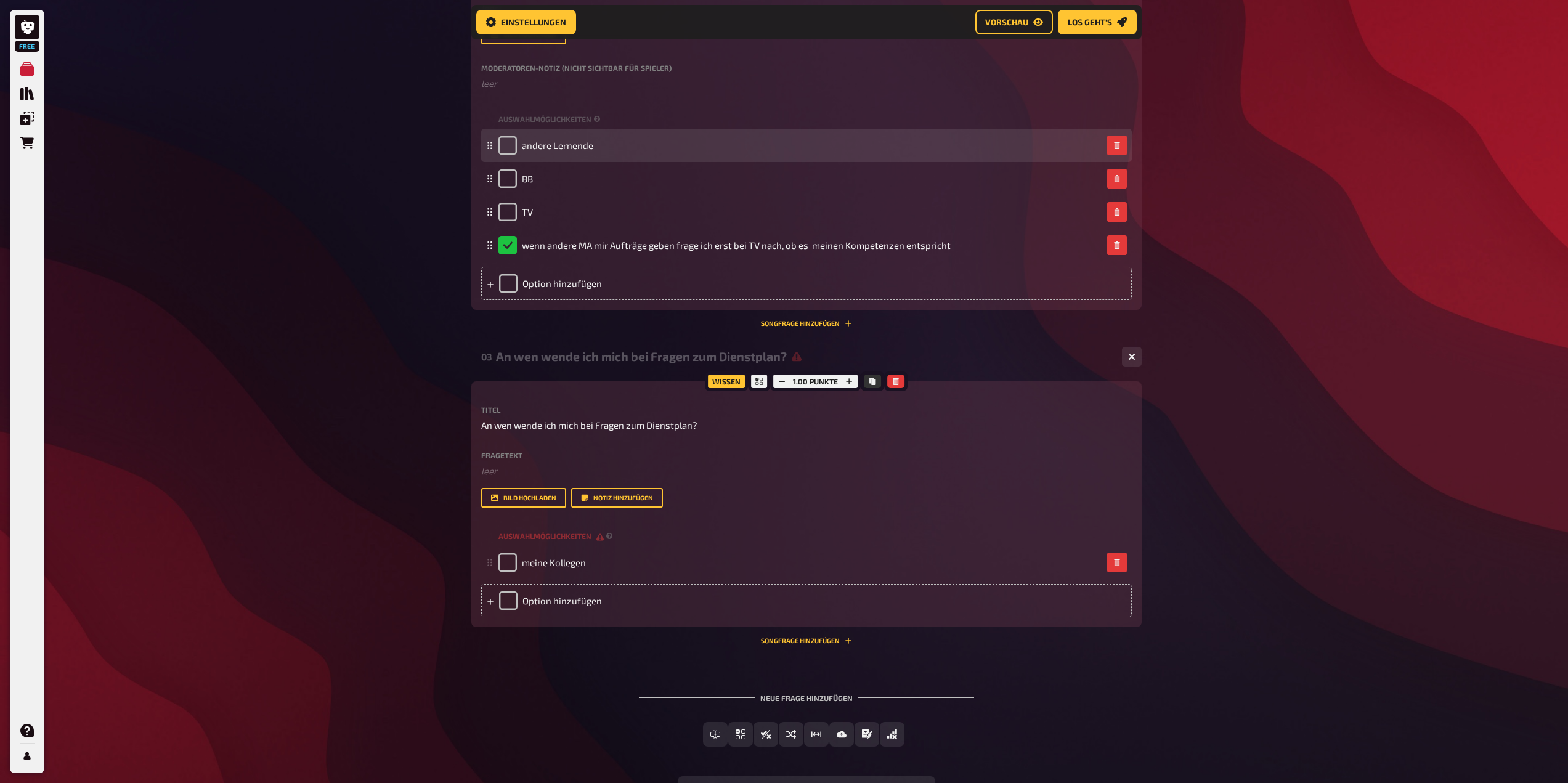
scroll to position [799, 0]
